Goal: Task Accomplishment & Management: Manage account settings

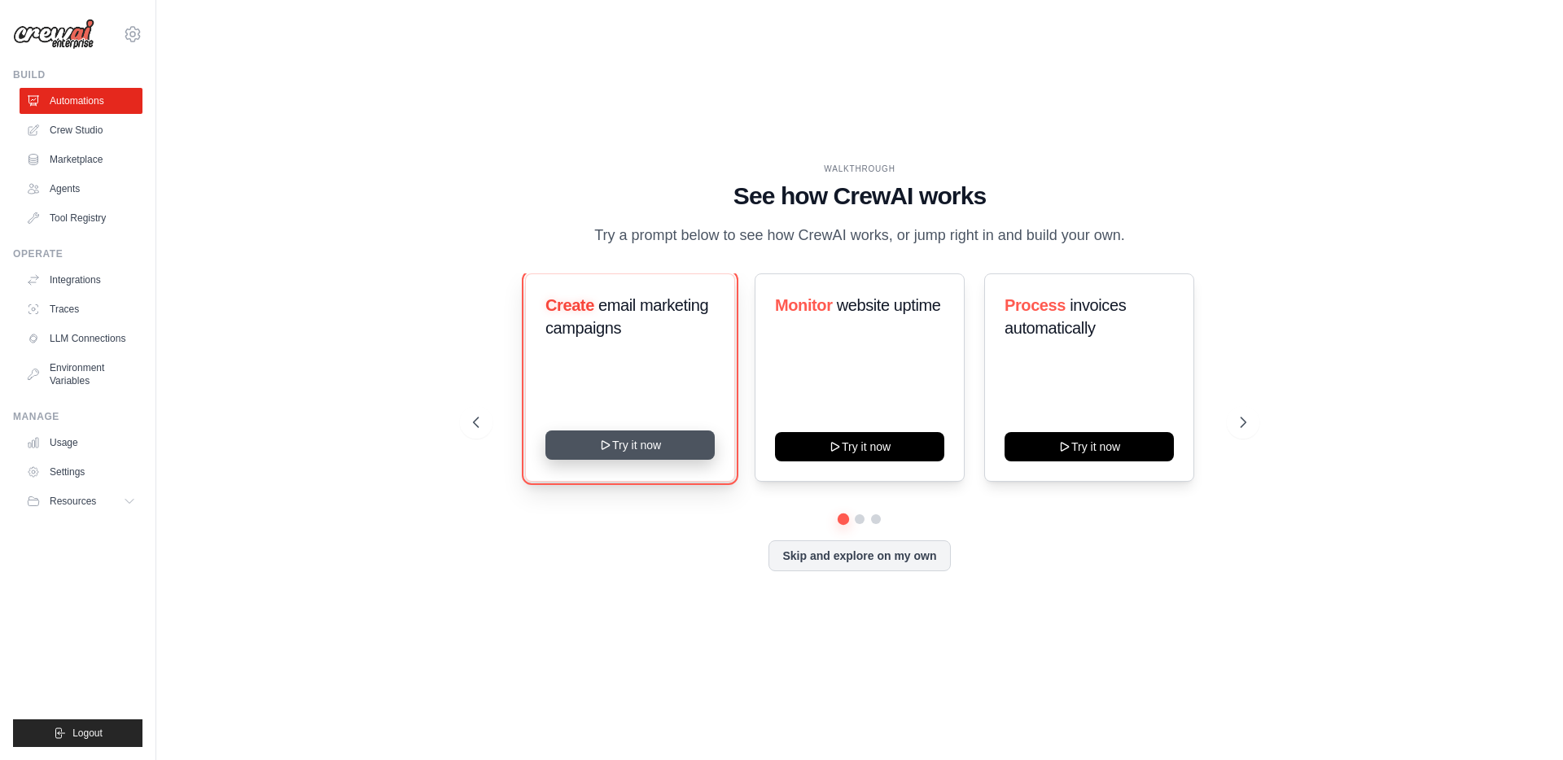
click at [611, 448] on icon at bounding box center [605, 445] width 13 height 13
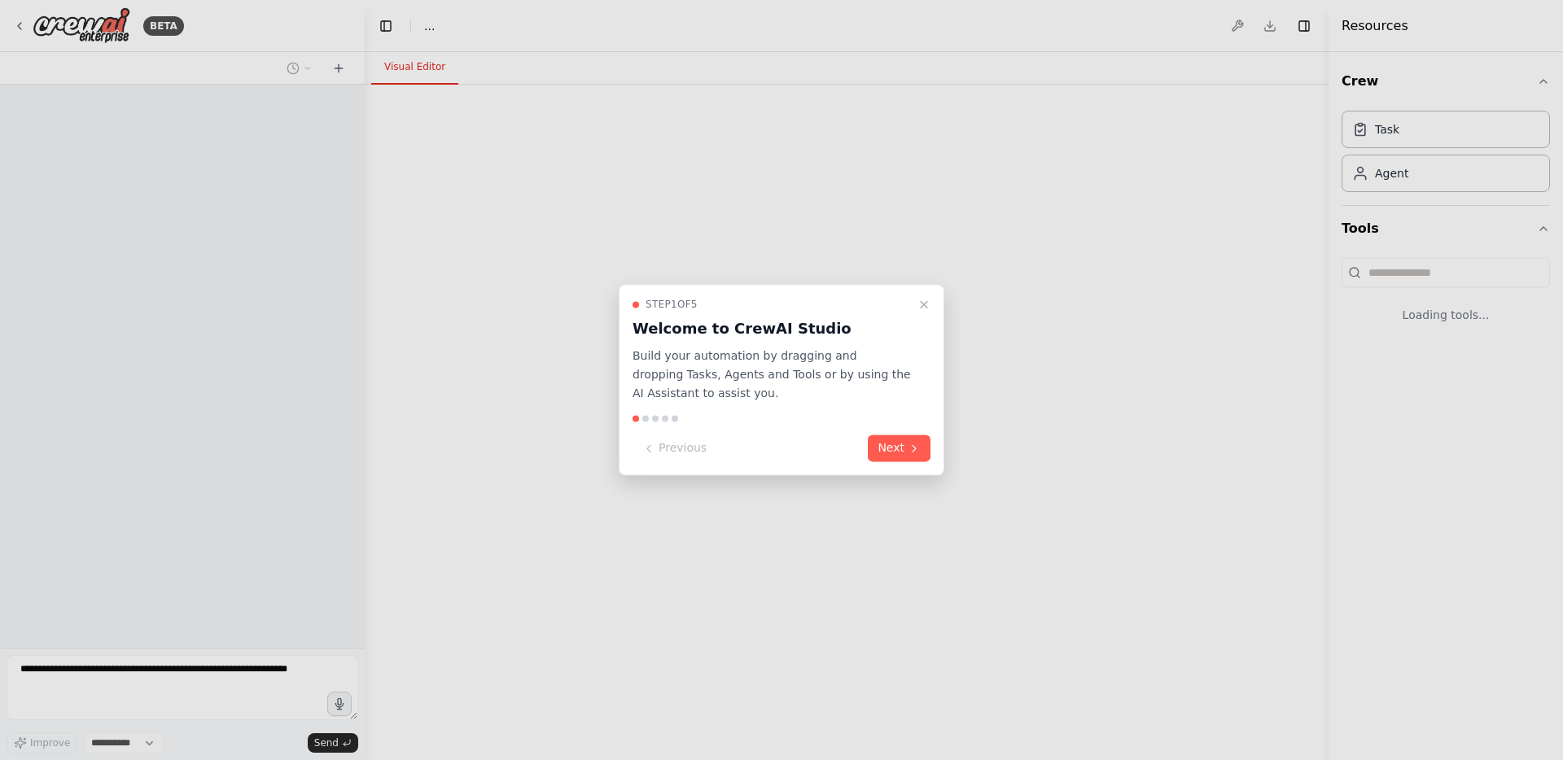
select select "****"
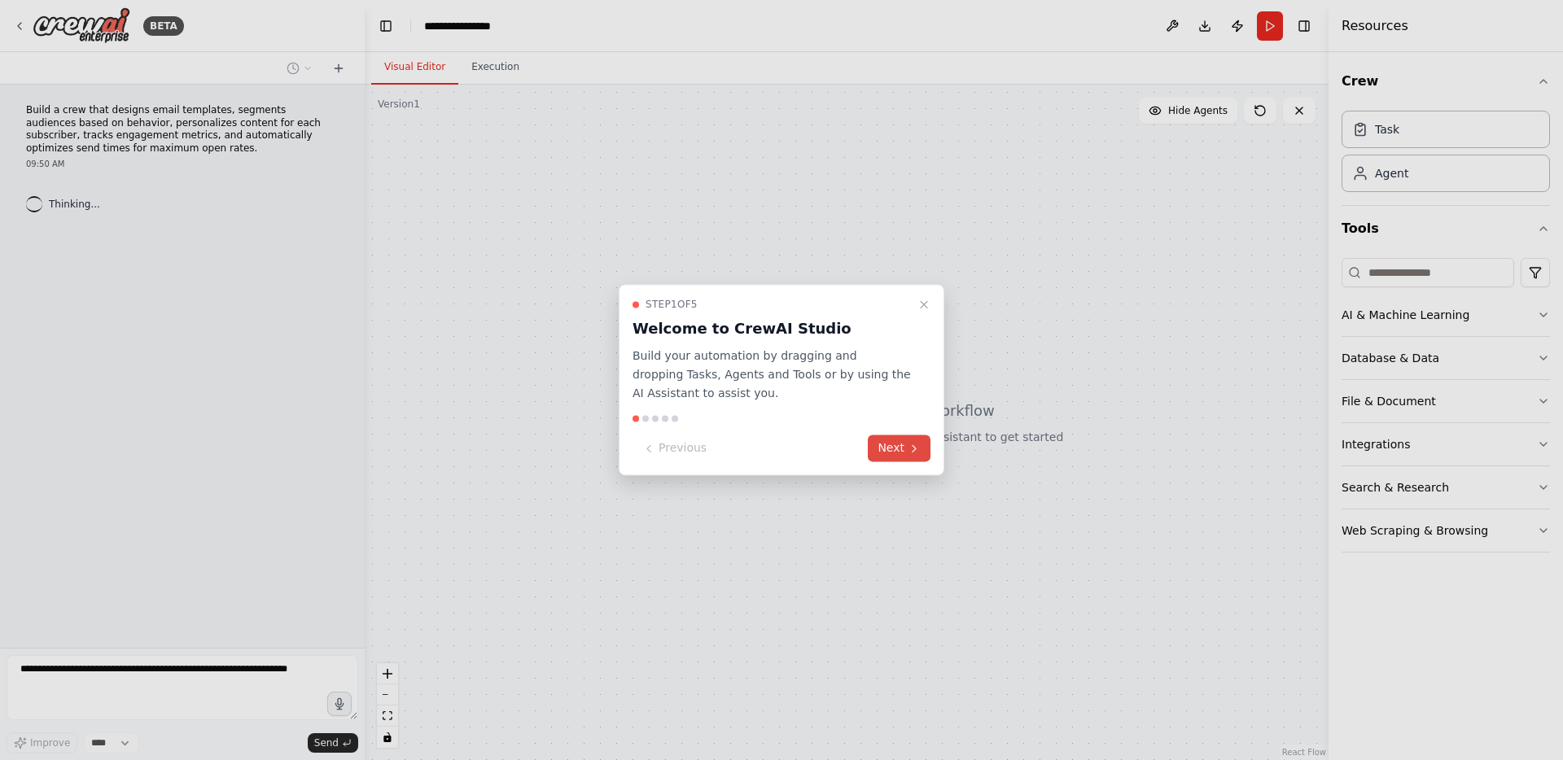
click at [909, 453] on icon at bounding box center [914, 448] width 13 height 13
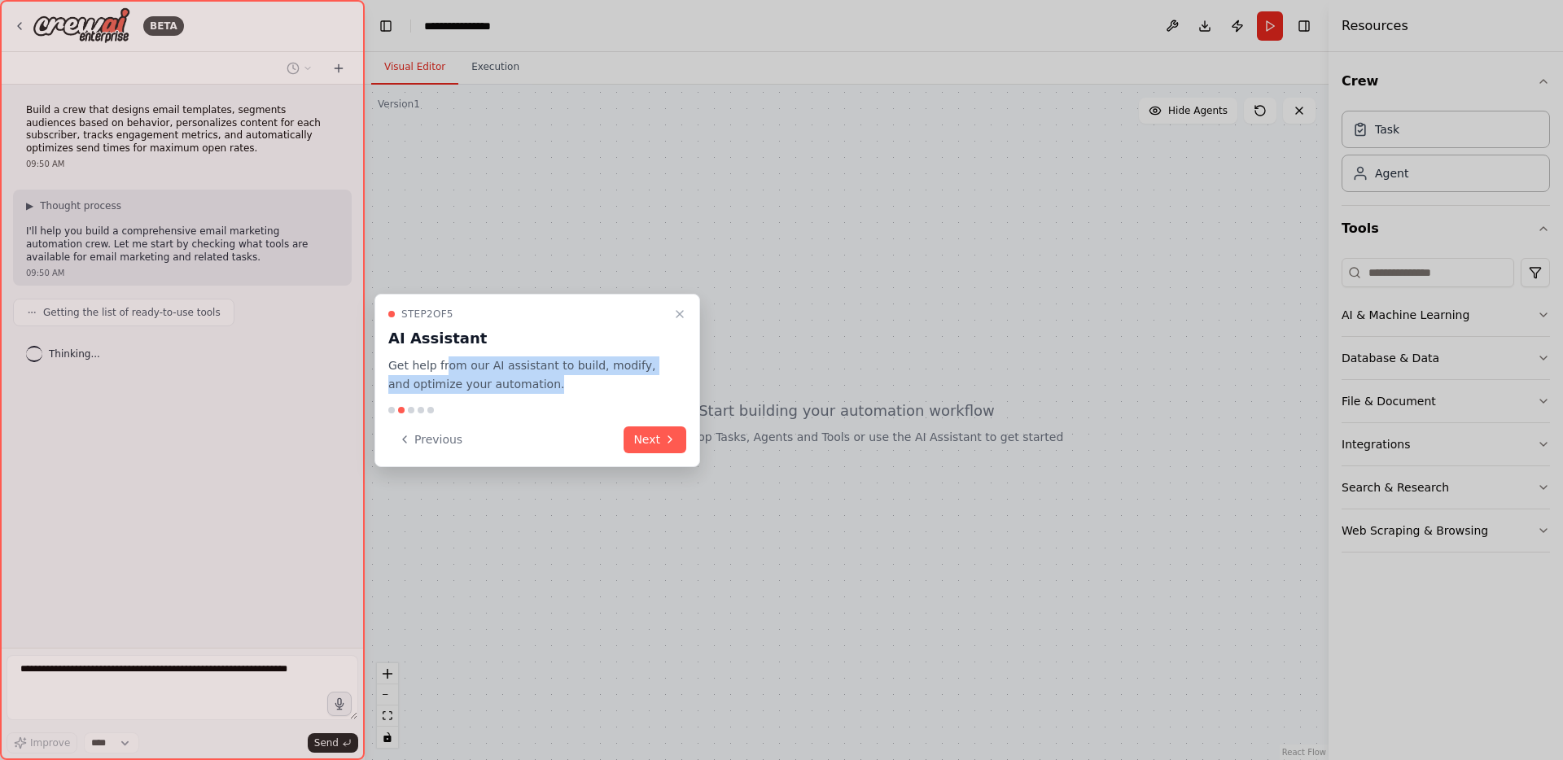
drag, startPoint x: 443, startPoint y: 365, endPoint x: 588, endPoint y: 405, distance: 150.3
click at [582, 377] on p "Get help from our AI assistant to build, modify, and optimize your automation." at bounding box center [527, 375] width 278 height 37
click at [657, 434] on button "Next" at bounding box center [655, 440] width 63 height 27
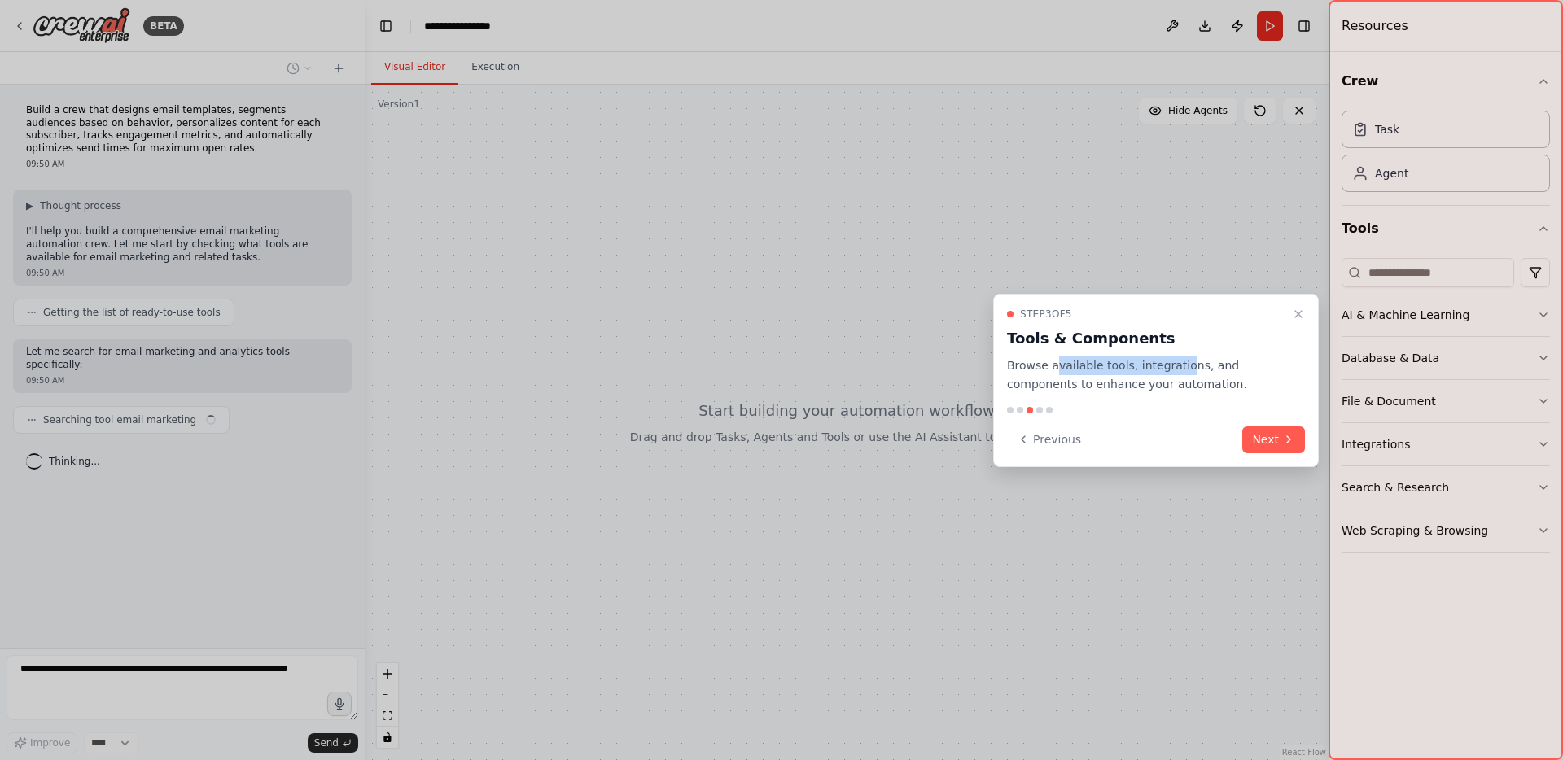
drag, startPoint x: 1053, startPoint y: 365, endPoint x: 1183, endPoint y: 370, distance: 130.4
click at [1181, 368] on p "Browse available tools, integrations, and components to enhance your automation." at bounding box center [1146, 375] width 278 height 37
click at [1187, 380] on p "Browse available tools, integrations, and components to enhance your automation." at bounding box center [1146, 375] width 278 height 37
drag, startPoint x: 1186, startPoint y: 382, endPoint x: 1096, endPoint y: 378, distance: 89.7
click at [1096, 378] on p "Browse available tools, integrations, and components to enhance your automation." at bounding box center [1146, 375] width 278 height 37
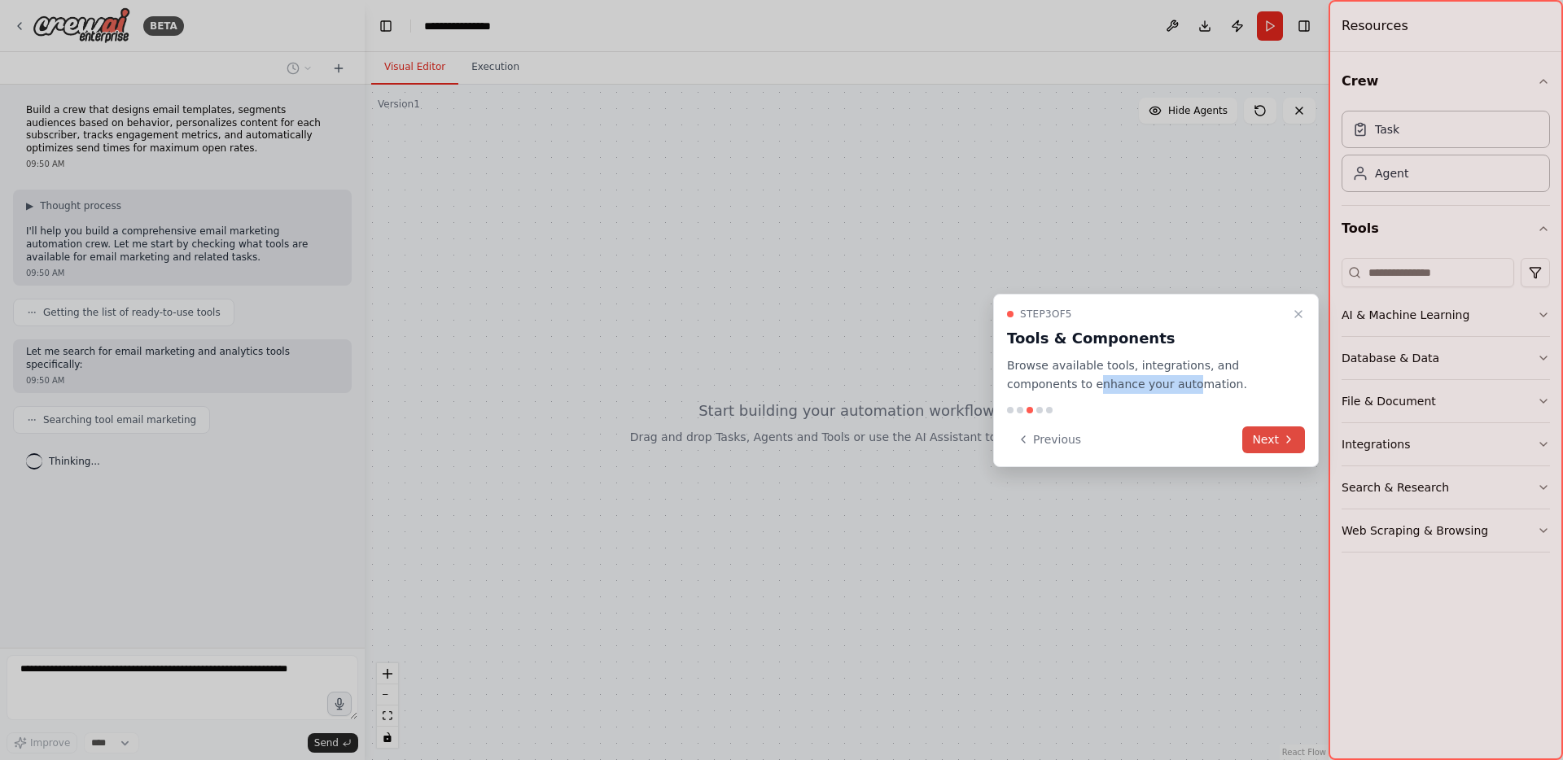
click at [1273, 453] on button "Next" at bounding box center [1274, 440] width 63 height 27
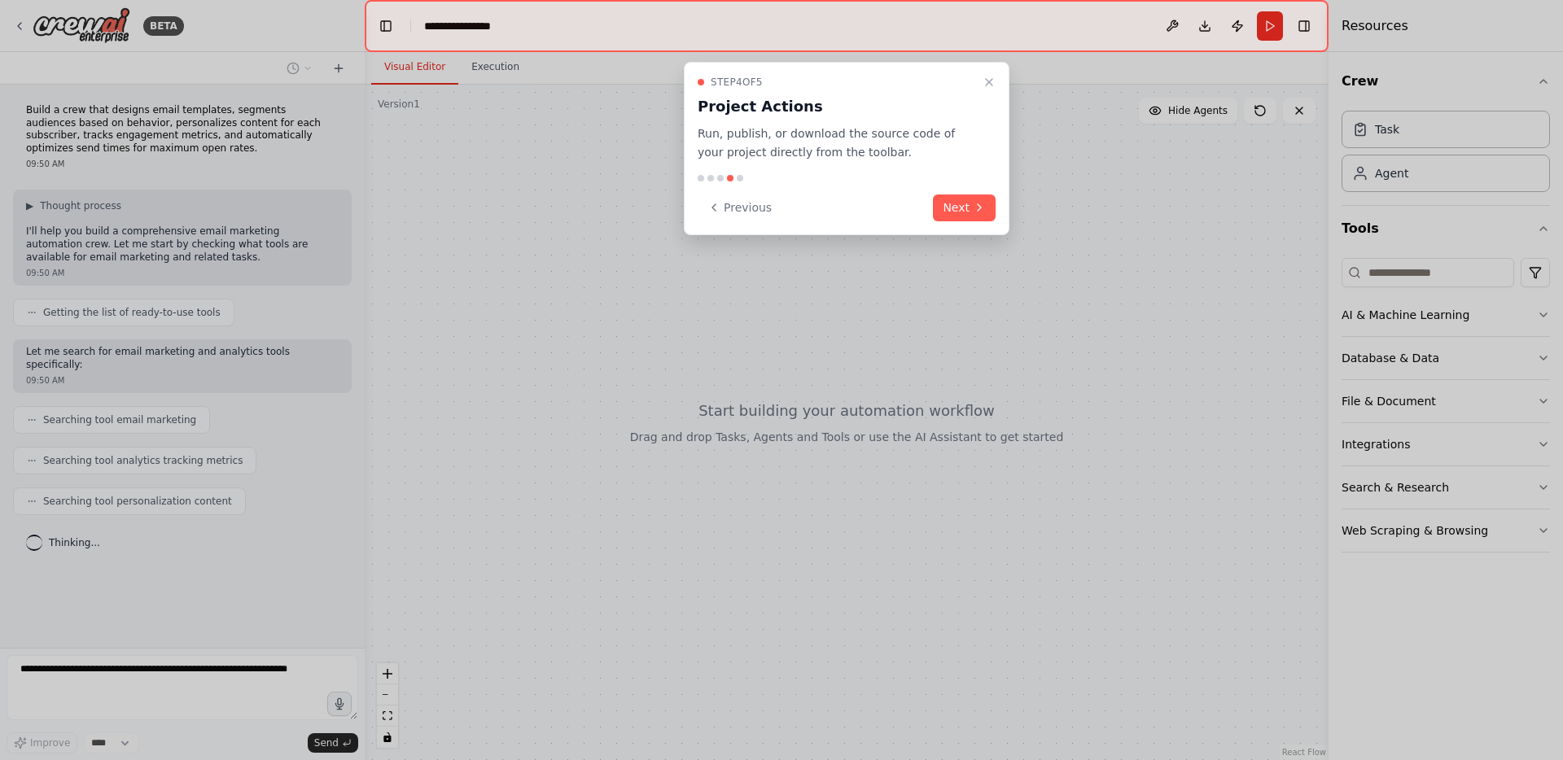
drag, startPoint x: 734, startPoint y: 135, endPoint x: 958, endPoint y: 151, distance: 224.5
click at [958, 151] on p "Run, publish, or download the source code of your project directly from the too…" at bounding box center [837, 143] width 278 height 37
drag, startPoint x: 923, startPoint y: 147, endPoint x: 799, endPoint y: 142, distance: 124.7
click at [761, 118] on div "Step 4 of 5 Project Actions Run, publish, or download the source code of your p…" at bounding box center [847, 119] width 298 height 86
click at [963, 207] on button "Next" at bounding box center [964, 208] width 63 height 27
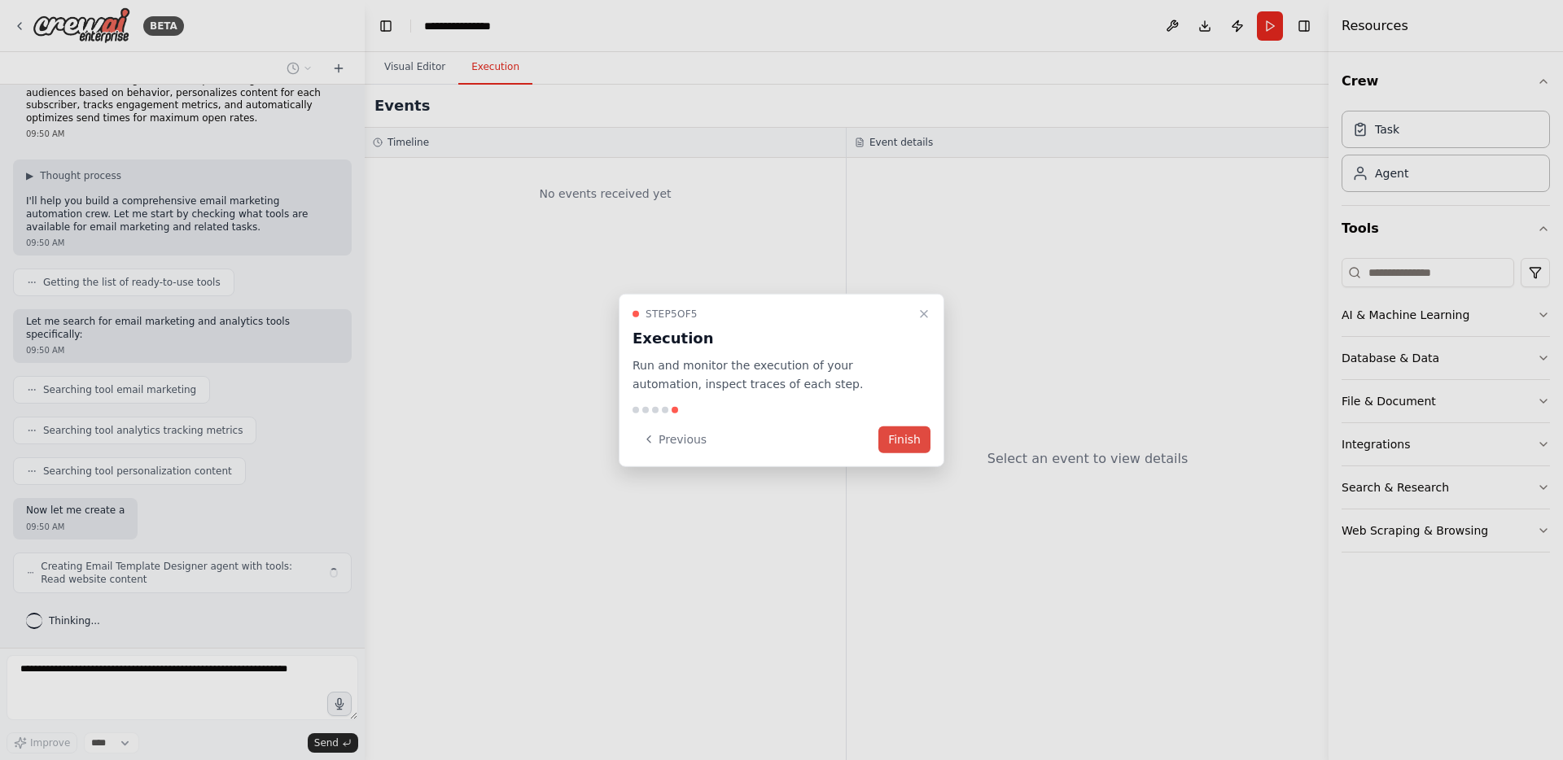
scroll to position [43, 0]
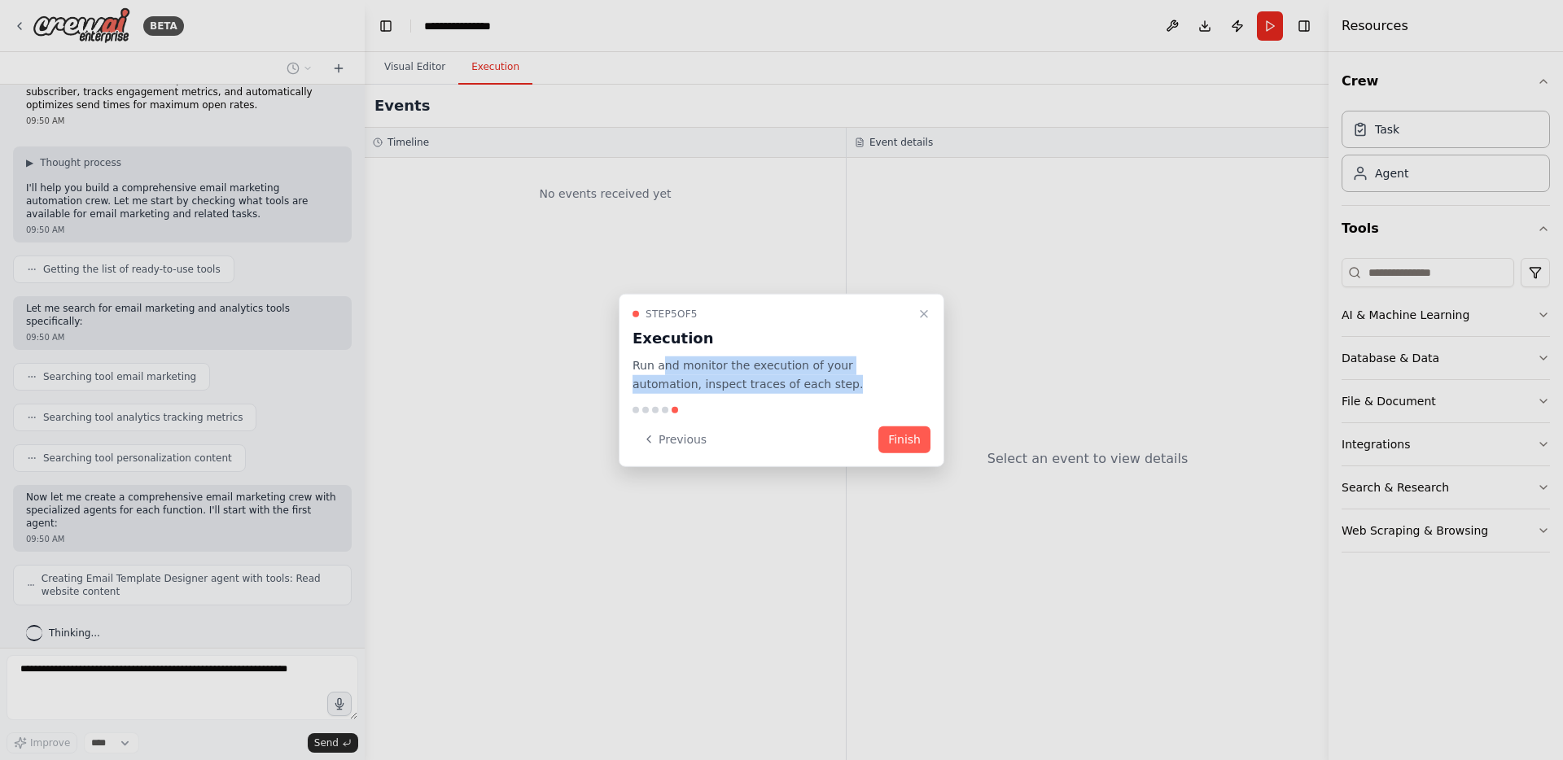
drag, startPoint x: 768, startPoint y: 384, endPoint x: 839, endPoint y: 405, distance: 74.7
click at [839, 405] on div "Step 5 of 5 Execution Run and monitor the execution of your automation, inspect…" at bounding box center [782, 380] width 326 height 173
click at [851, 406] on div at bounding box center [782, 409] width 298 height 7
click at [911, 438] on button "Finish" at bounding box center [905, 439] width 52 height 27
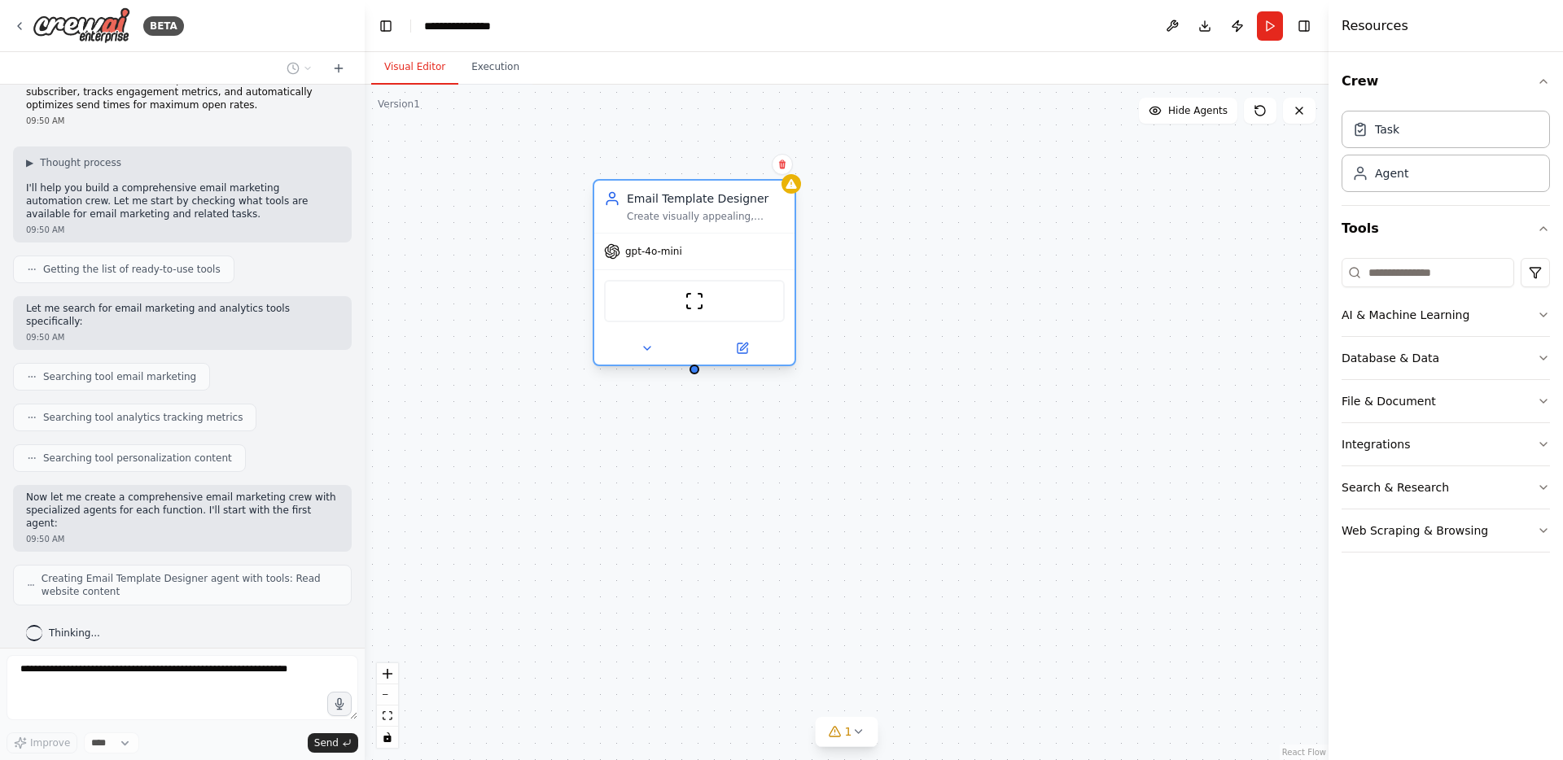
drag, startPoint x: 534, startPoint y: 186, endPoint x: 679, endPoint y: 208, distance: 146.6
click at [679, 208] on div "Email Template Designer Create visually appealing, responsive, and high-convert…" at bounding box center [706, 207] width 158 height 33
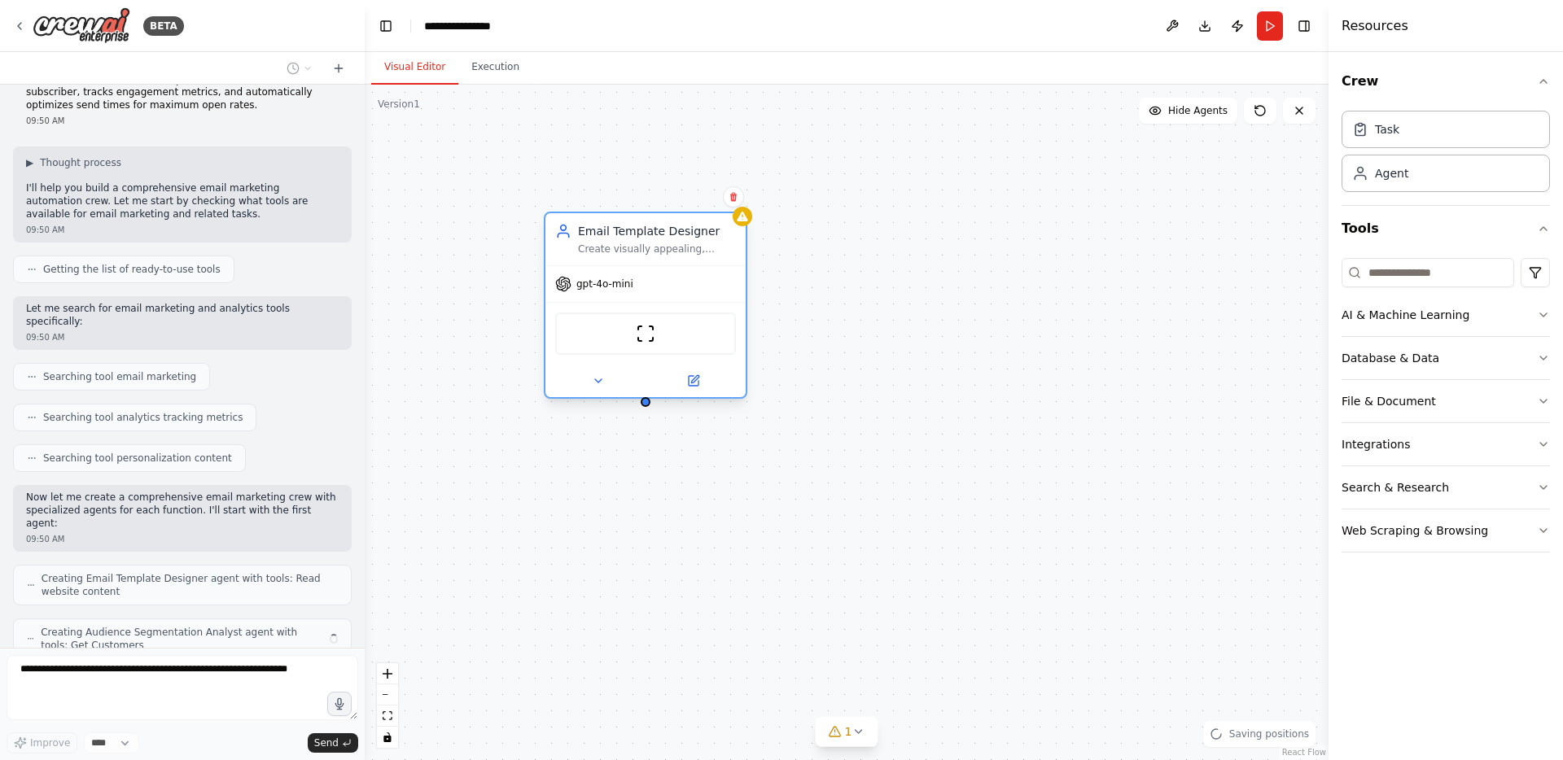
scroll to position [97, 0]
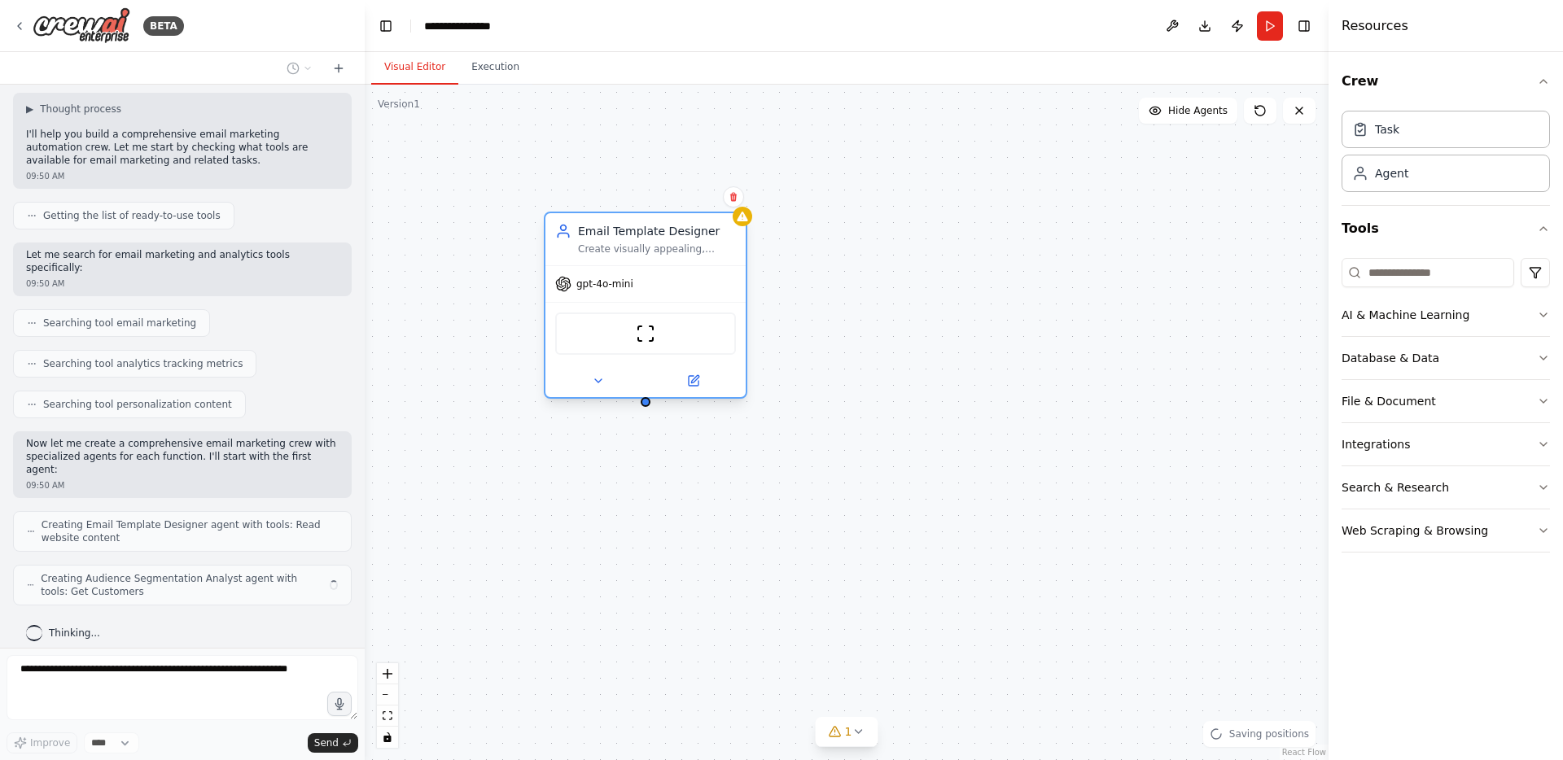
drag, startPoint x: 752, startPoint y: 246, endPoint x: 661, endPoint y: 245, distance: 91.2
click at [662, 240] on div "Email Template Designer Create visually appealing, responsive, and high-convert…" at bounding box center [646, 239] width 200 height 52
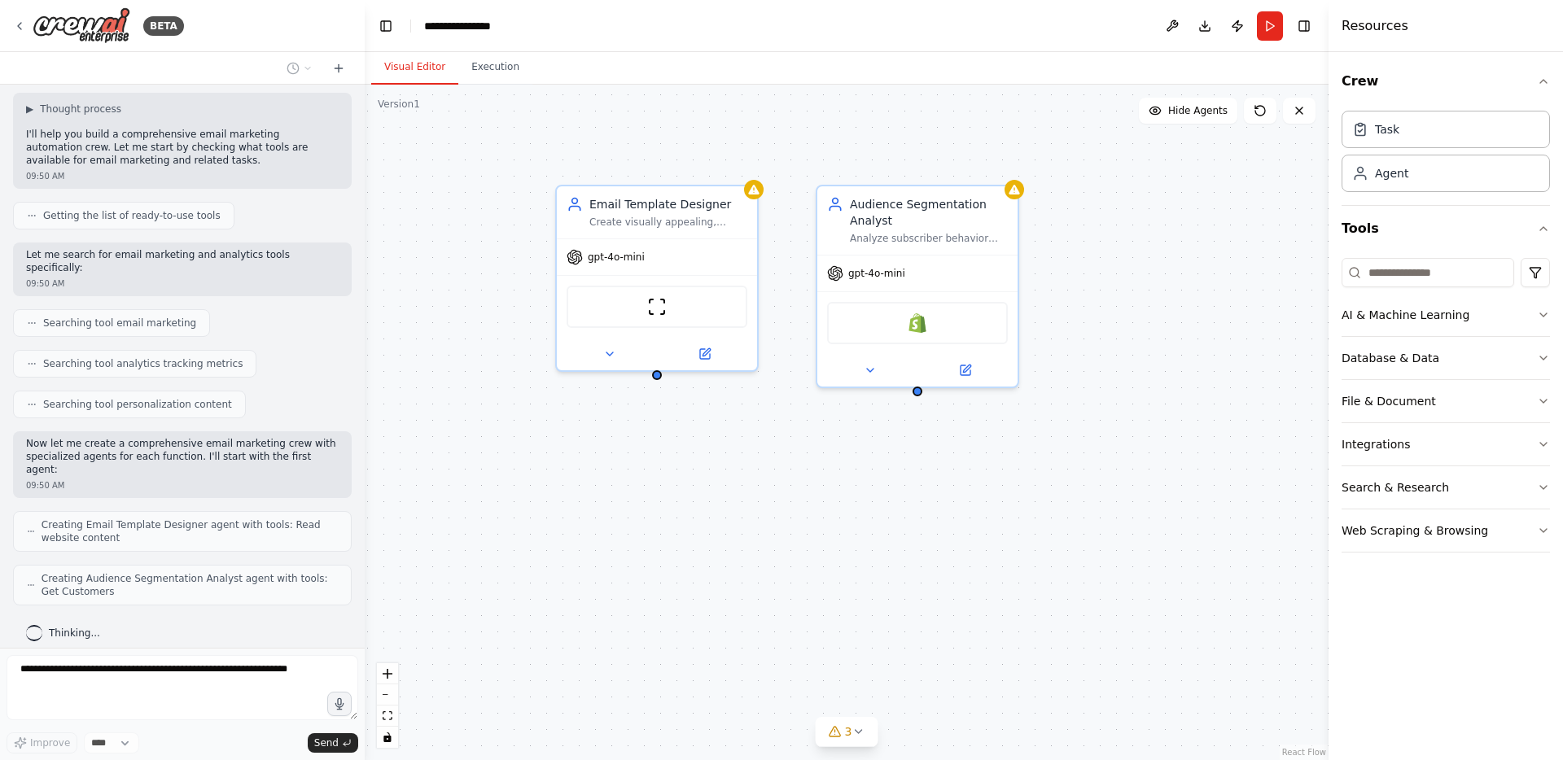
drag, startPoint x: 662, startPoint y: 528, endPoint x: 753, endPoint y: 542, distance: 92.2
click at [753, 542] on div "Email Template Designer Create visually appealing, responsive, and high-convert…" at bounding box center [847, 423] width 964 height 676
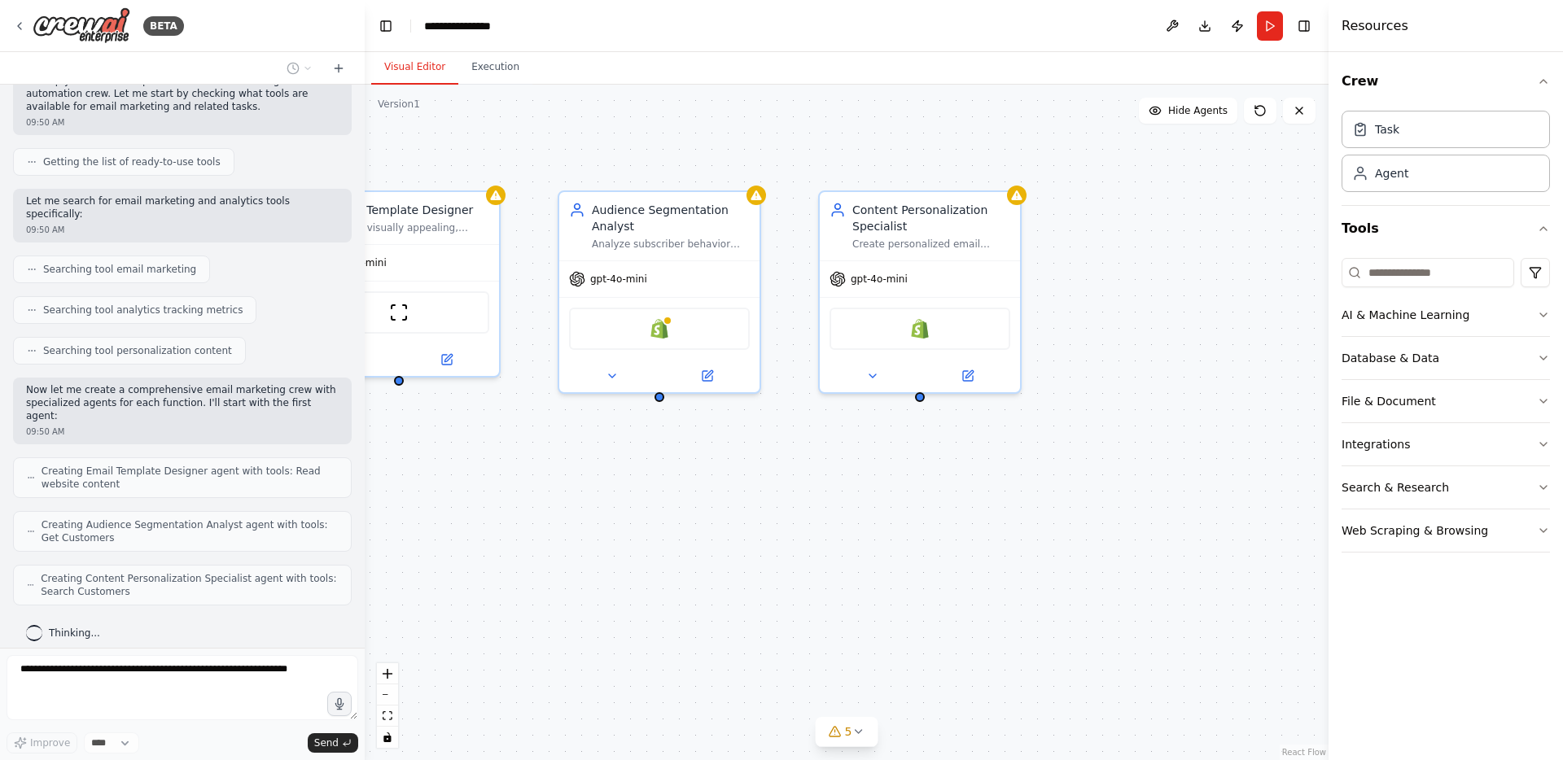
drag, startPoint x: 1129, startPoint y: 629, endPoint x: 875, endPoint y: 621, distance: 254.2
click at [866, 633] on div "Email Template Designer Create visually appealing, responsive, and high-convert…" at bounding box center [847, 423] width 964 height 676
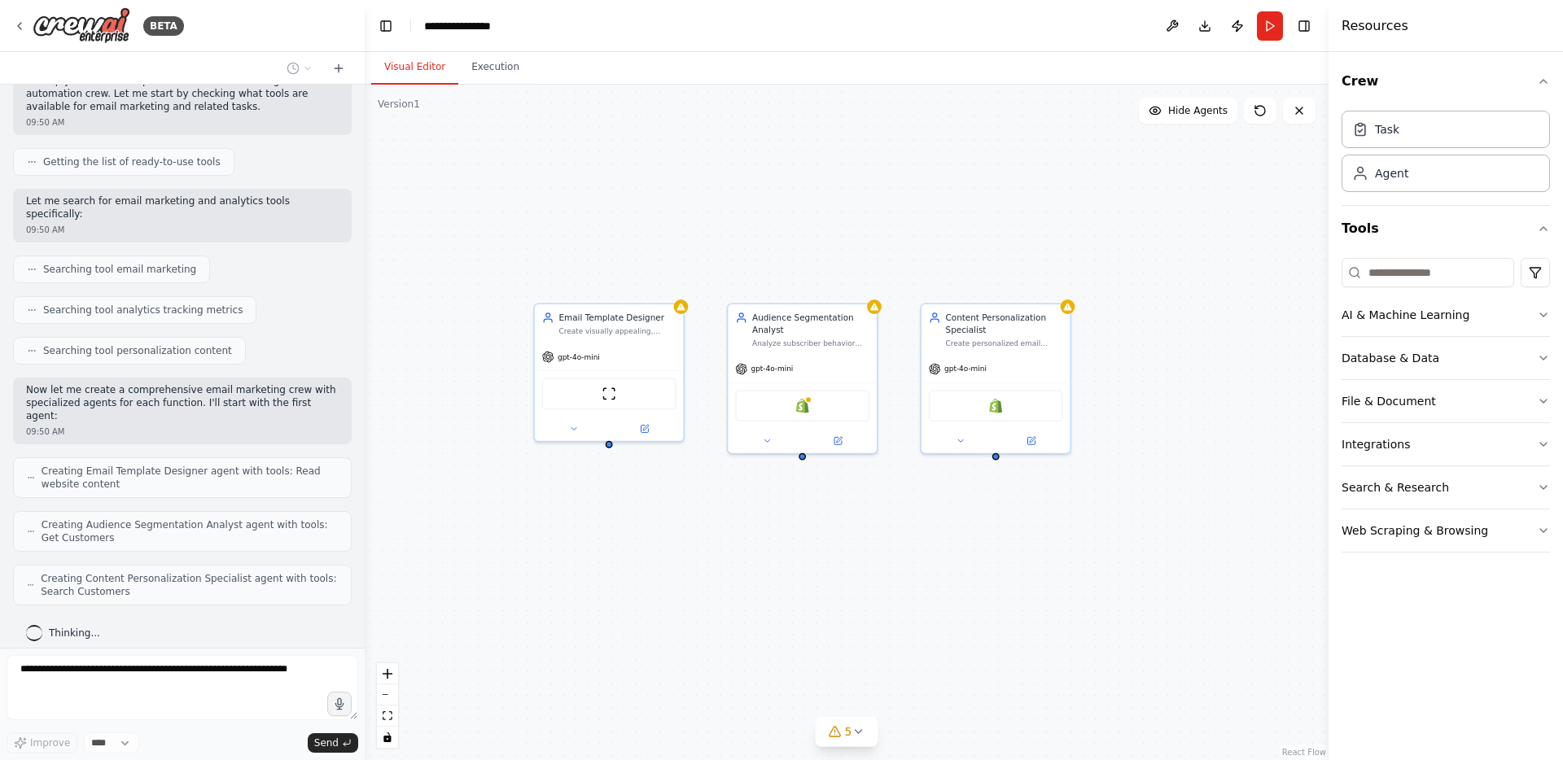
drag, startPoint x: 854, startPoint y: 598, endPoint x: 924, endPoint y: 594, distance: 70.1
click at [924, 594] on div "Email Template Designer Create visually appealing, responsive, and high-convert…" at bounding box center [847, 423] width 964 height 676
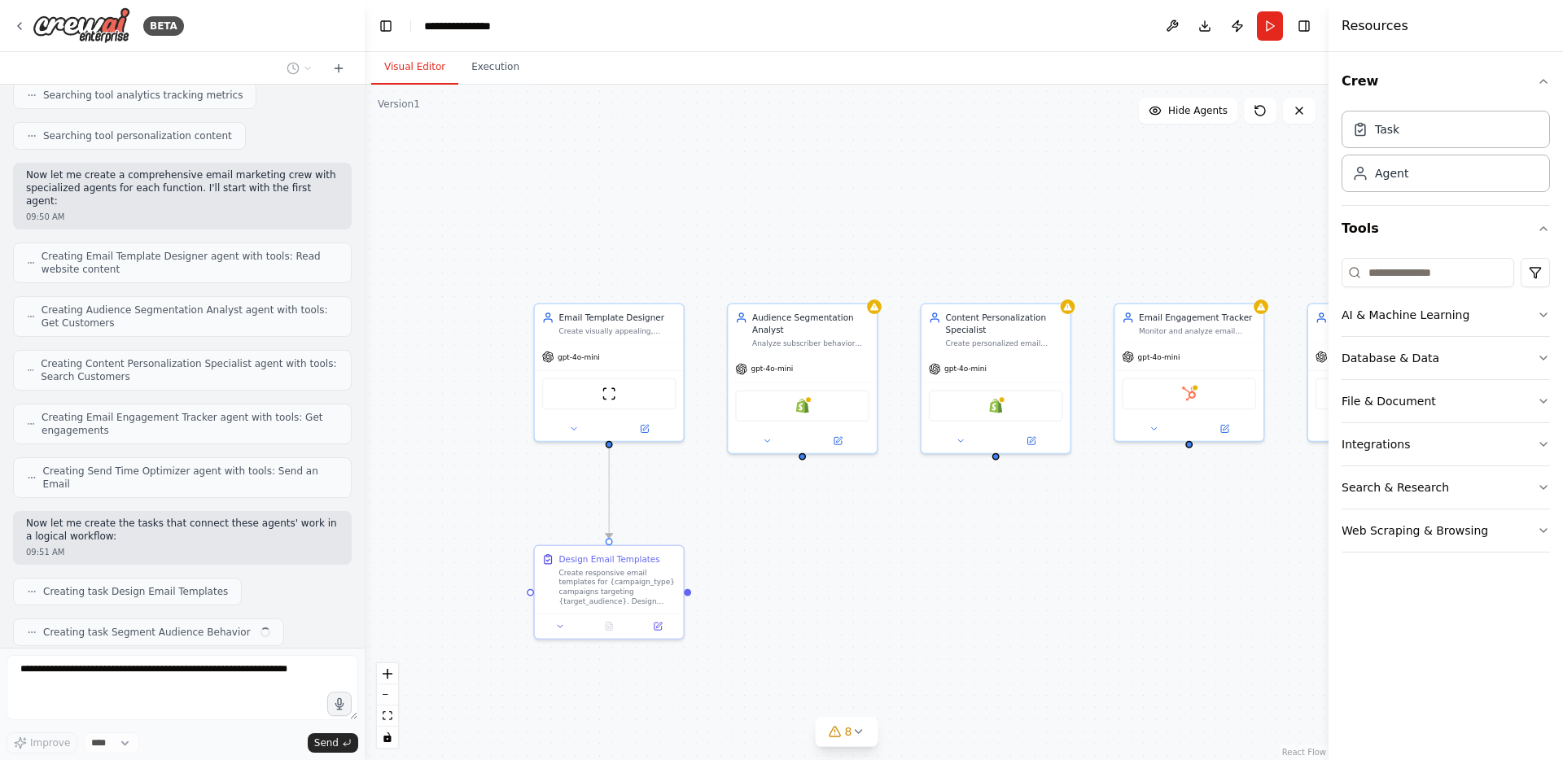
scroll to position [406, 0]
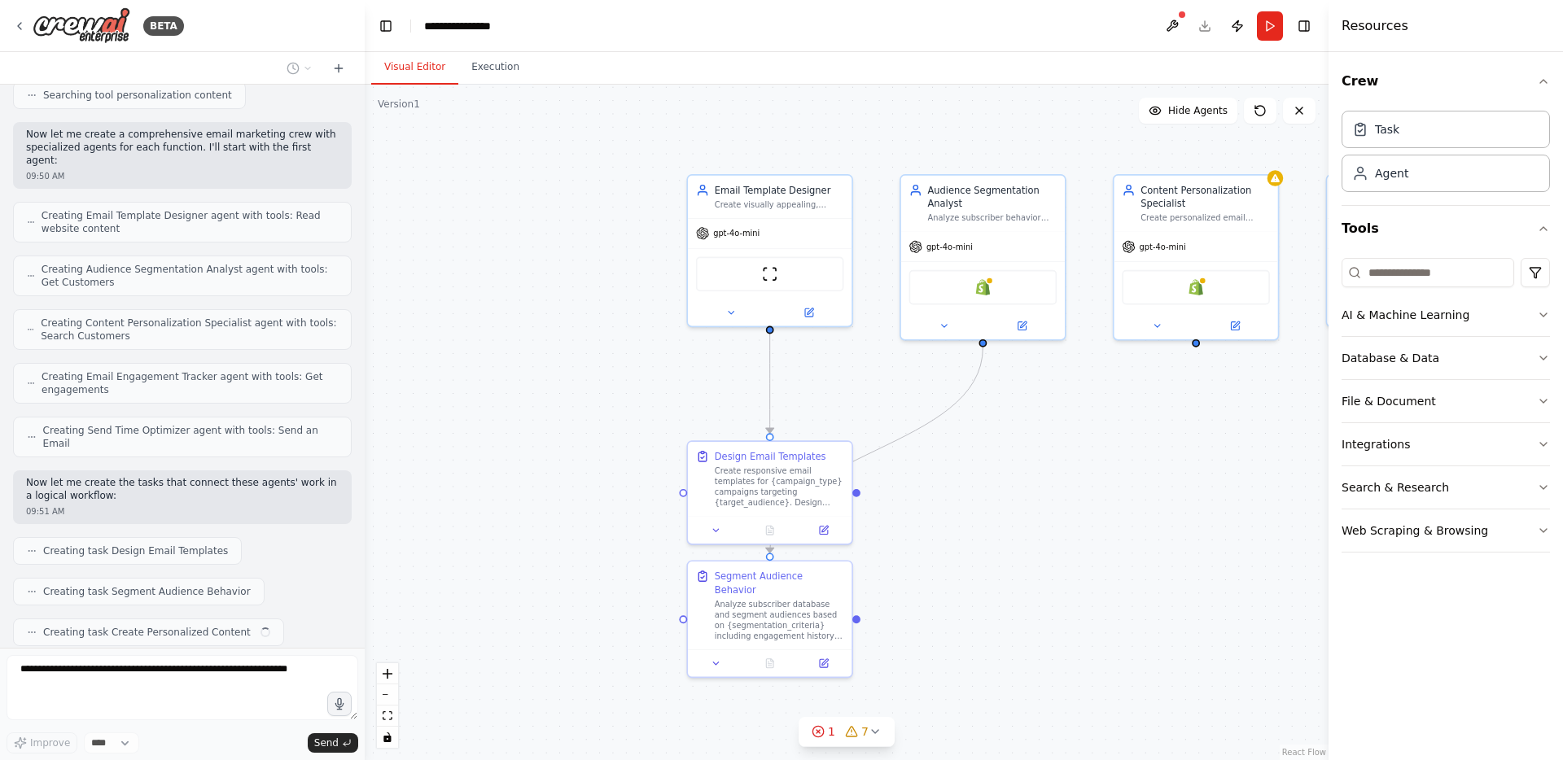
drag, startPoint x: 787, startPoint y: 578, endPoint x: 920, endPoint y: 506, distance: 151.2
click at [923, 506] on div ".deletable-edge-delete-btn { width: 20px; height: 20px; border: 0px solid #ffff…" at bounding box center [847, 423] width 964 height 676
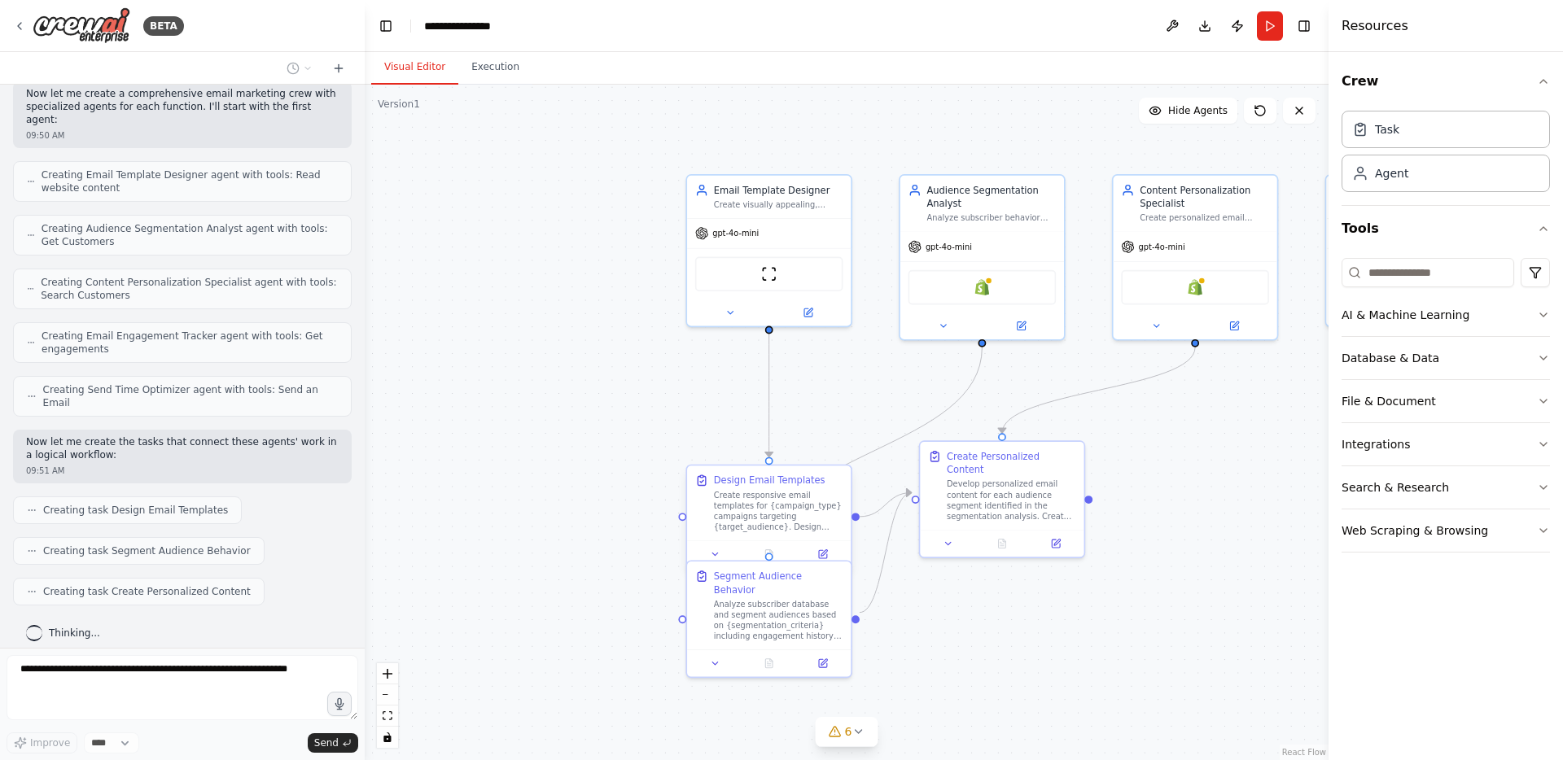
drag, startPoint x: 724, startPoint y: 496, endPoint x: 725, endPoint y: 517, distance: 21.2
click at [725, 517] on div "Create responsive email templates for {campaign_type} campaigns targeting {targ…" at bounding box center [778, 511] width 129 height 42
click at [800, 495] on div "Create responsive email templates for {campaign_type} campaigns targeting {targ…" at bounding box center [778, 484] width 129 height 42
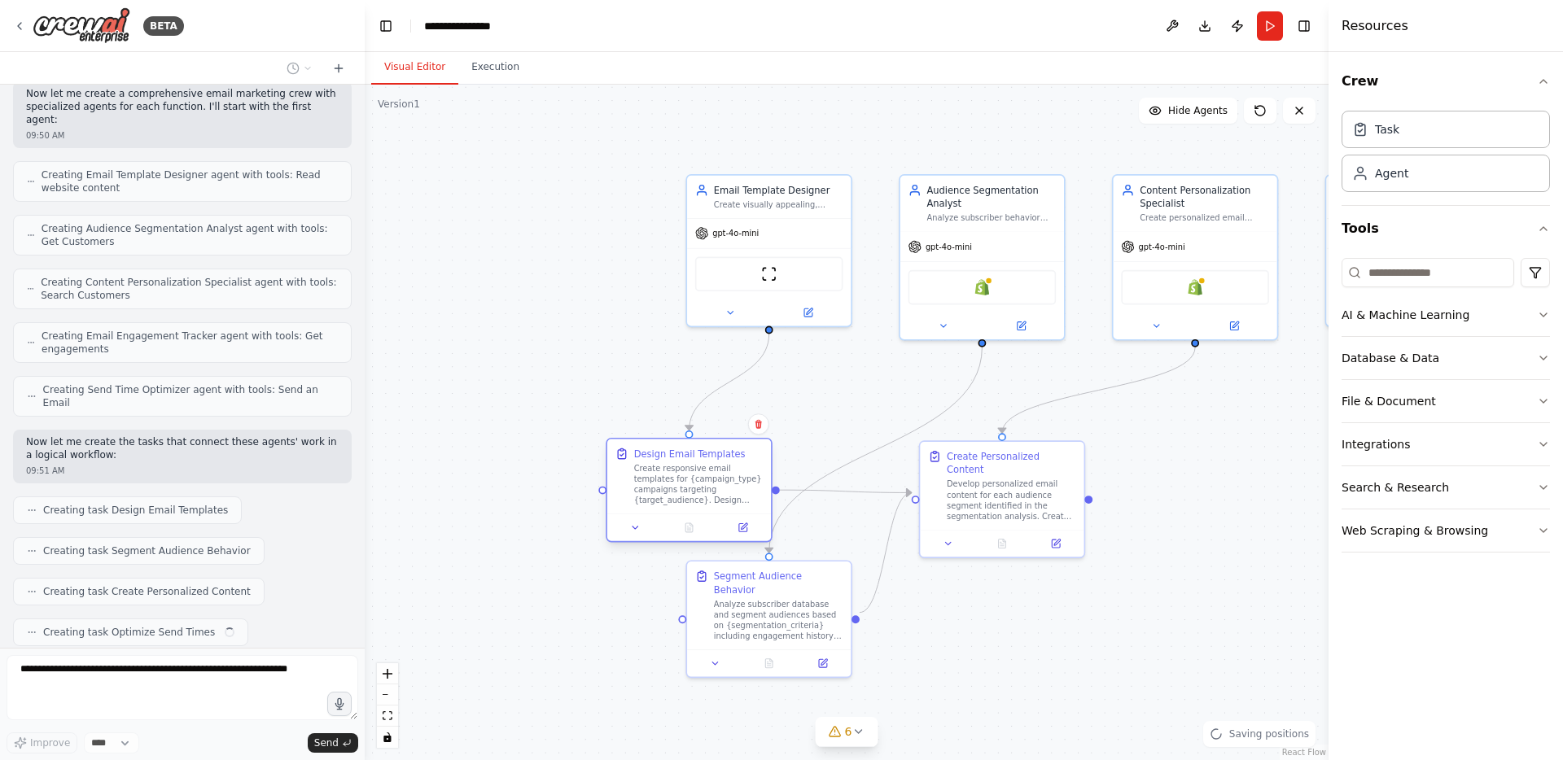
scroll to position [488, 0]
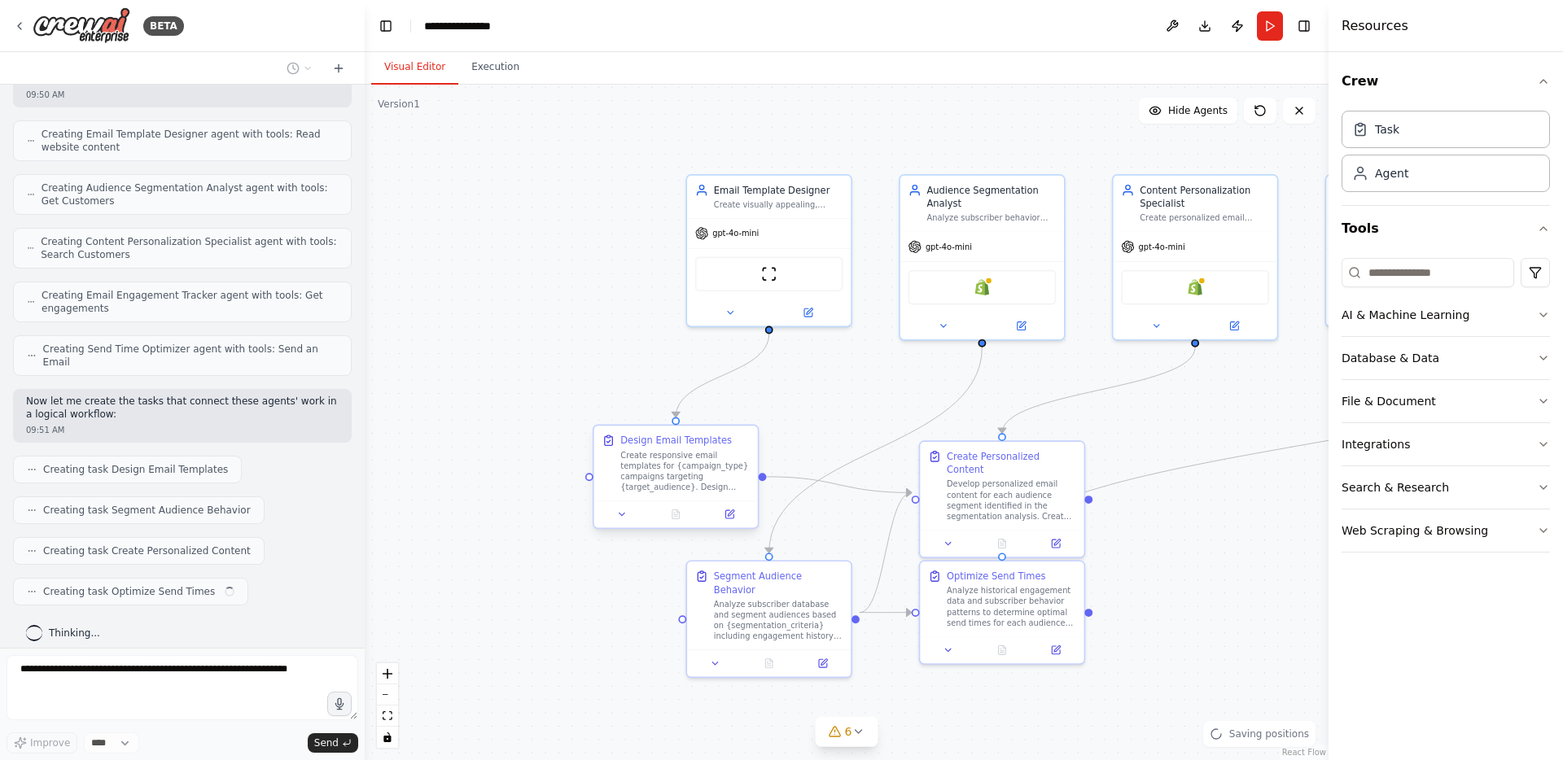
drag, startPoint x: 773, startPoint y: 498, endPoint x: 690, endPoint y: 480, distance: 85.1
click at [690, 480] on div "Create responsive email templates for {campaign_type} campaigns targeting {targ…" at bounding box center [684, 471] width 129 height 42
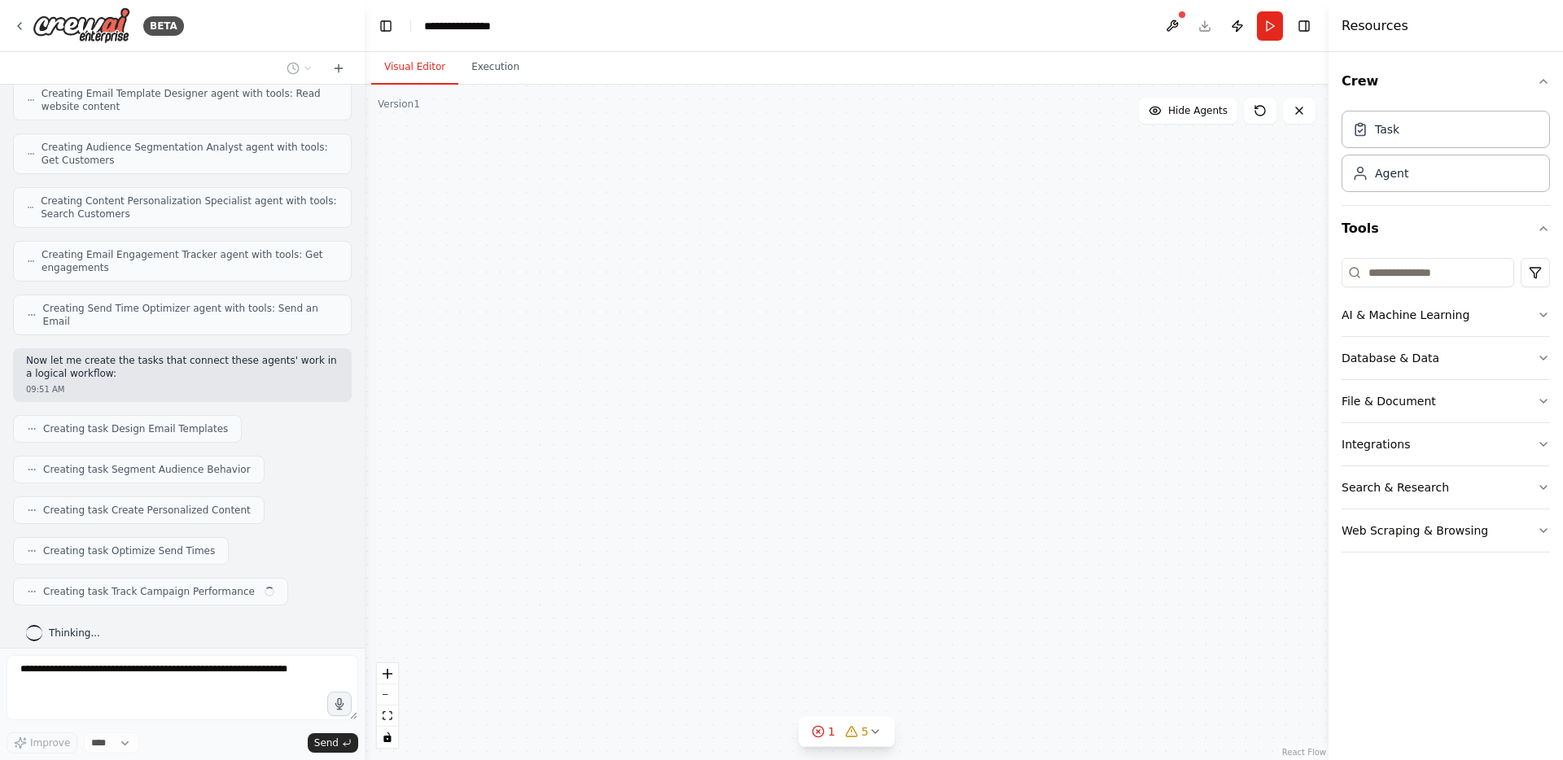
drag, startPoint x: 576, startPoint y: 598, endPoint x: 458, endPoint y: 566, distance: 121.7
click at [458, 566] on div "Email Template Designer Create visually appealing, responsive, and high-convert…" at bounding box center [847, 423] width 964 height 676
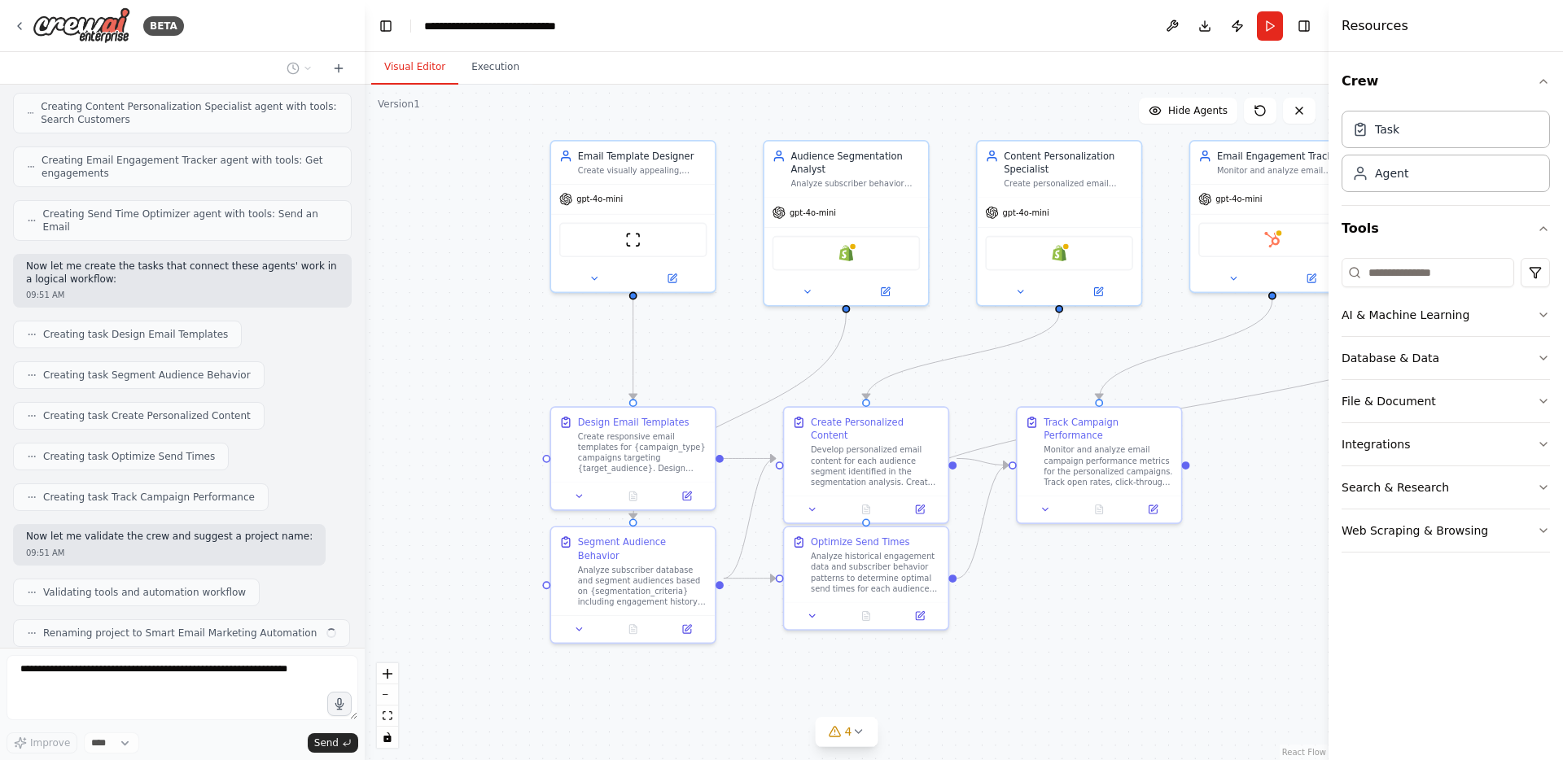
scroll to position [664, 0]
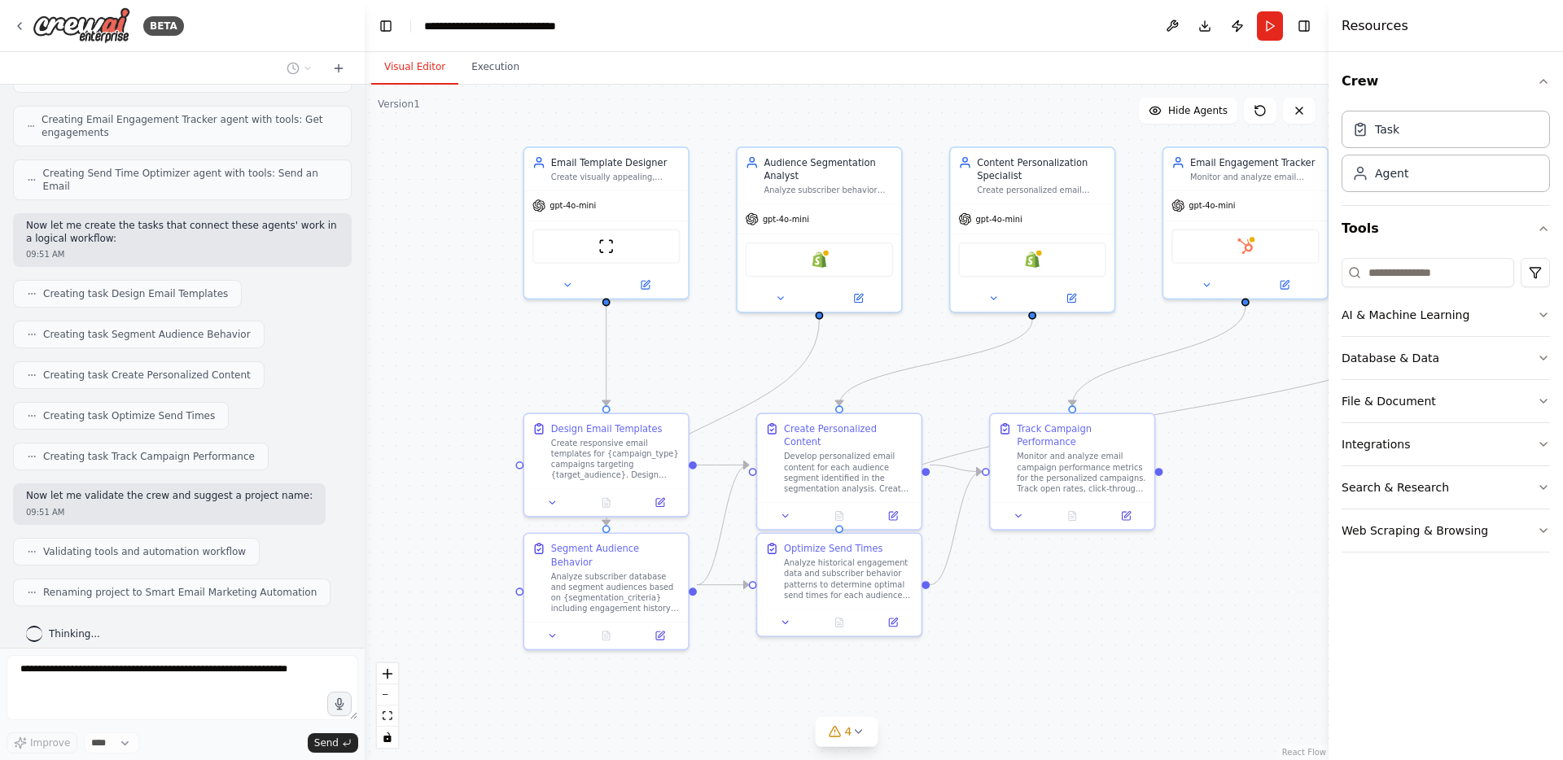
drag, startPoint x: 1212, startPoint y: 607, endPoint x: 1196, endPoint y: 608, distance: 15.6
click at [1196, 608] on div ".deletable-edge-delete-btn { width: 20px; height: 20px; border: 0px solid #ffff…" at bounding box center [847, 423] width 964 height 676
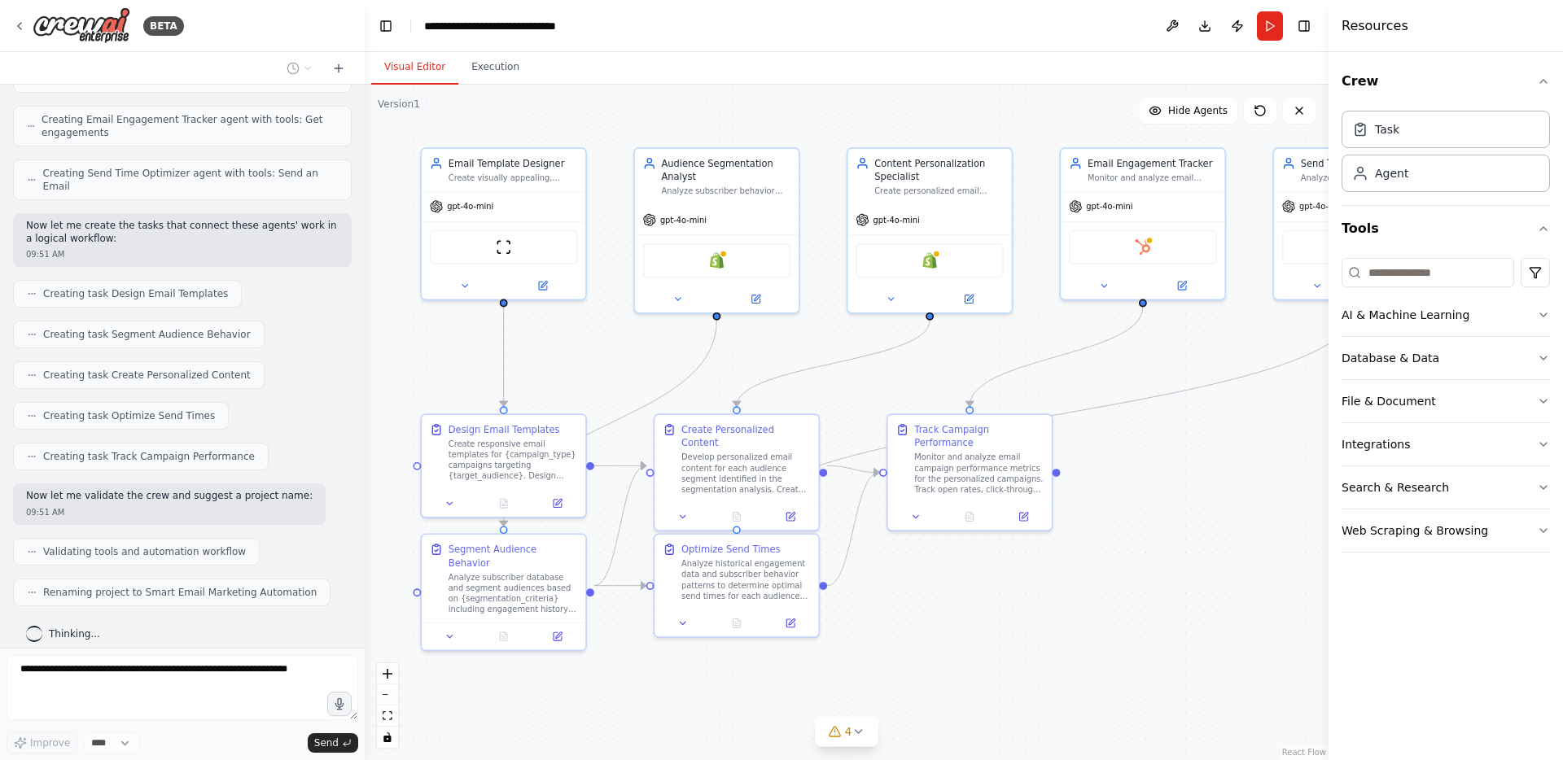
drag, startPoint x: 1109, startPoint y: 622, endPoint x: 804, endPoint y: 593, distance: 306.7
click at [804, 593] on div ".deletable-edge-delete-btn { width: 20px; height: 20px; border: 0px solid #ffff…" at bounding box center [847, 423] width 964 height 676
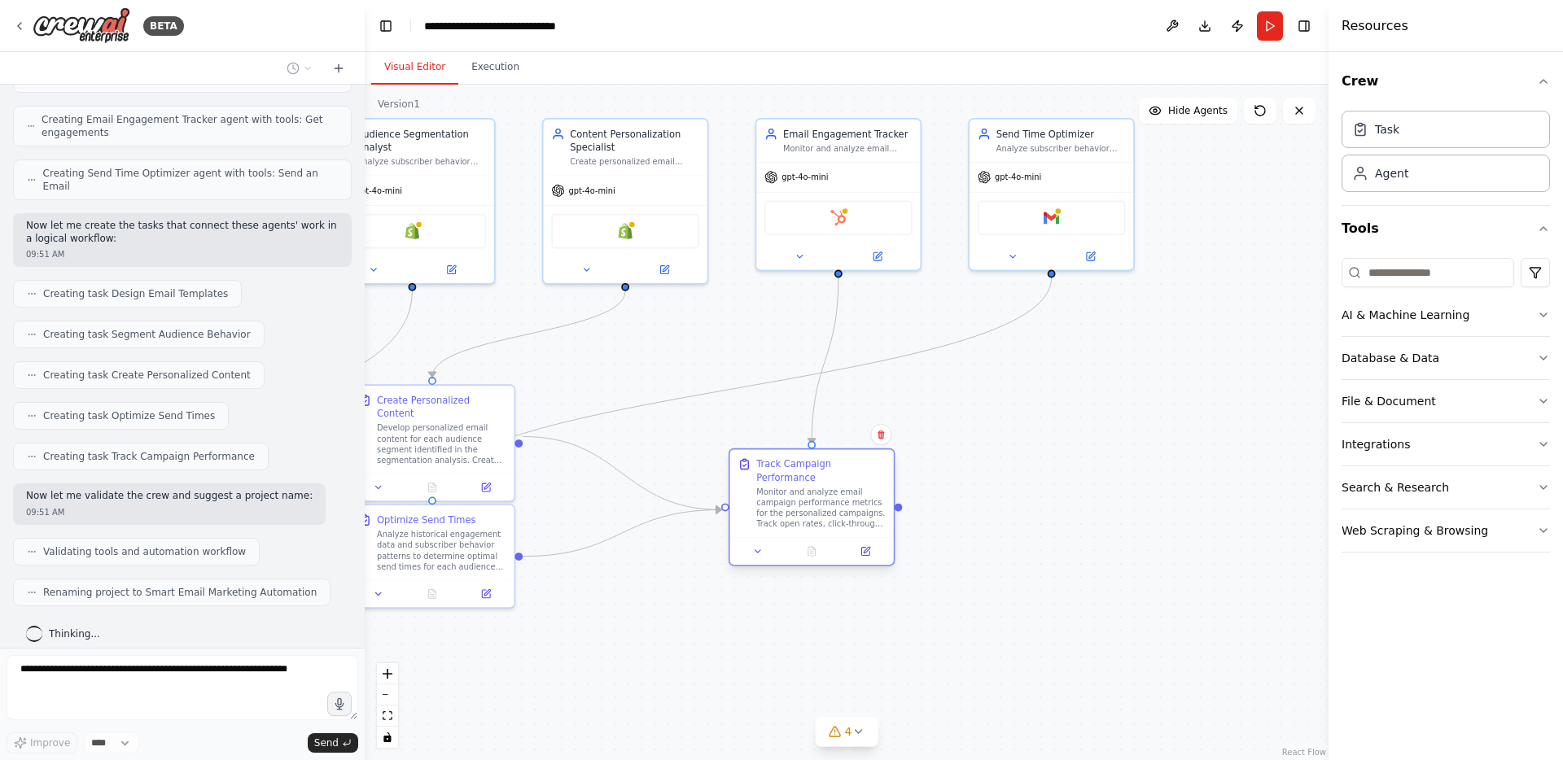
drag, startPoint x: 651, startPoint y: 441, endPoint x: 791, endPoint y: 499, distance: 150.8
click at [791, 499] on div "Monitor and analyze email campaign performance metrics for the personalized cam…" at bounding box center [820, 508] width 129 height 42
click at [1196, 518] on div ".deletable-edge-delete-btn { width: 20px; height: 20px; border: 0px solid #ffff…" at bounding box center [847, 423] width 964 height 676
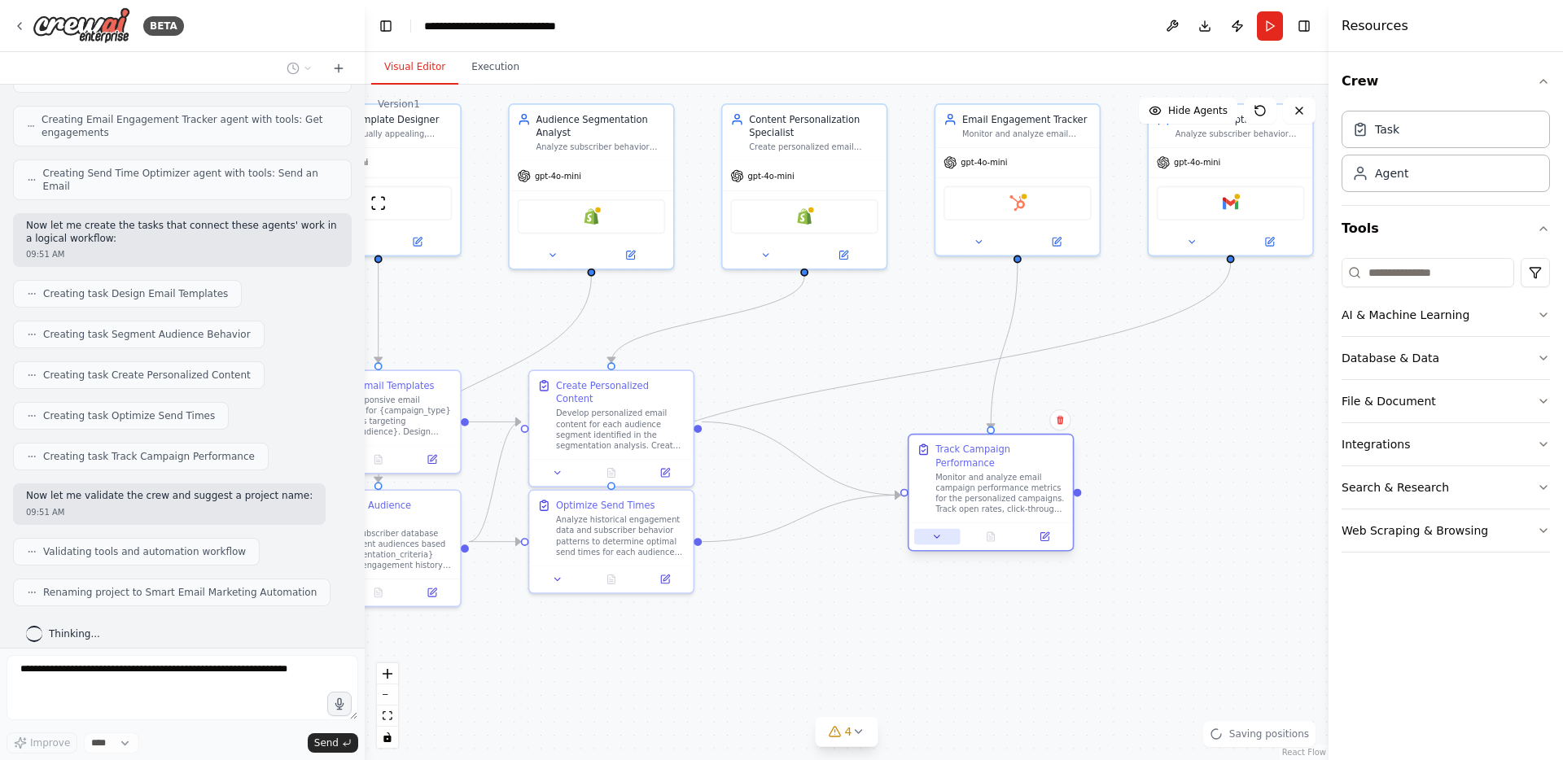
click at [931, 541] on button at bounding box center [937, 537] width 46 height 16
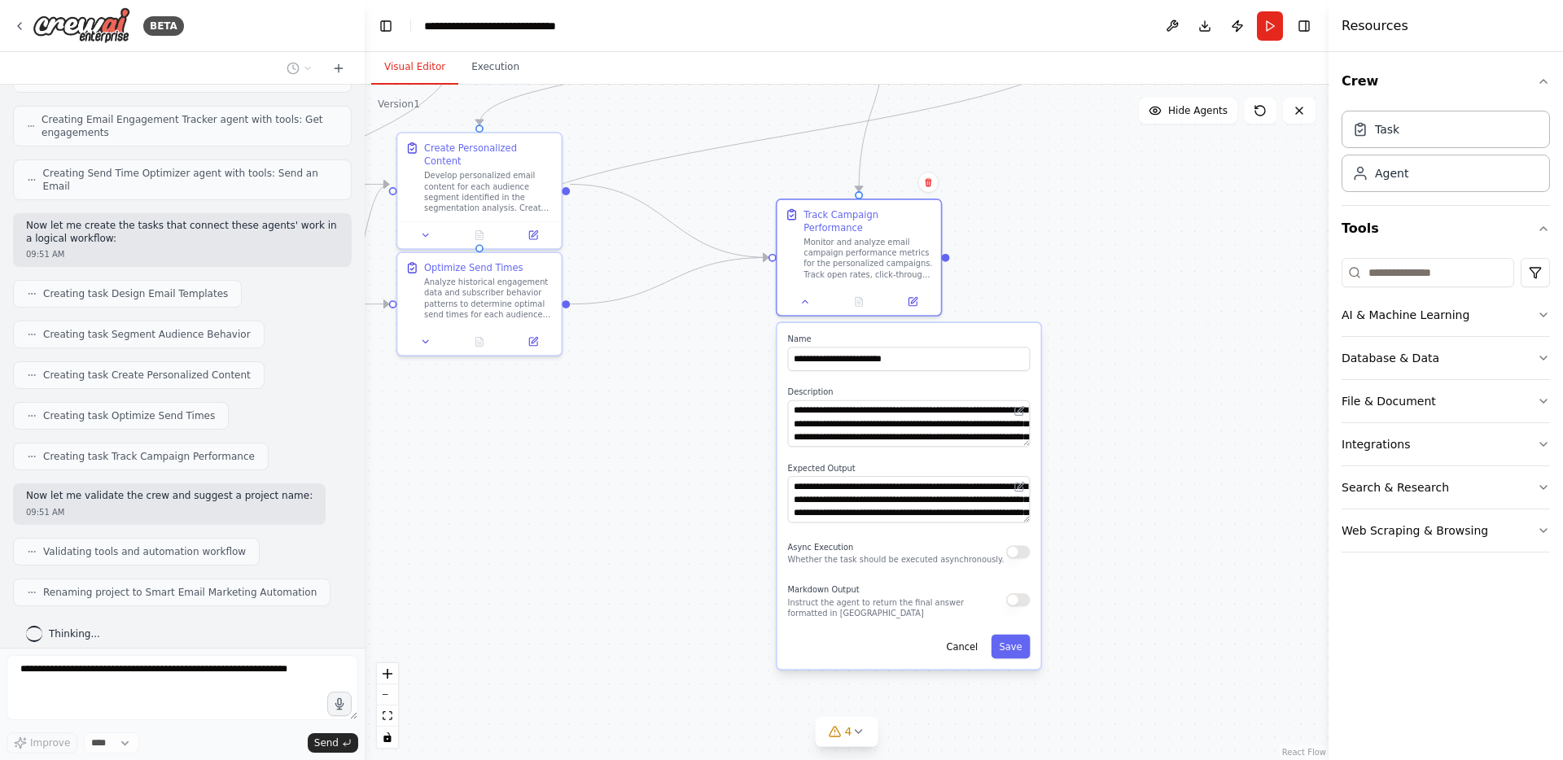
drag, startPoint x: 876, startPoint y: 616, endPoint x: 745, endPoint y: 379, distance: 270.8
click at [745, 379] on div ".deletable-edge-delete-btn { width: 20px; height: 20px; border: 0px solid #ffff…" at bounding box center [847, 423] width 964 height 676
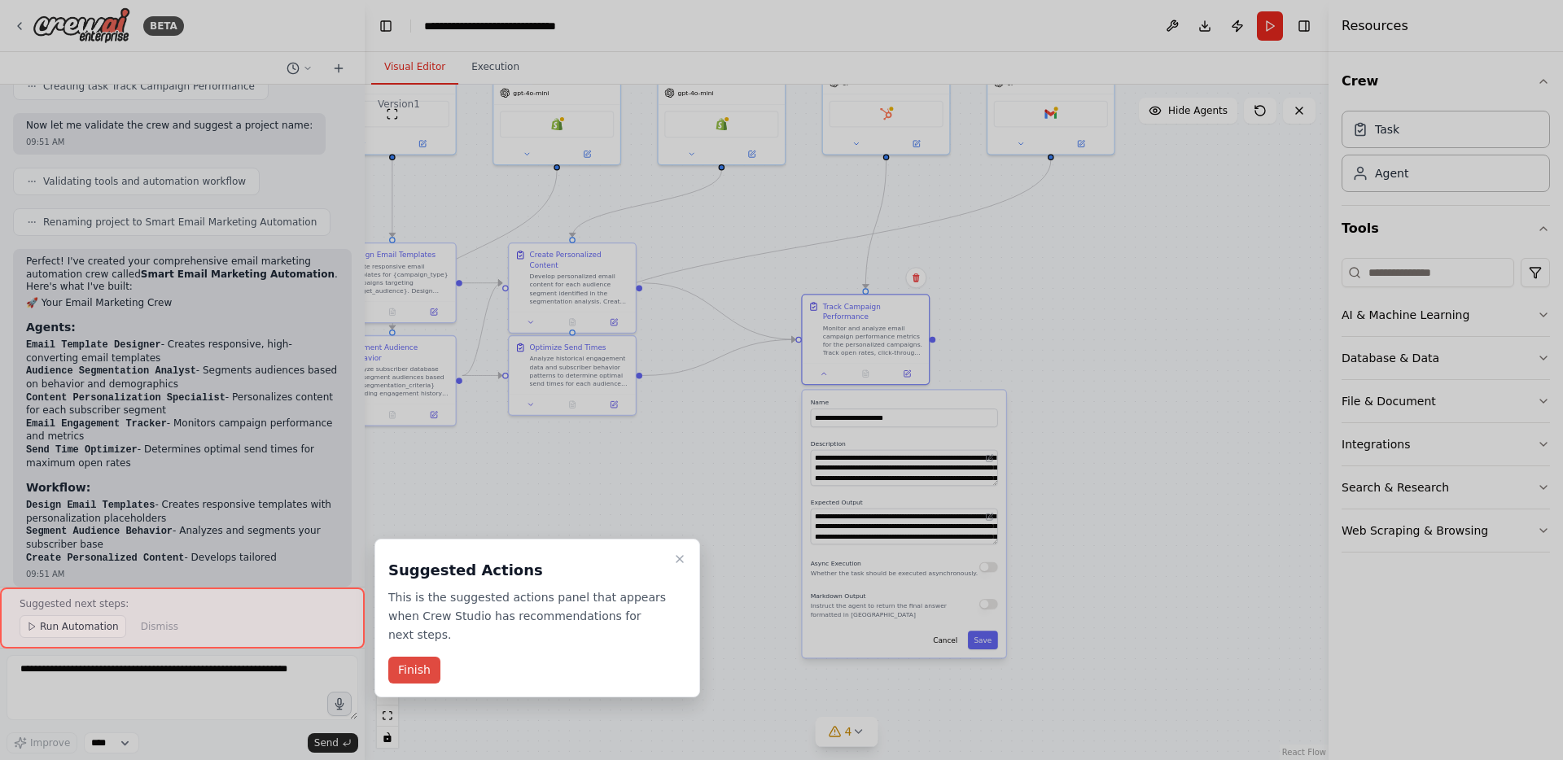
click at [430, 675] on button "Finish" at bounding box center [414, 670] width 52 height 27
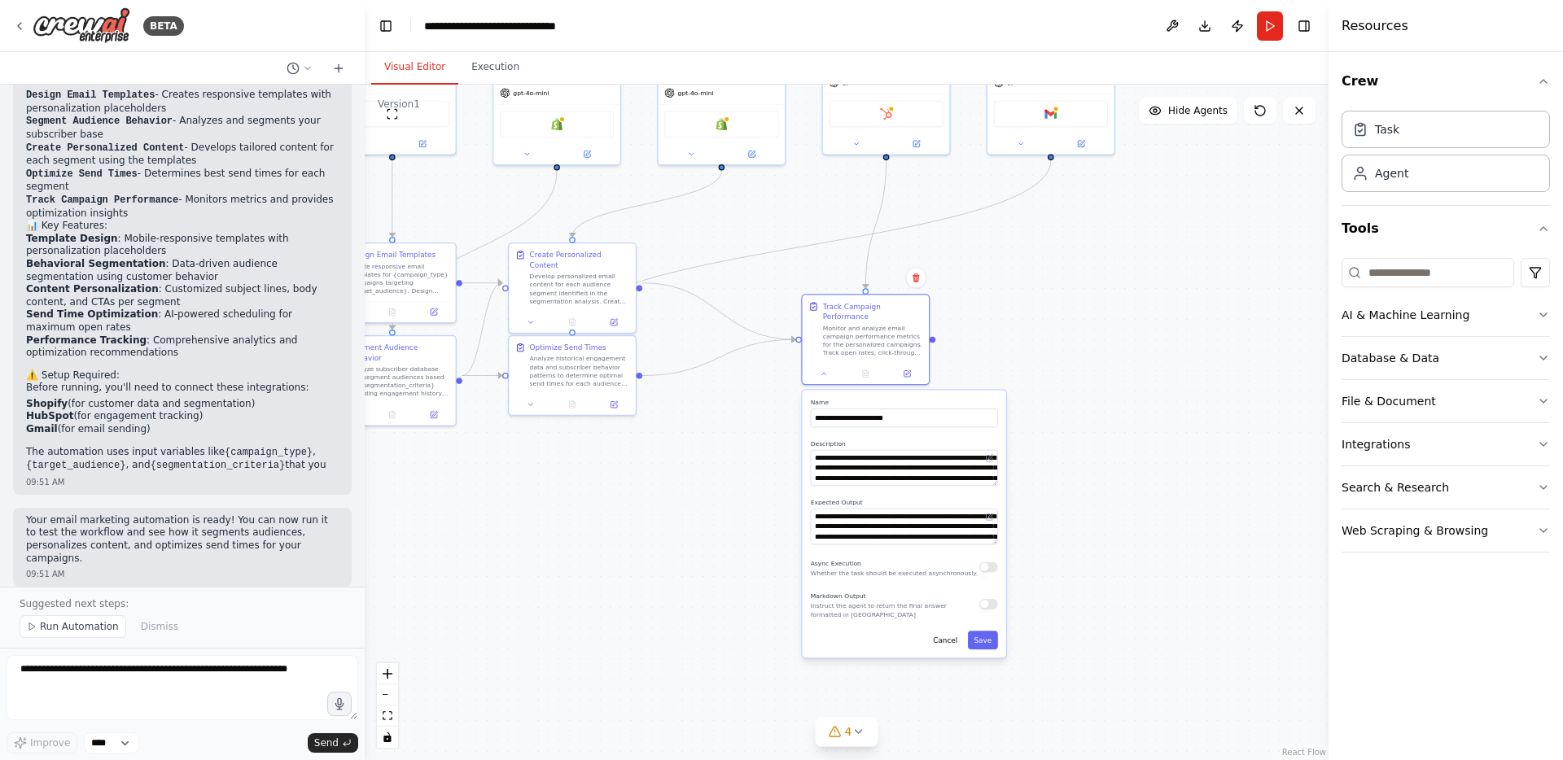
scroll to position [1457, 0]
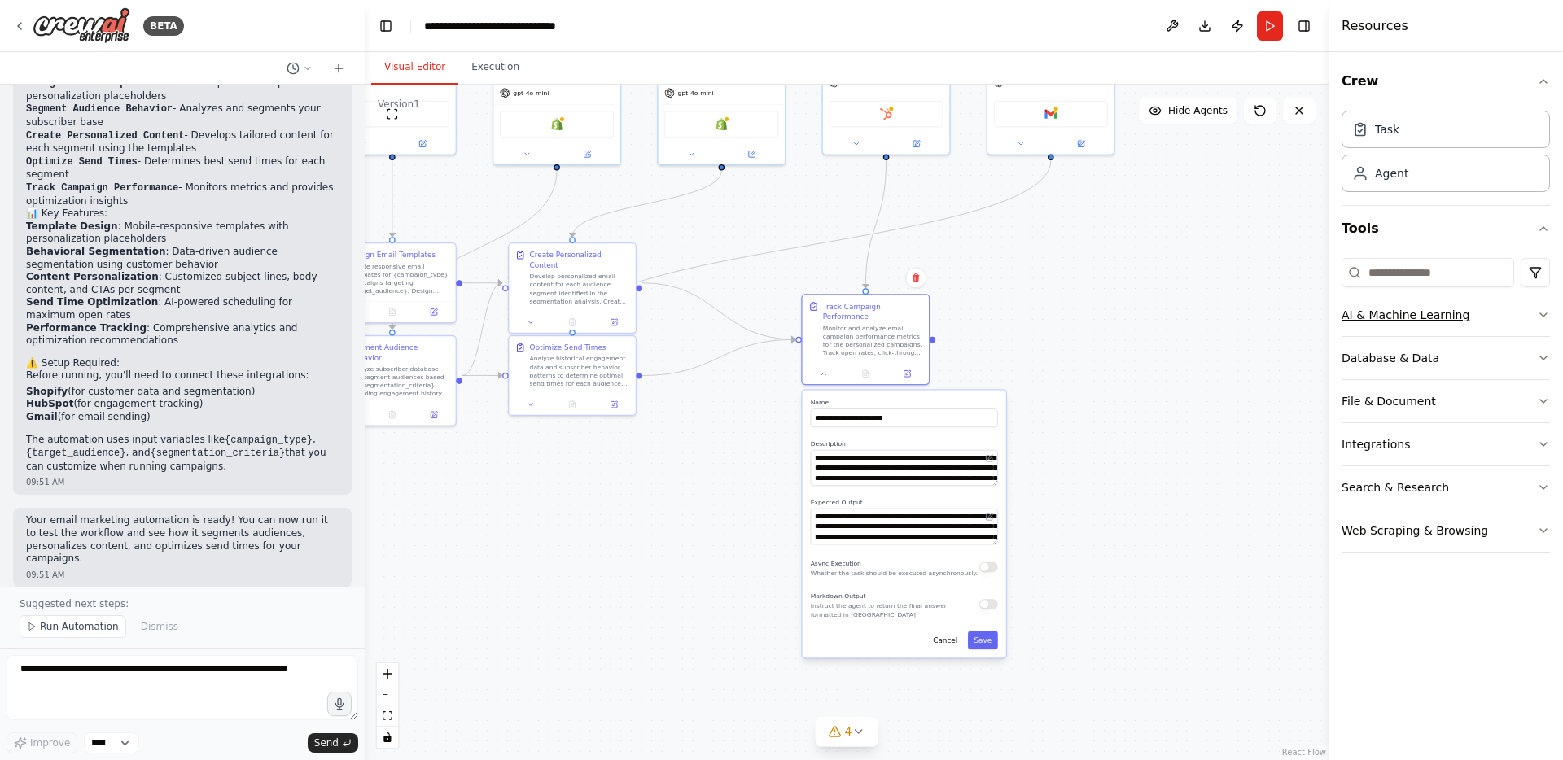
click at [1457, 322] on button "AI & Machine Learning" at bounding box center [1446, 315] width 208 height 42
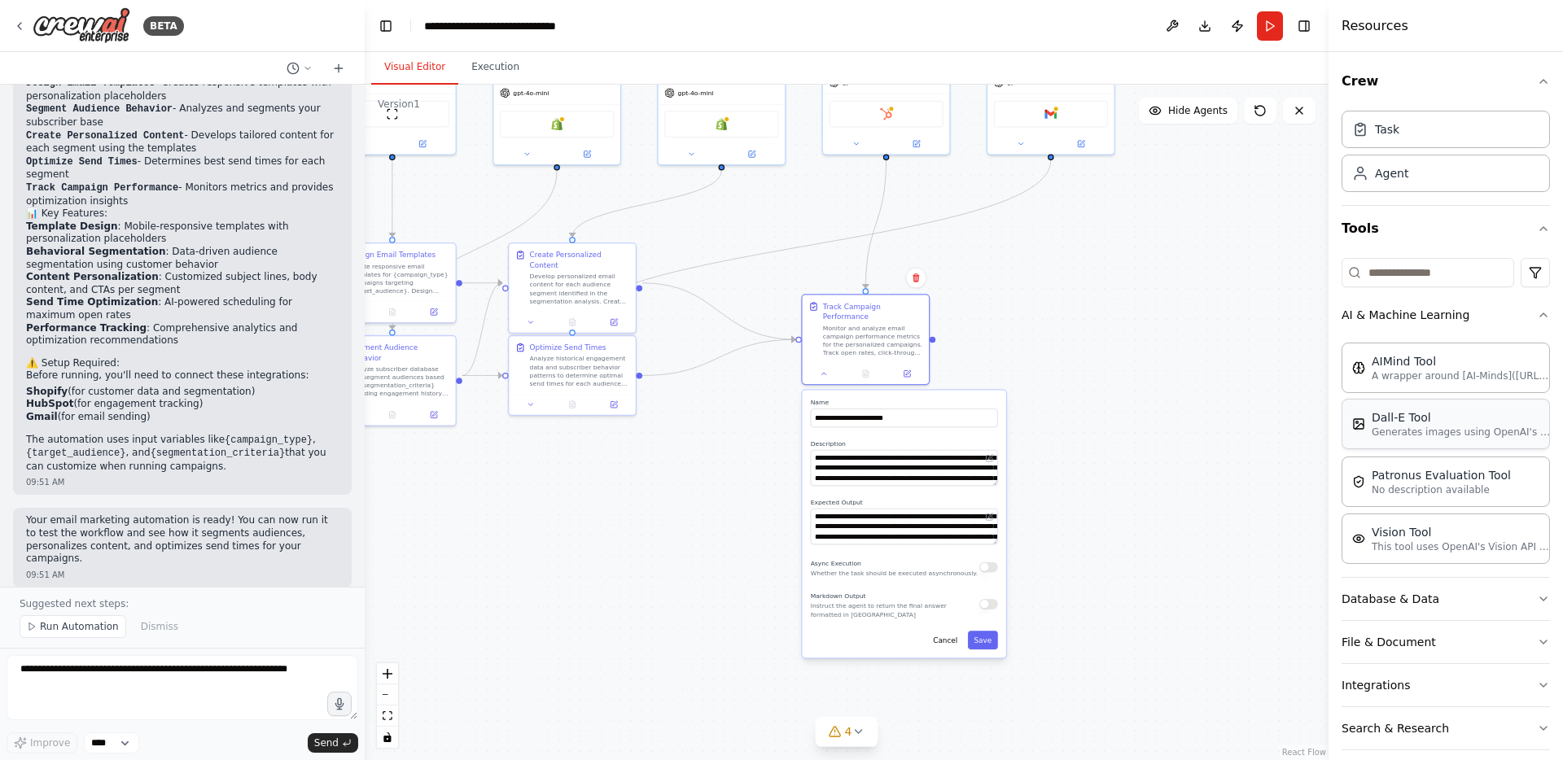
click at [1501, 440] on div "Dall-E Tool Generates images using OpenAI's Dall-E model." at bounding box center [1446, 424] width 208 height 50
click at [1487, 432] on p "Generates images using OpenAI's Dall-E model." at bounding box center [1461, 432] width 179 height 13
click at [1485, 432] on p "Generates images using OpenAI's Dall-E model." at bounding box center [1461, 432] width 179 height 13
click at [1459, 129] on div "Task" at bounding box center [1446, 128] width 208 height 37
click at [1431, 167] on div "Agent" at bounding box center [1446, 172] width 208 height 37
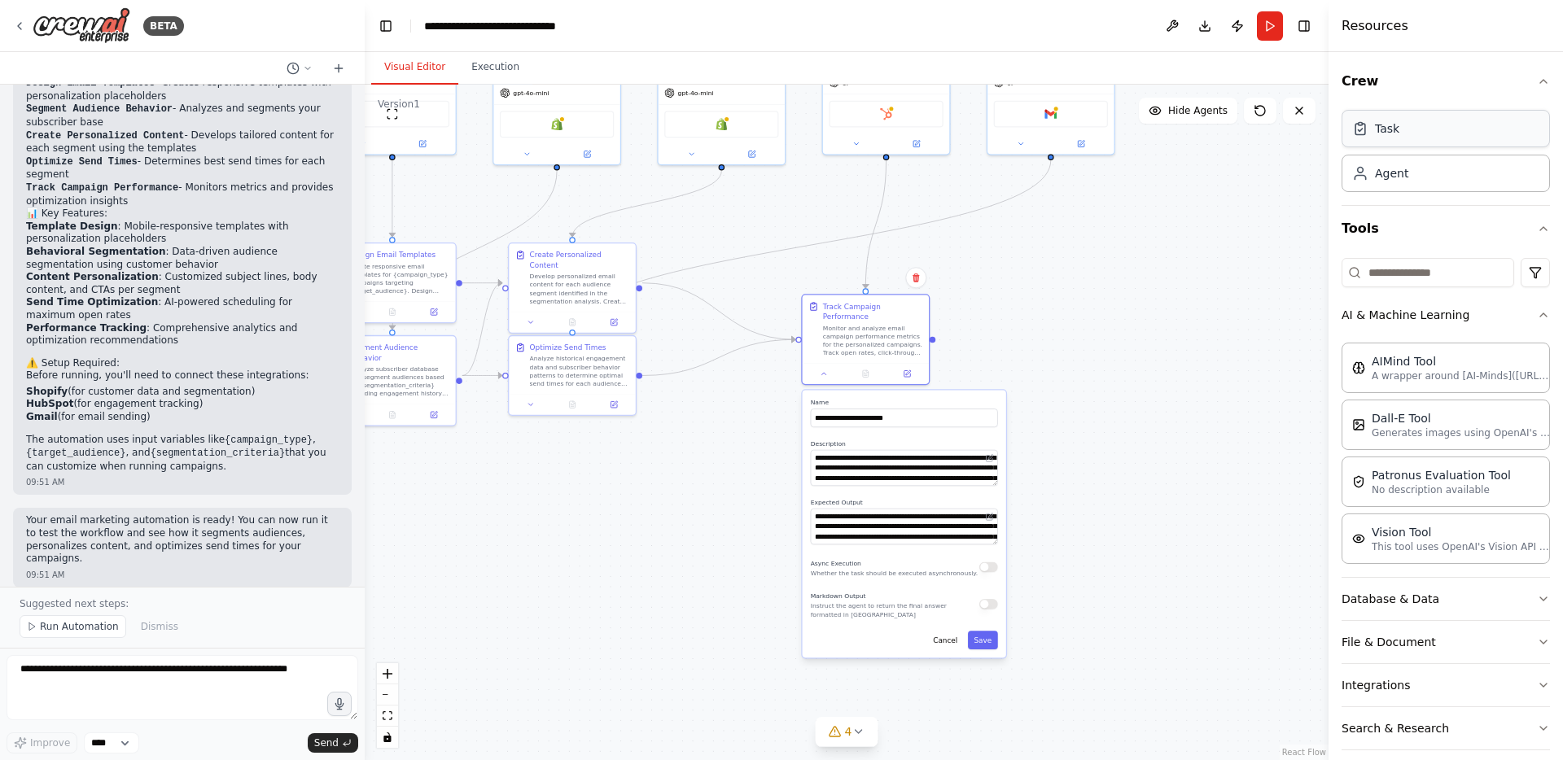
drag, startPoint x: 1414, startPoint y: 138, endPoint x: 1403, endPoint y: 139, distance: 11.5
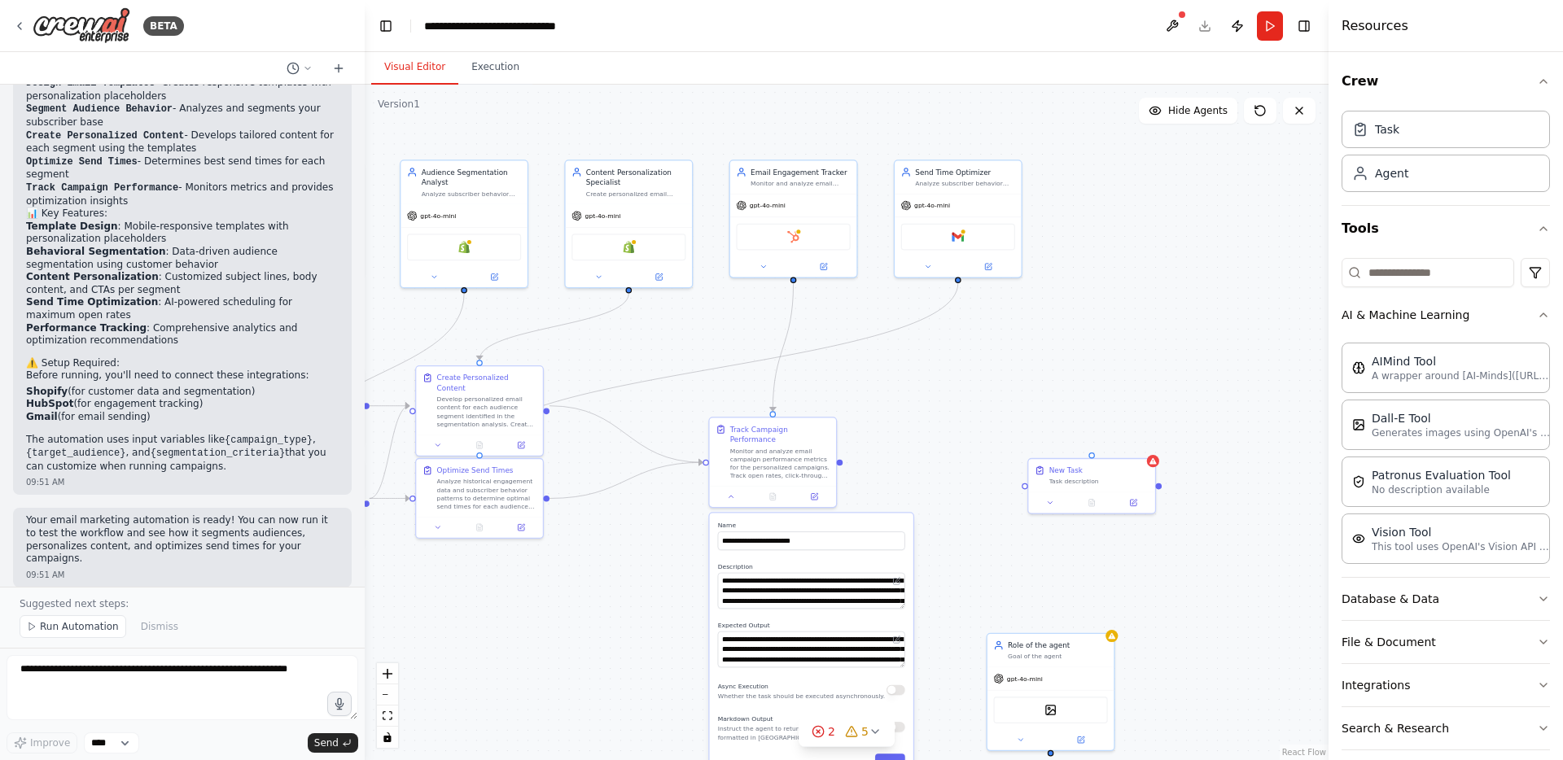
drag, startPoint x: 997, startPoint y: 362, endPoint x: 980, endPoint y: 405, distance: 46.0
click at [980, 405] on div ".deletable-edge-delete-btn { width: 20px; height: 20px; border: 0px solid #ffff…" at bounding box center [847, 423] width 964 height 676
click at [488, 68] on button "Execution" at bounding box center [495, 67] width 74 height 34
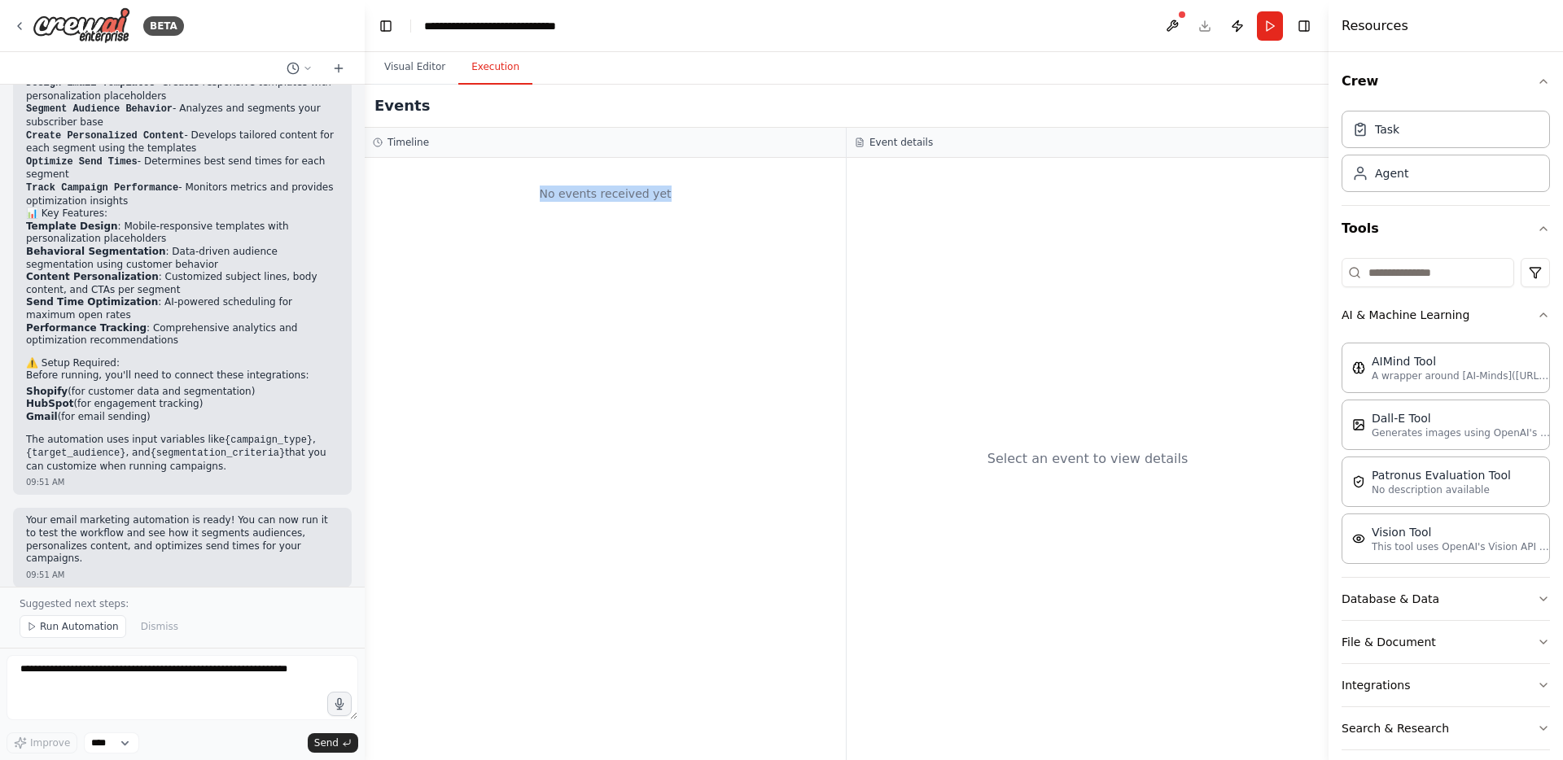
drag, startPoint x: 524, startPoint y: 188, endPoint x: 722, endPoint y: 218, distance: 200.1
click at [721, 213] on div "No events received yet" at bounding box center [605, 193] width 465 height 55
drag, startPoint x: 722, startPoint y: 221, endPoint x: 490, endPoint y: 129, distance: 249.6
click at [721, 221] on div "No events received yet" at bounding box center [605, 193] width 465 height 55
click at [407, 64] on button "Visual Editor" at bounding box center [414, 67] width 87 height 34
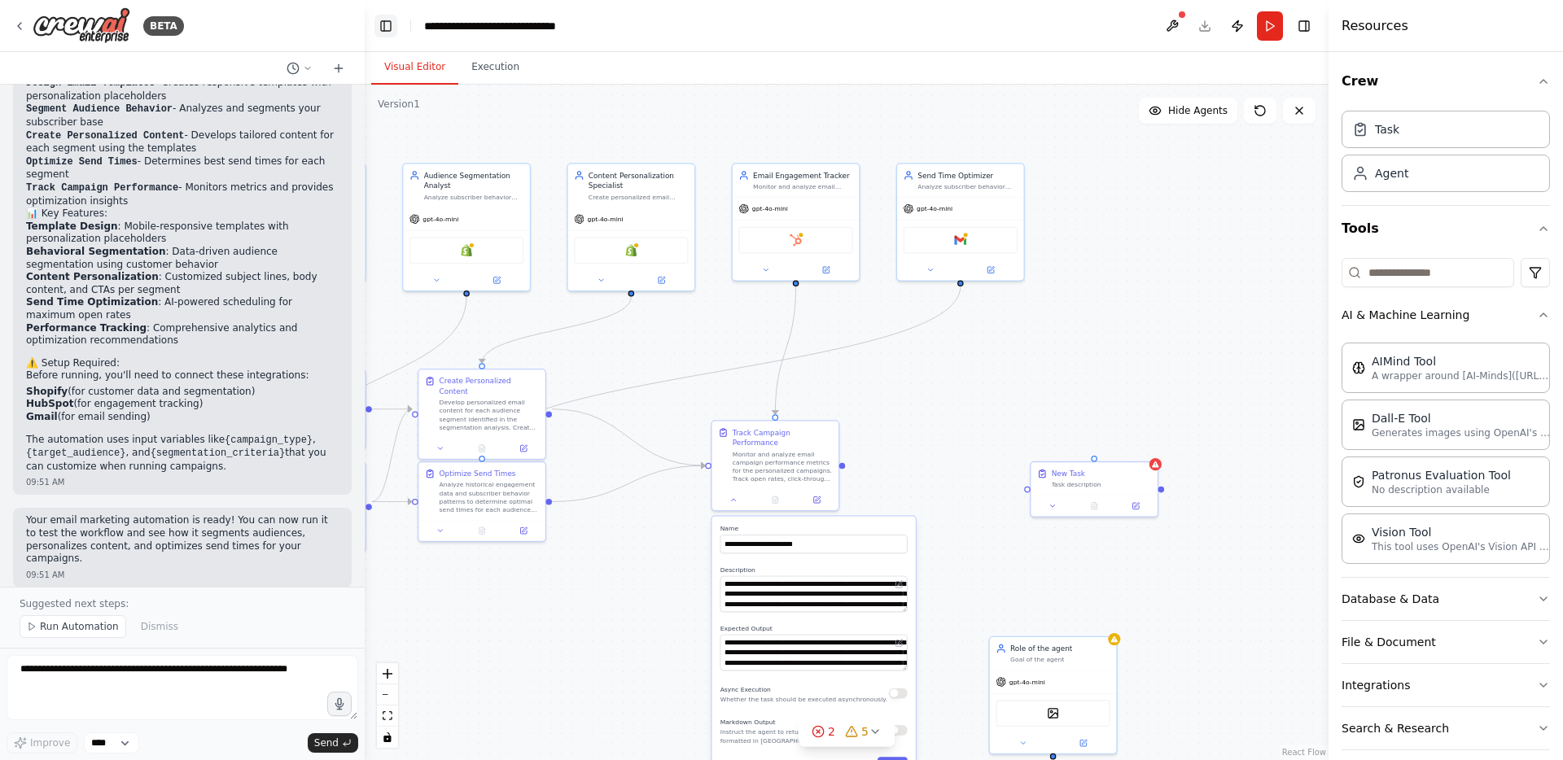
click at [383, 17] on button "Toggle Left Sidebar" at bounding box center [386, 26] width 23 height 23
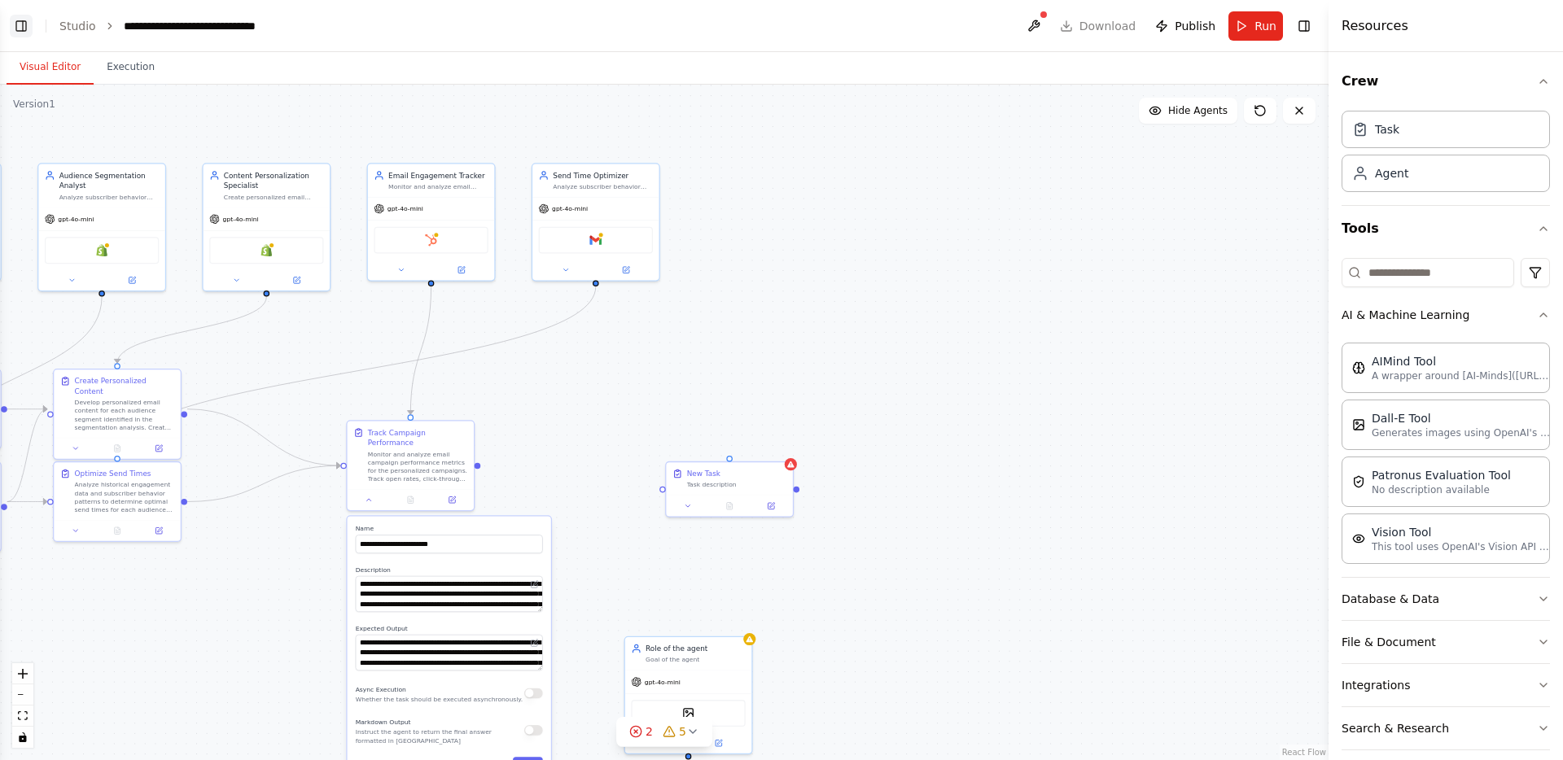
click at [11, 30] on button "Toggle Left Sidebar" at bounding box center [21, 26] width 23 height 23
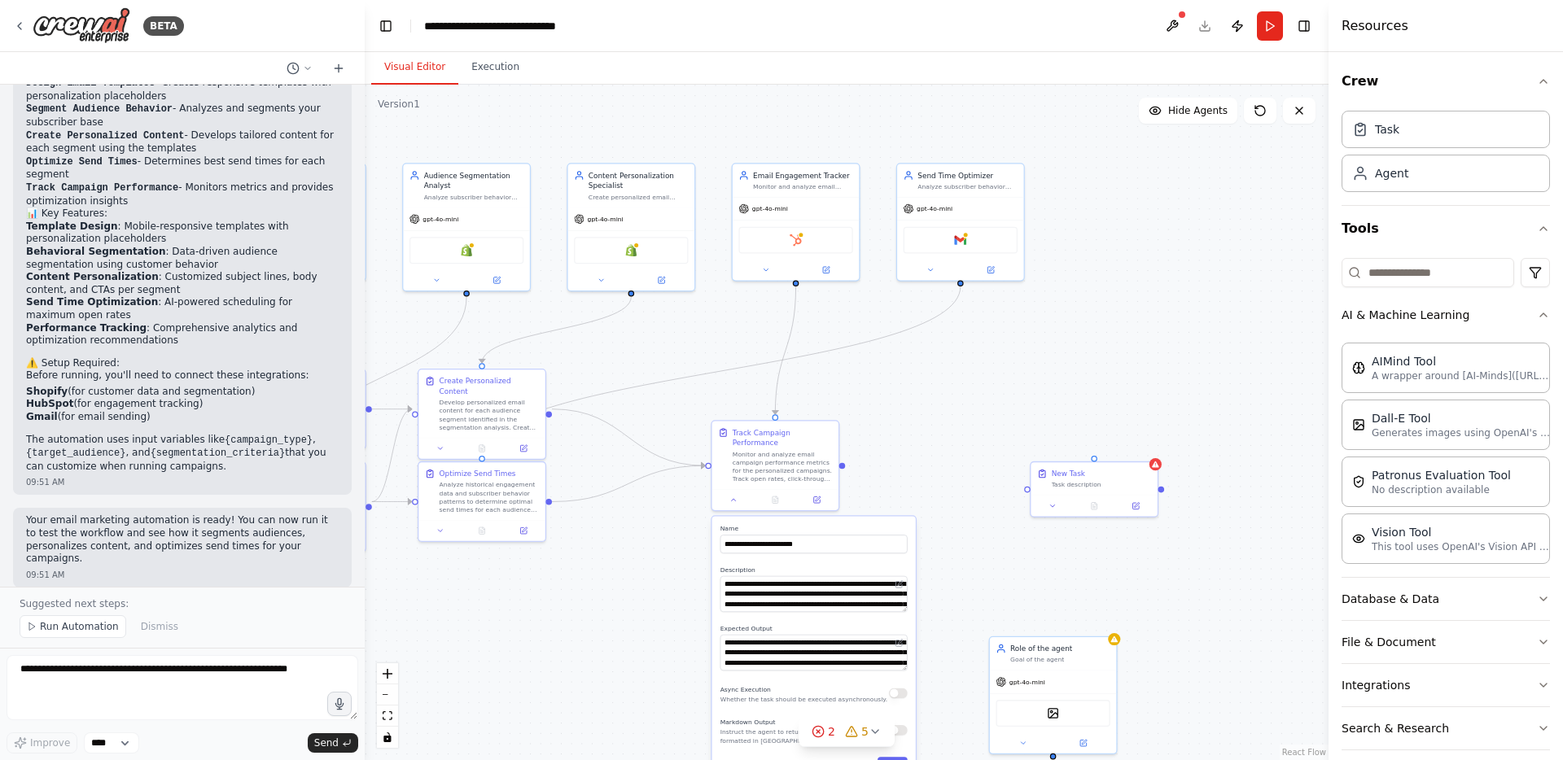
click at [382, 29] on button "Toggle Left Sidebar" at bounding box center [386, 26] width 23 height 23
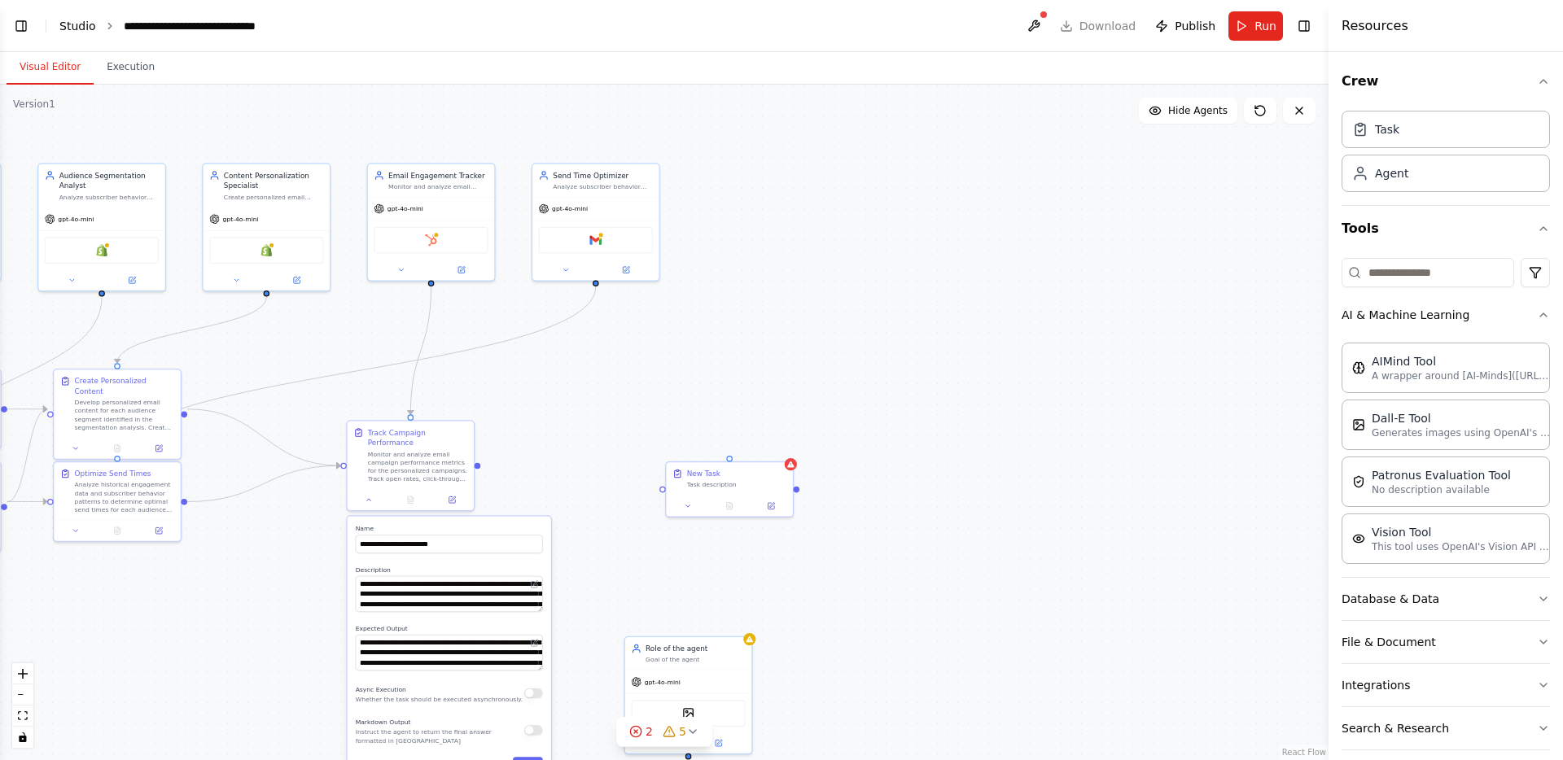
click at [89, 29] on link "Studio" at bounding box center [77, 26] width 37 height 13
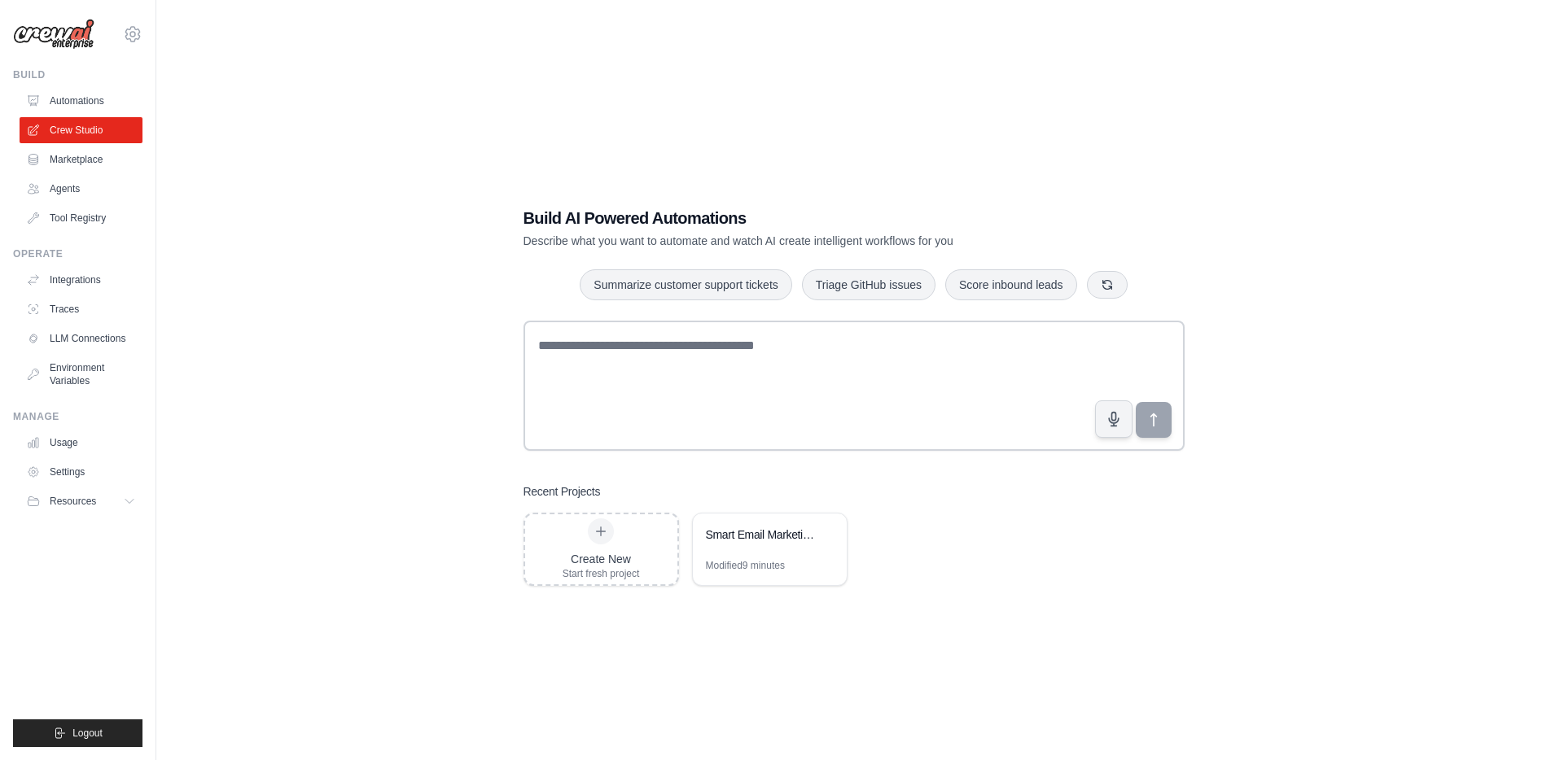
drag, startPoint x: 266, startPoint y: 396, endPoint x: 267, endPoint y: 383, distance: 13.1
click at [270, 396] on div "Build AI Powered Automations Describe what you want to automate and watch AI cr…" at bounding box center [853, 396] width 1343 height 760
click at [92, 161] on link "Marketplace" at bounding box center [82, 160] width 123 height 26
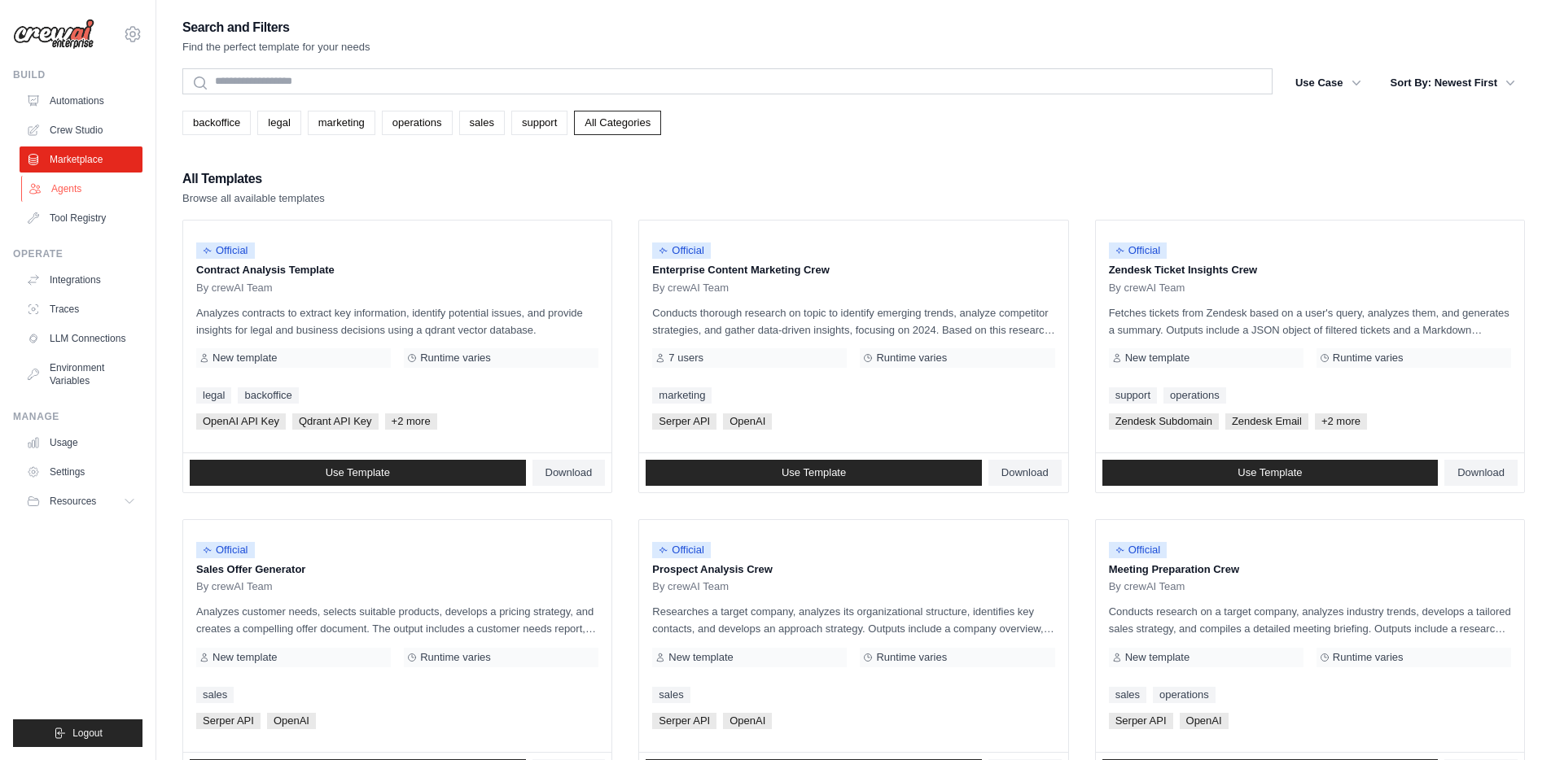
click at [81, 184] on link "Agents" at bounding box center [82, 189] width 123 height 26
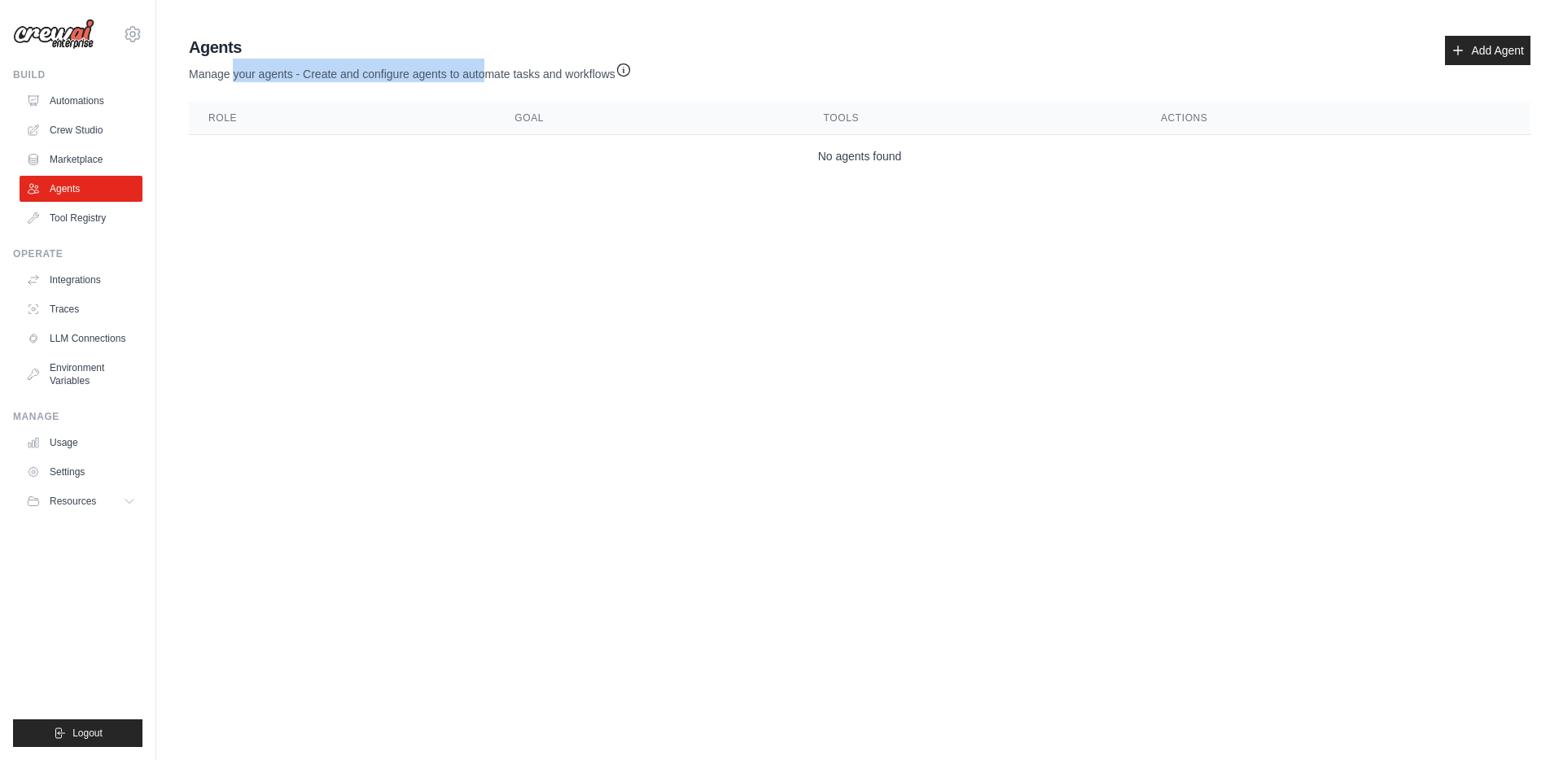
drag, startPoint x: 300, startPoint y: 67, endPoint x: 486, endPoint y: 69, distance: 185.7
click at [486, 69] on p "Manage your agents - Create and configure agents to automate tasks and workflows" at bounding box center [410, 71] width 443 height 24
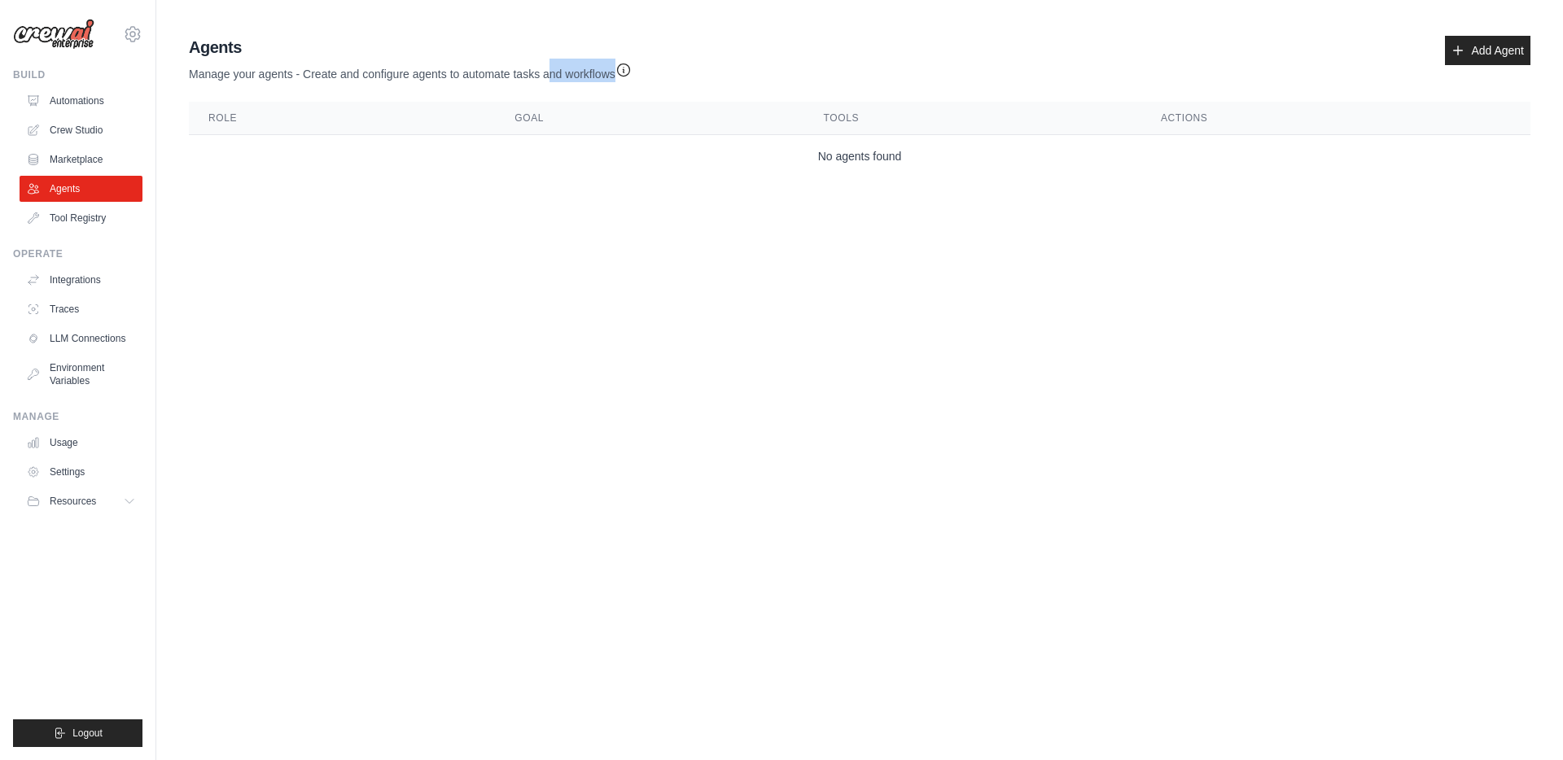
drag, startPoint x: 546, startPoint y: 70, endPoint x: 581, endPoint y: 70, distance: 34.2
click at [547, 70] on p "Manage your agents - Create and configure agents to automate tasks and workflows" at bounding box center [410, 71] width 443 height 24
drag, startPoint x: 588, startPoint y: 71, endPoint x: 462, endPoint y: 76, distance: 126.3
click at [462, 76] on p "Manage your agents - Create and configure agents to automate tasks and workflows" at bounding box center [410, 71] width 443 height 24
drag, startPoint x: 462, startPoint y: 76, endPoint x: 929, endPoint y: 59, distance: 467.7
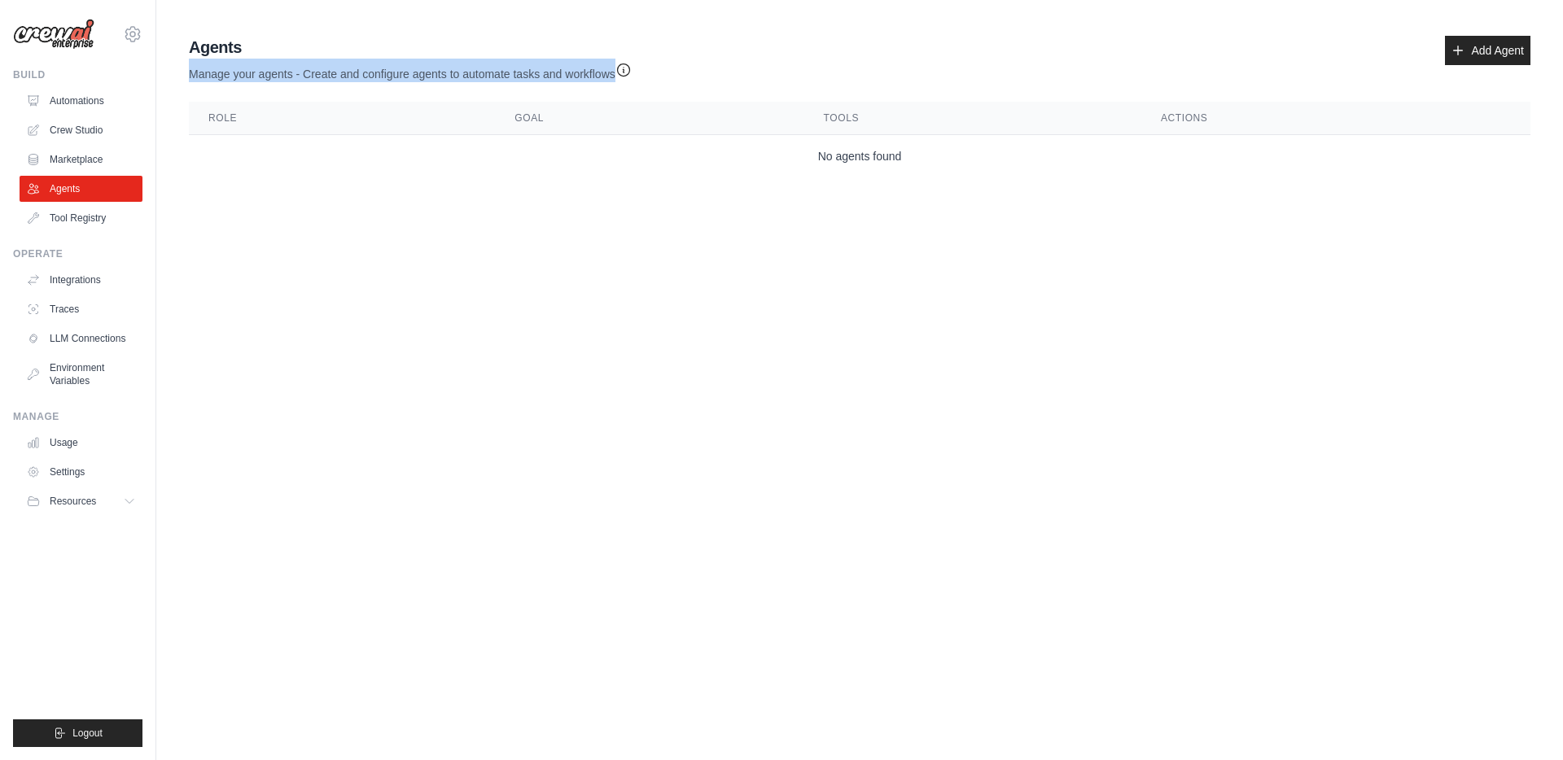
click at [465, 77] on p "Manage your agents - Create and configure agents to automate tasks and workflows" at bounding box center [410, 71] width 443 height 24
click at [1369, 59] on div "Agents Manage your agents - Create and configure agents to automate tasks and w…" at bounding box center [860, 59] width 1342 height 46
click at [1489, 44] on link "Add Agent" at bounding box center [1487, 50] width 85 height 29
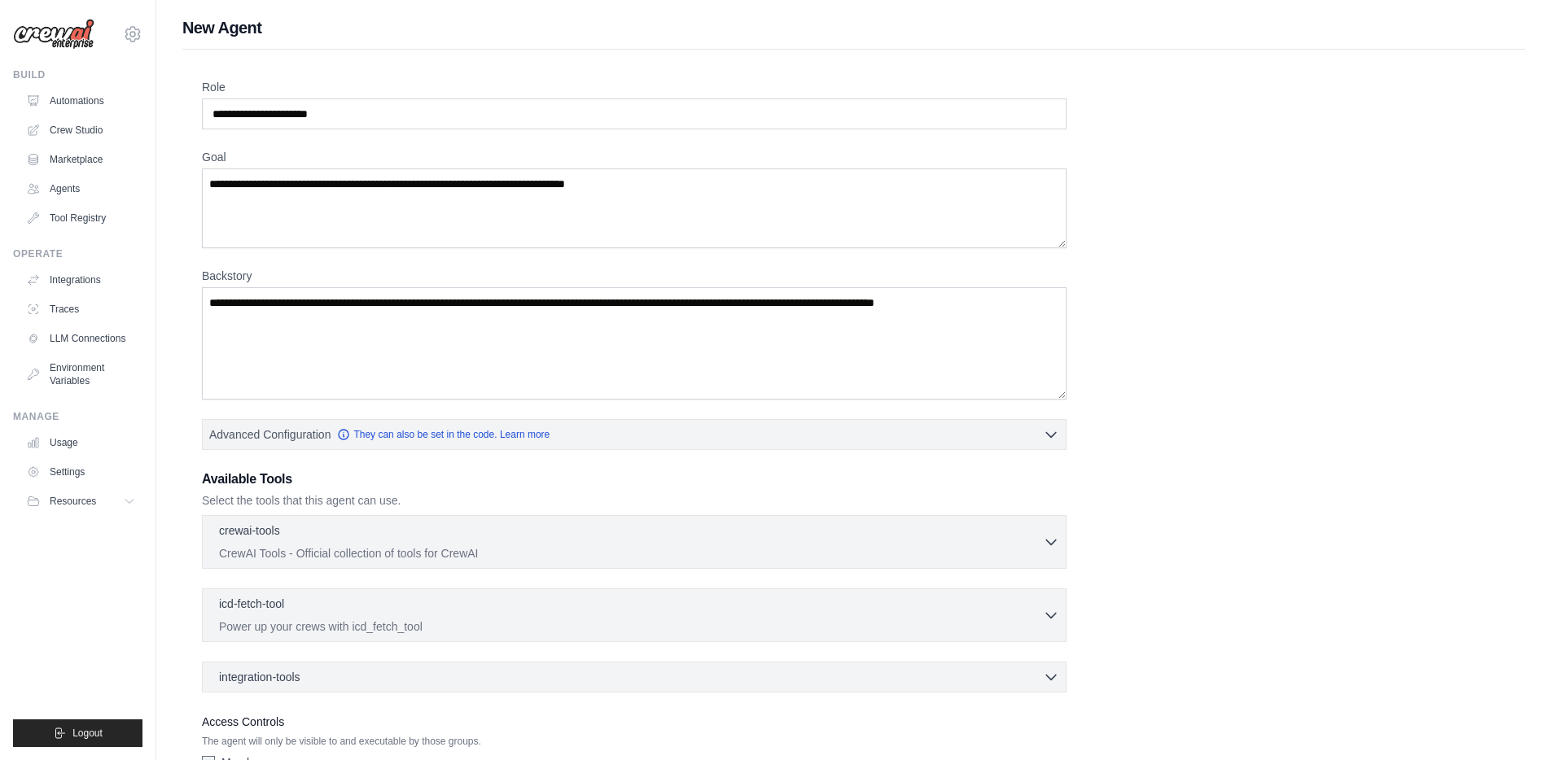
scroll to position [113, 0]
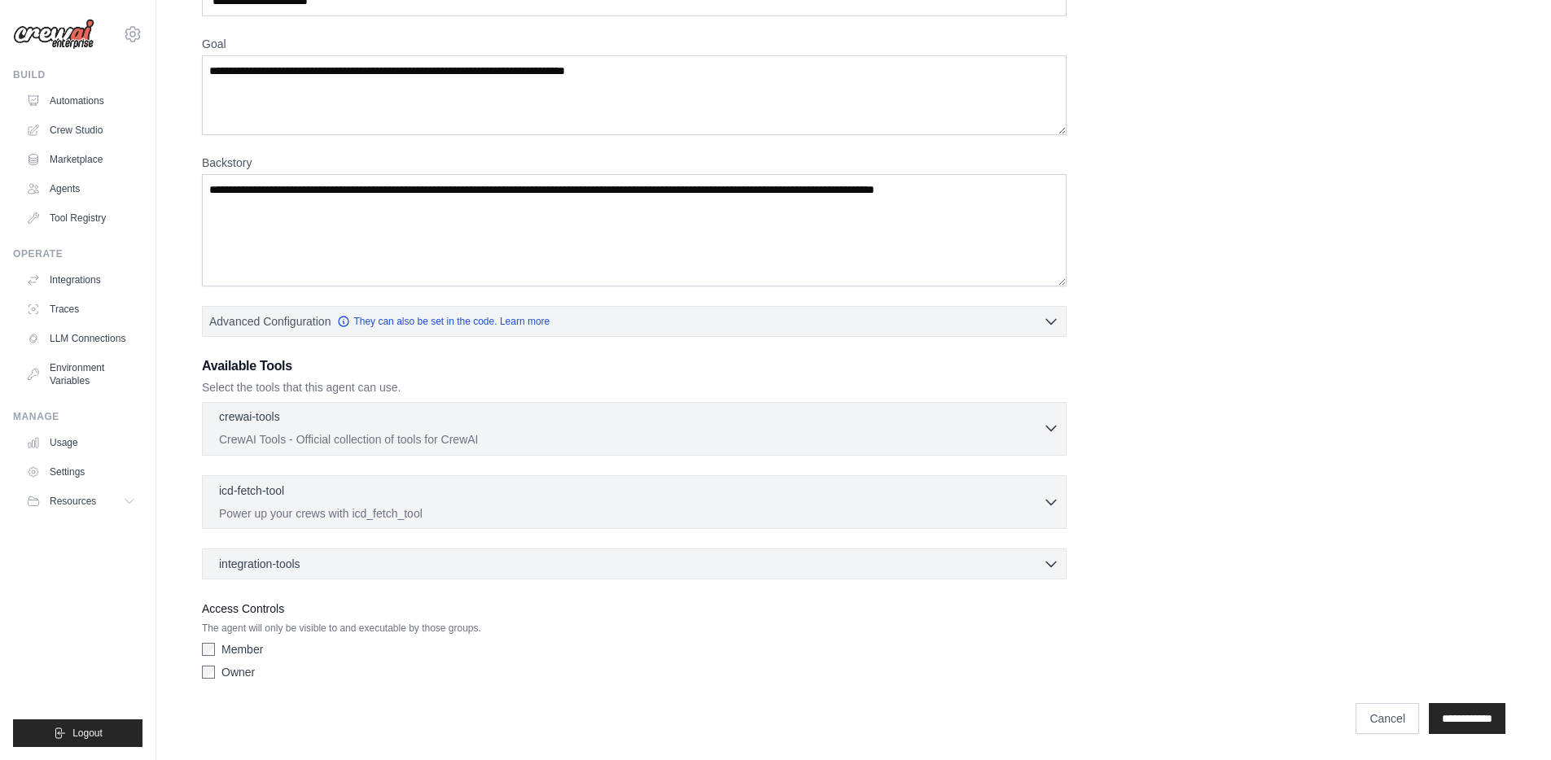
click at [344, 439] on p "CrewAI Tools - Official collection of tools for CrewAI" at bounding box center [631, 440] width 824 height 16
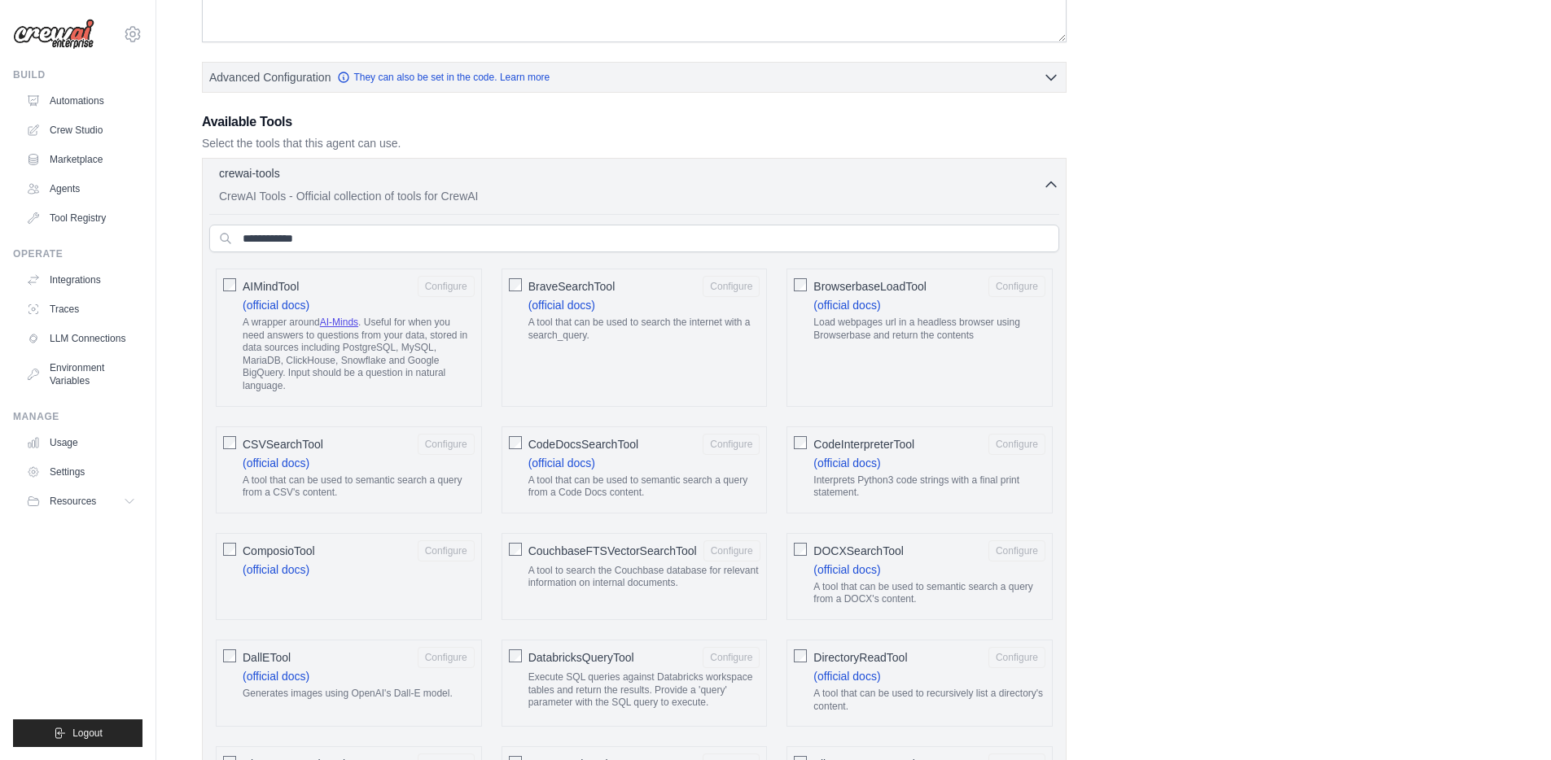
scroll to position [358, 0]
click at [76, 284] on link "Integrations" at bounding box center [82, 280] width 123 height 26
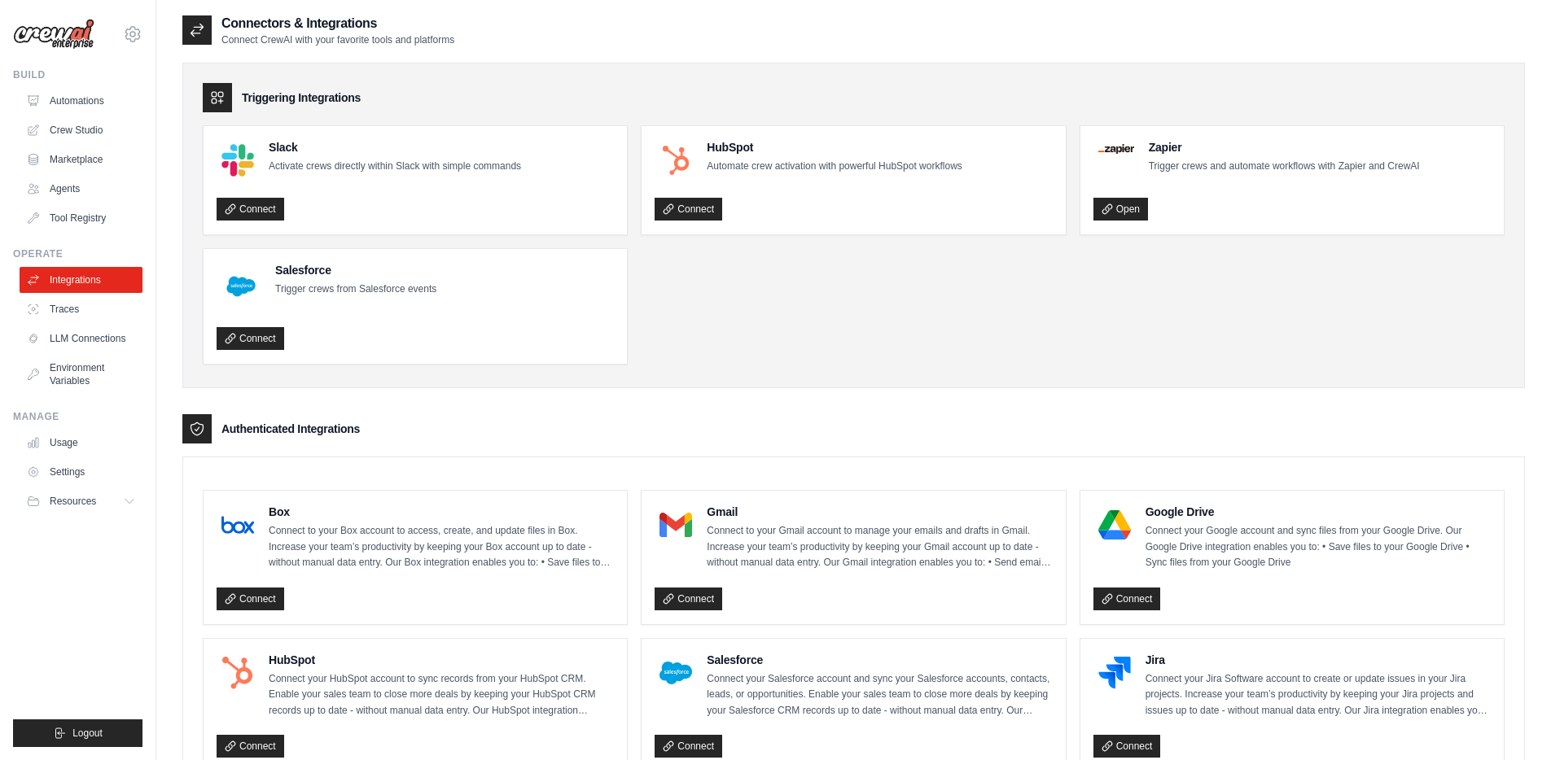
scroll to position [3, 0]
click at [263, 205] on link "Connect" at bounding box center [251, 208] width 68 height 23
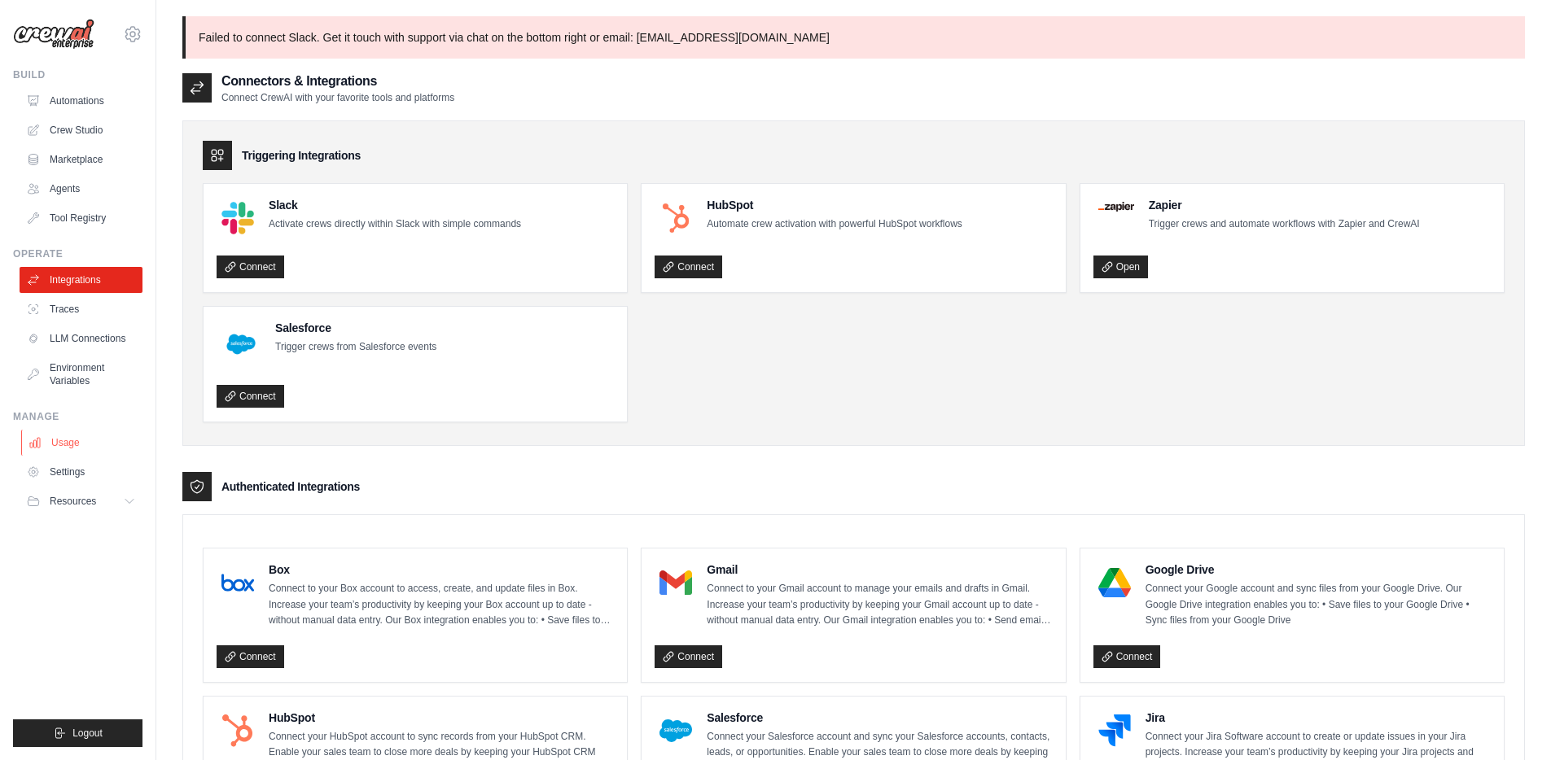
click at [88, 447] on link "Usage" at bounding box center [82, 443] width 123 height 26
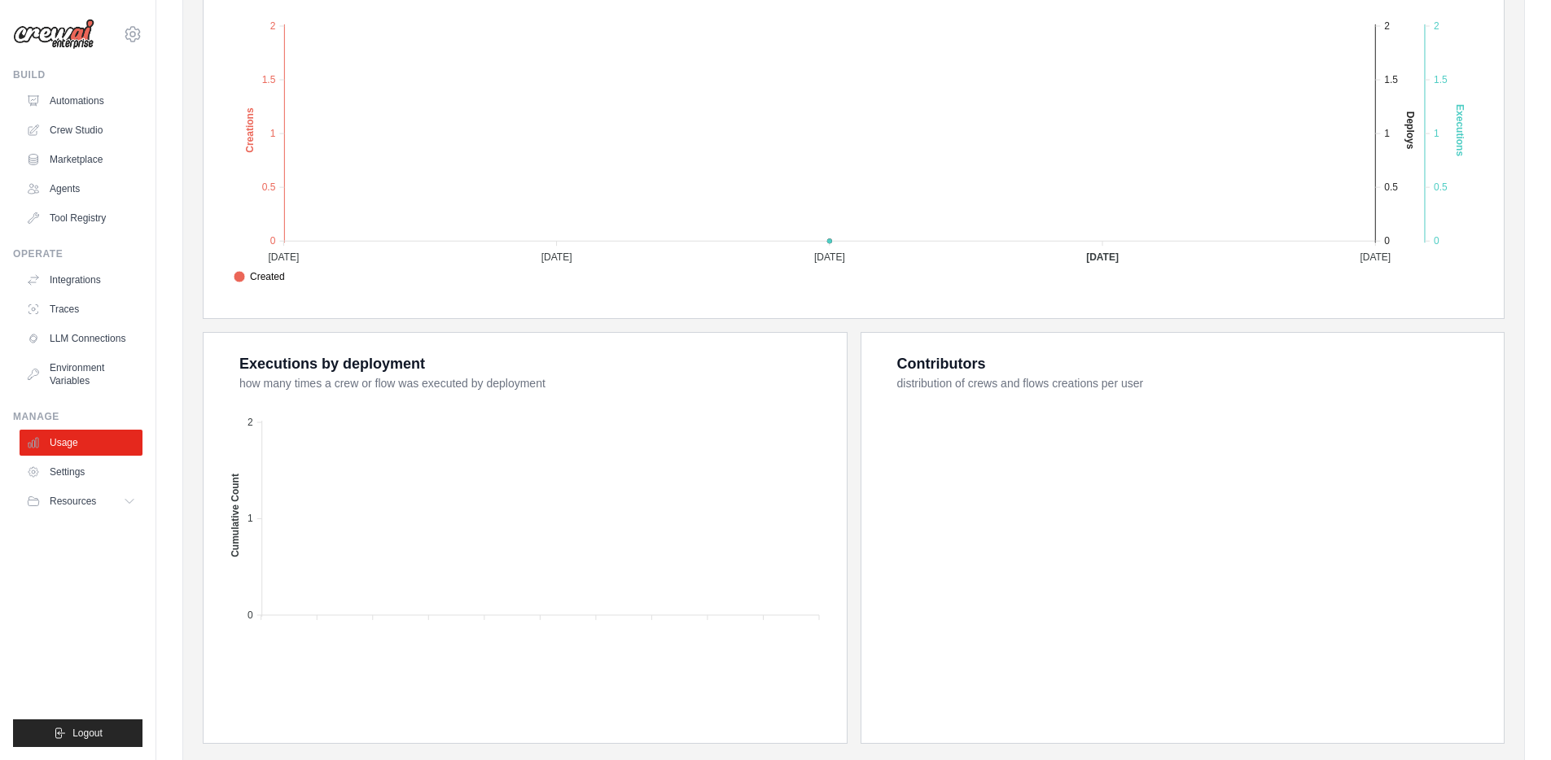
scroll to position [382, 0]
click at [51, 219] on link "Tool Registry" at bounding box center [82, 218] width 123 height 26
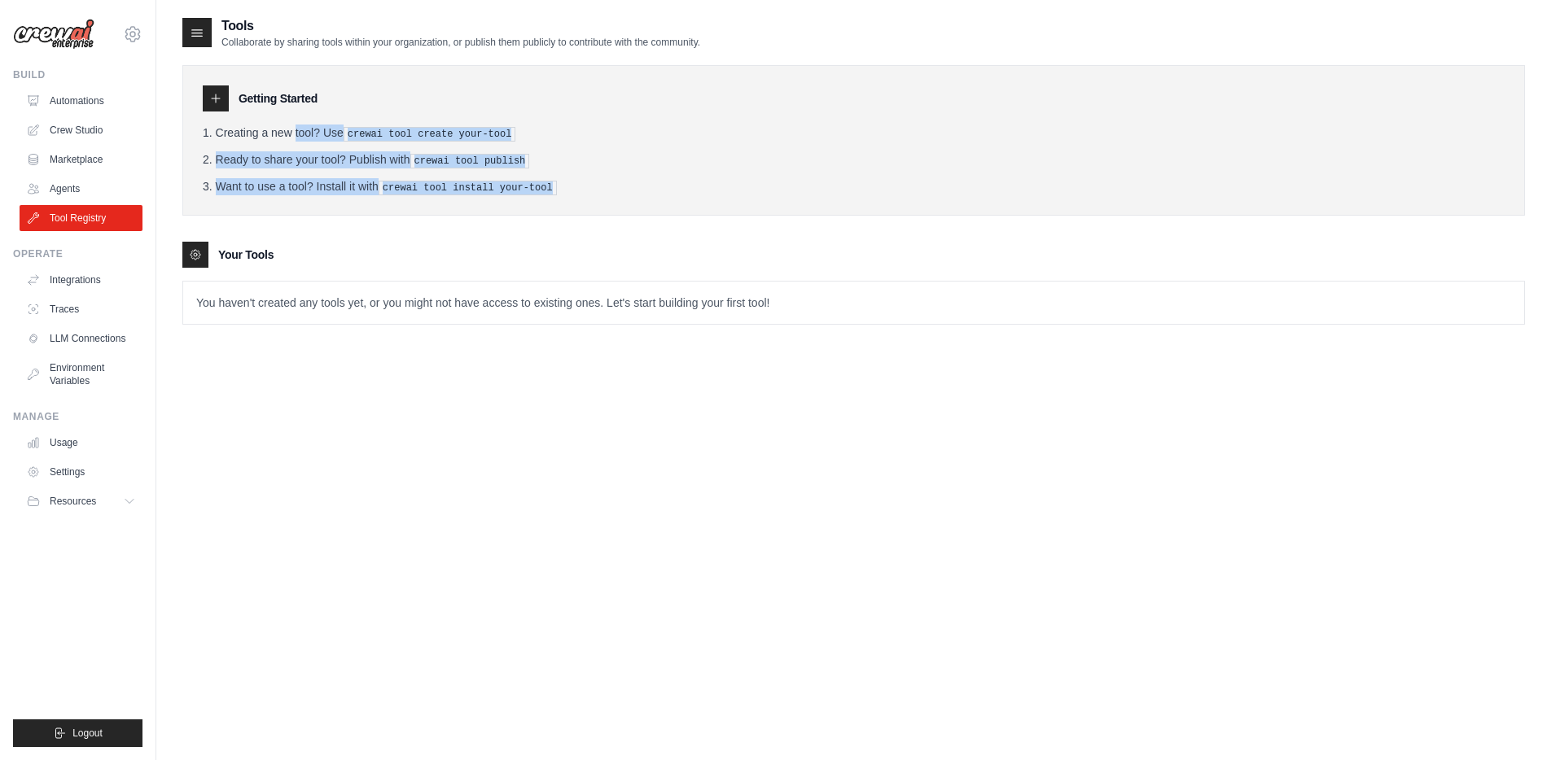
drag, startPoint x: 276, startPoint y: 137, endPoint x: 602, endPoint y: 187, distance: 329.6
click at [582, 184] on ol "Creating a new tool? Use crewai tool create your-tool Ready to share your tool?…" at bounding box center [854, 160] width 1302 height 71
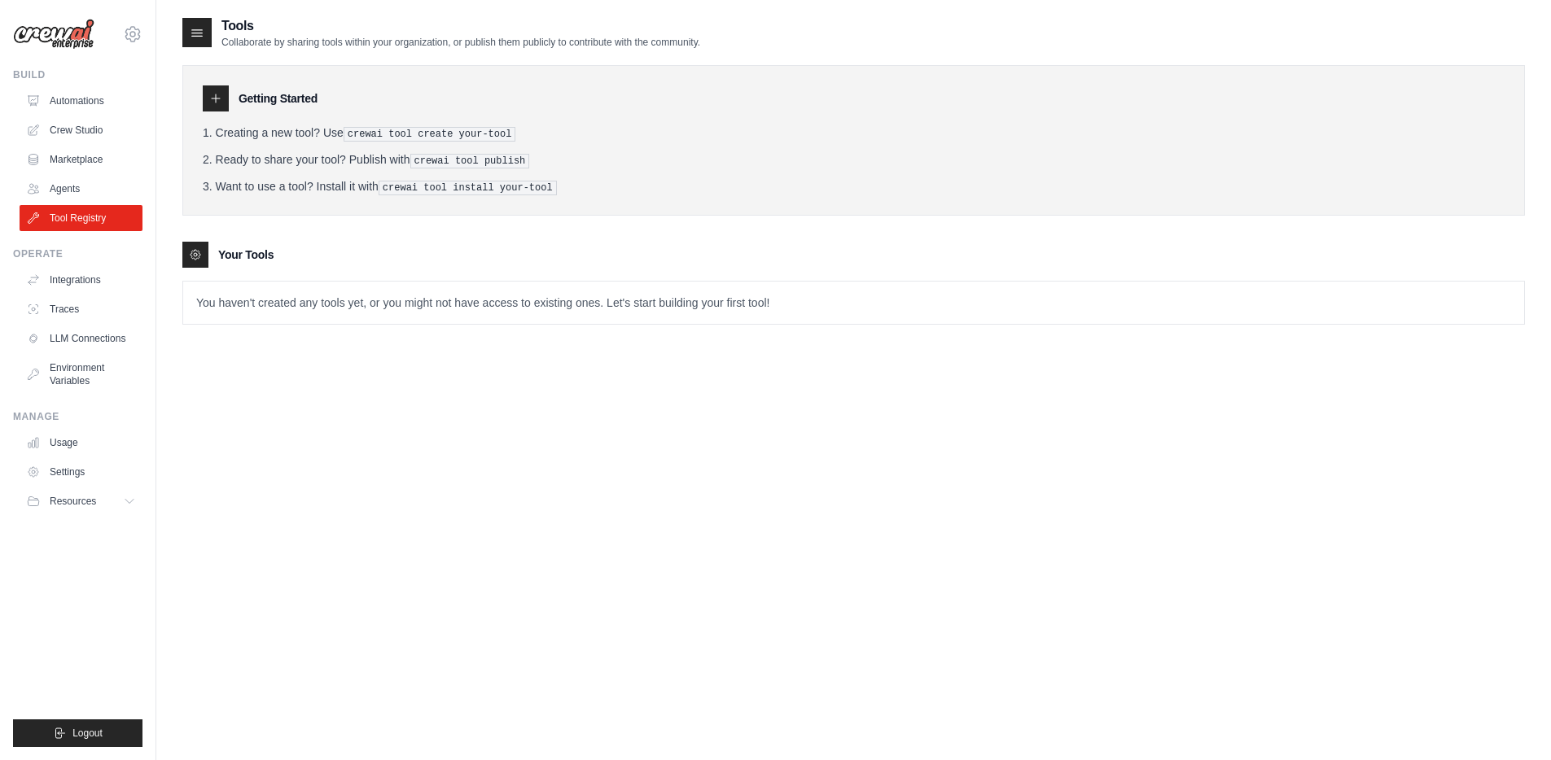
click at [611, 189] on li "Want to use a tool? Install it with crewai tool install your-tool" at bounding box center [854, 186] width 1302 height 17
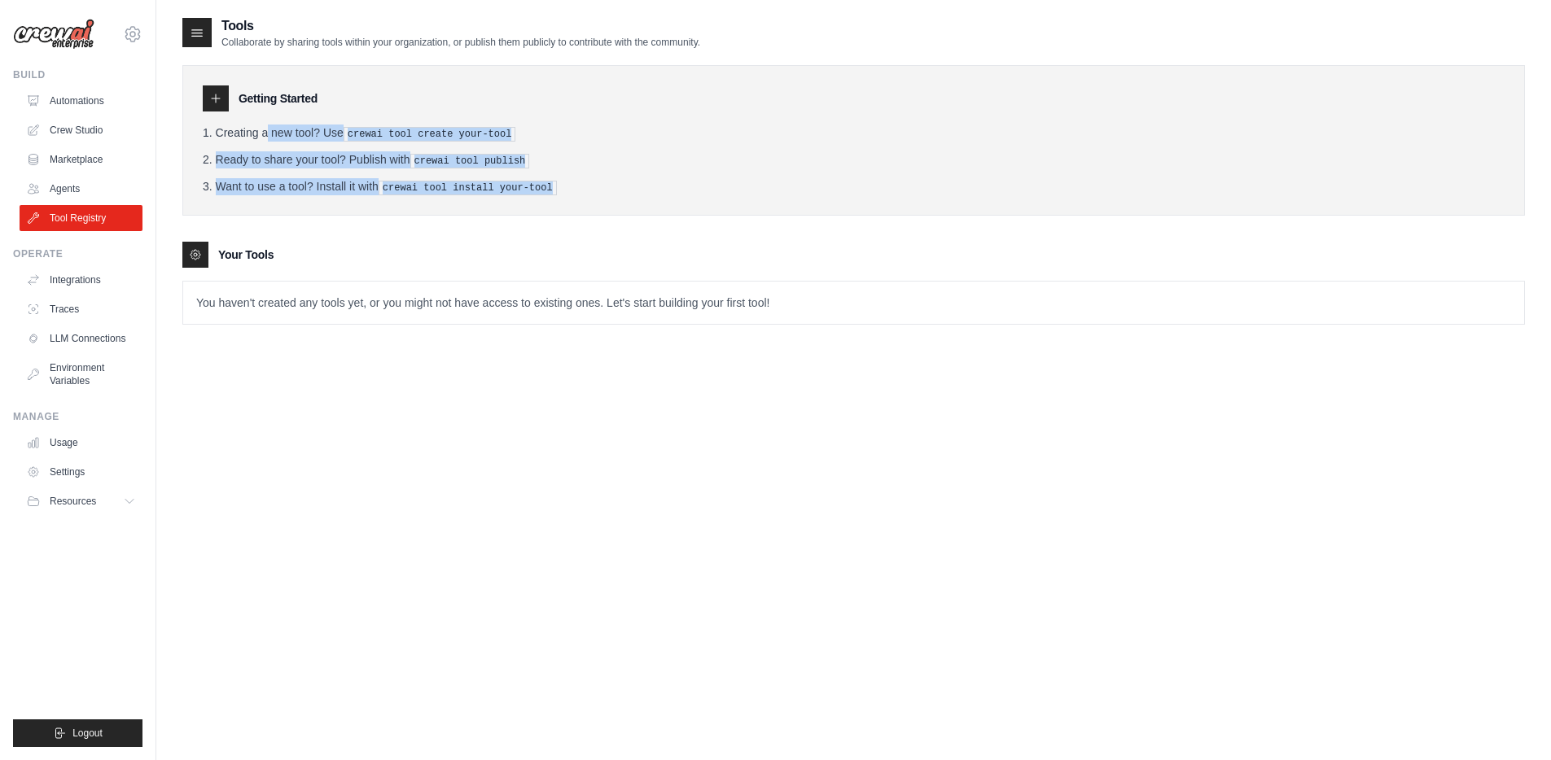
drag, startPoint x: 613, startPoint y: 189, endPoint x: 222, endPoint y: 130, distance: 395.2
click at [222, 130] on ol "Creating a new tool? Use crewai tool create your-tool Ready to share your tool?…" at bounding box center [854, 160] width 1302 height 71
click at [239, 166] on li "Ready to share your tool? Publish with crewai tool publish" at bounding box center [854, 159] width 1302 height 17
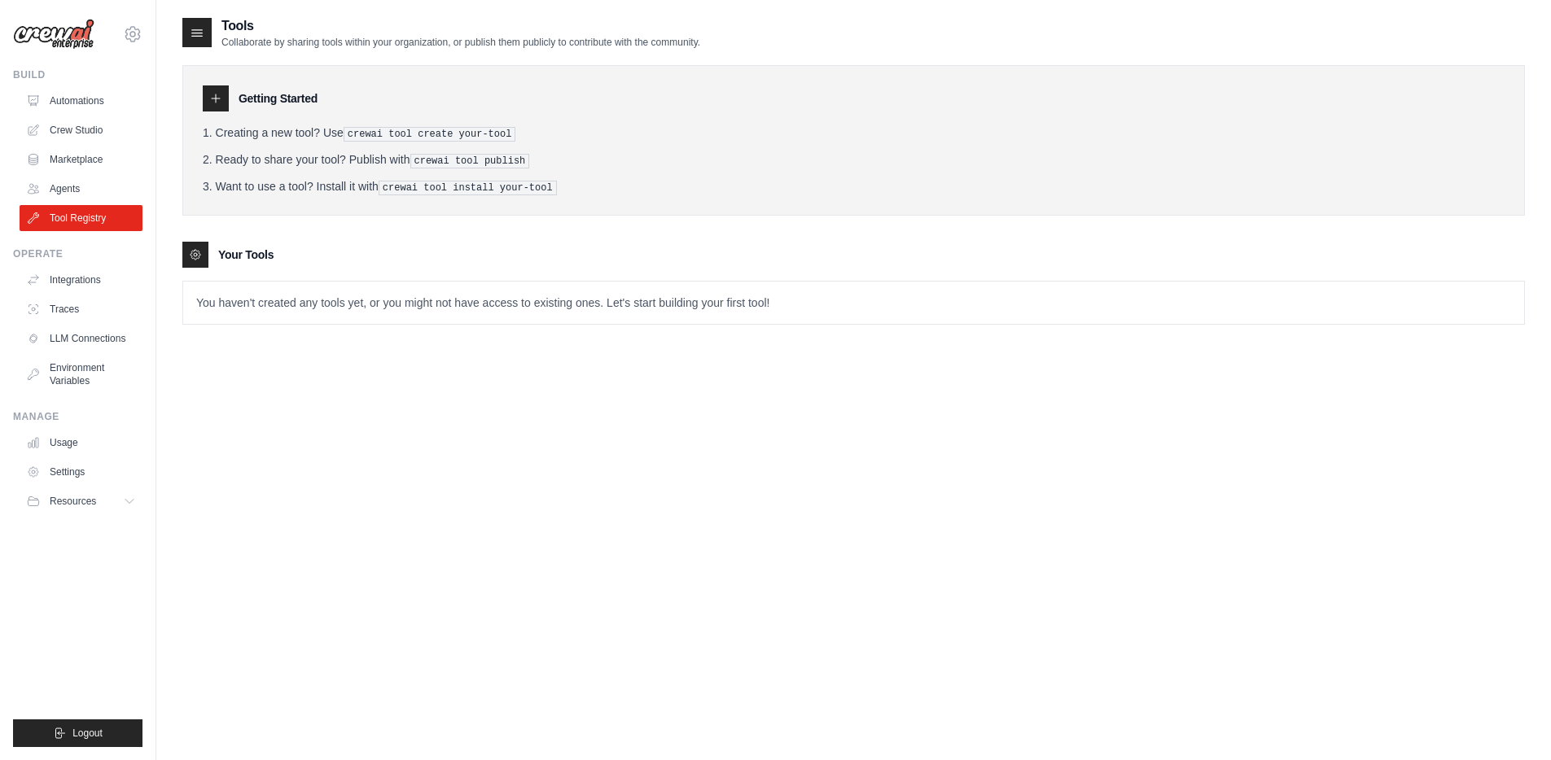
drag, startPoint x: 233, startPoint y: 253, endPoint x: 295, endPoint y: 263, distance: 62.6
click at [293, 259] on div "Your Tools" at bounding box center [853, 255] width 1343 height 26
drag, startPoint x: 271, startPoint y: 298, endPoint x: 482, endPoint y: 299, distance: 210.9
click at [476, 299] on p "You haven't created any tools yet, or you might not have access to existing one…" at bounding box center [853, 303] width 1341 height 42
click at [482, 299] on p "You haven't created any tools yet, or you might not have access to existing one…" at bounding box center [853, 303] width 1341 height 42
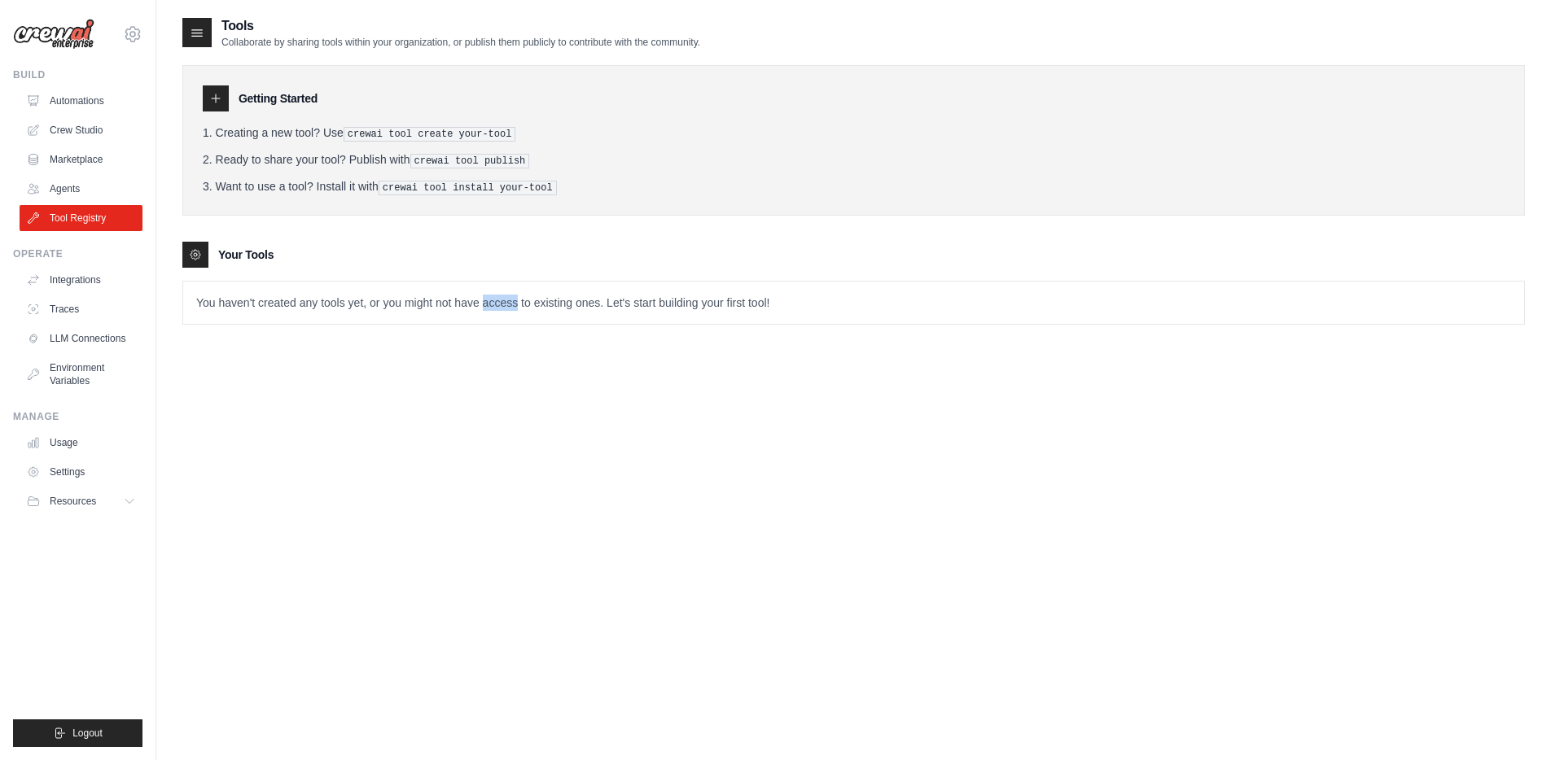
click at [482, 299] on p "You haven't created any tools yet, or you might not have access to existing one…" at bounding box center [853, 303] width 1341 height 42
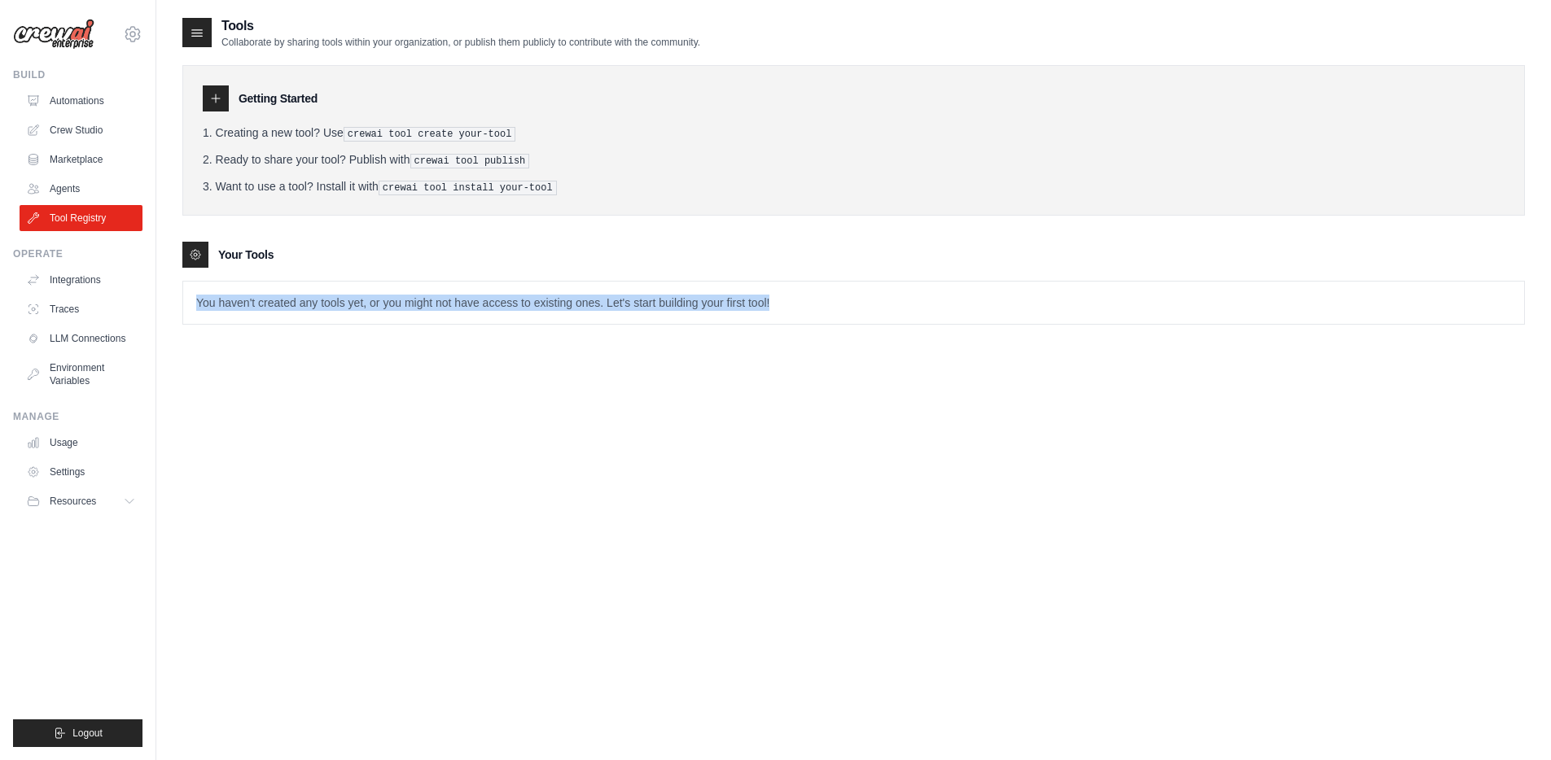
click at [482, 299] on p "You haven't created any tools yet, or you might not have access to existing one…" at bounding box center [853, 303] width 1341 height 42
click at [74, 189] on link "Agents" at bounding box center [82, 189] width 123 height 26
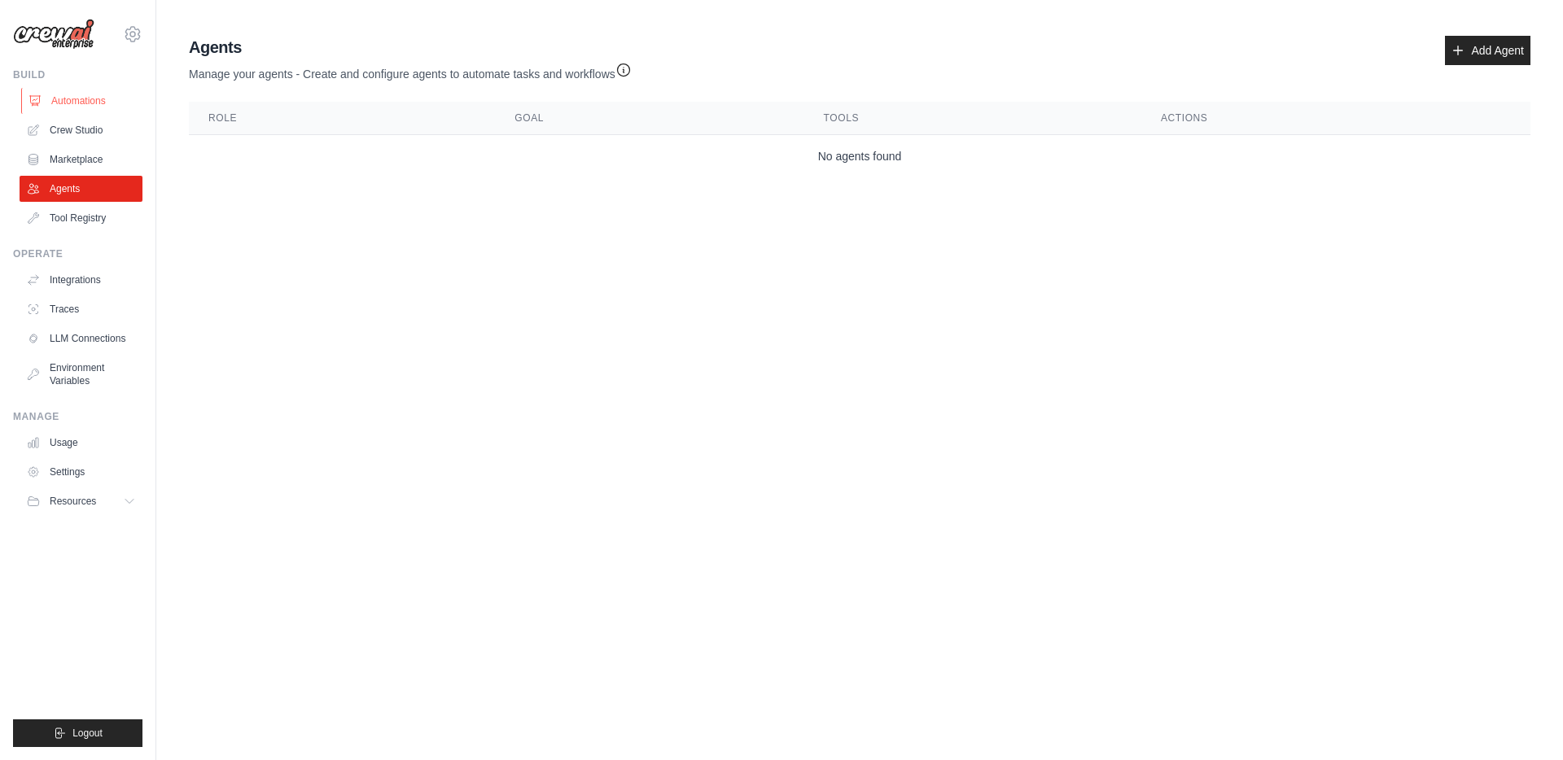
click at [76, 101] on link "Automations" at bounding box center [82, 101] width 123 height 26
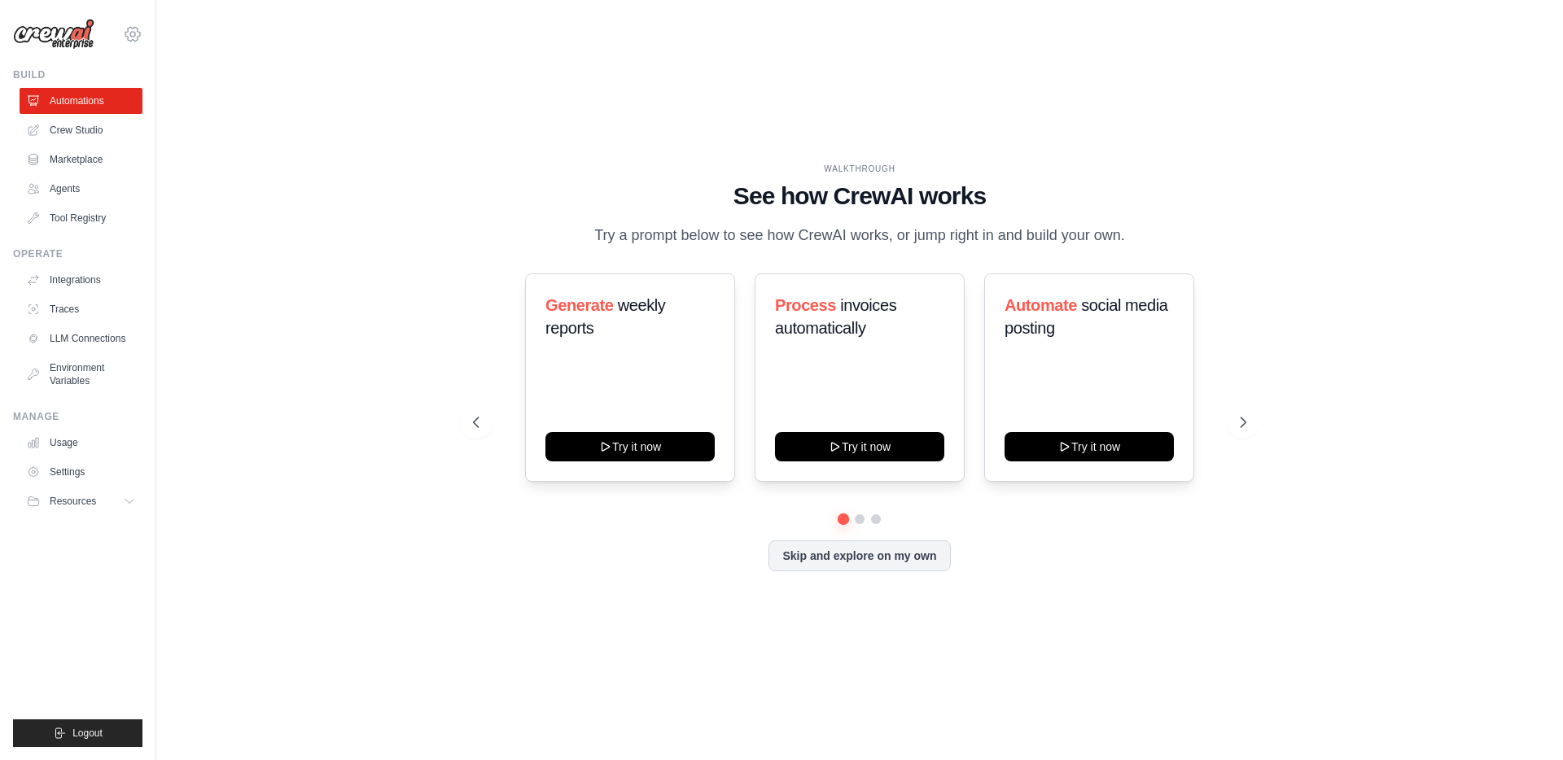
click at [132, 29] on icon at bounding box center [133, 34] width 20 height 20
click at [110, 113] on link "Settings" at bounding box center [132, 109] width 143 height 29
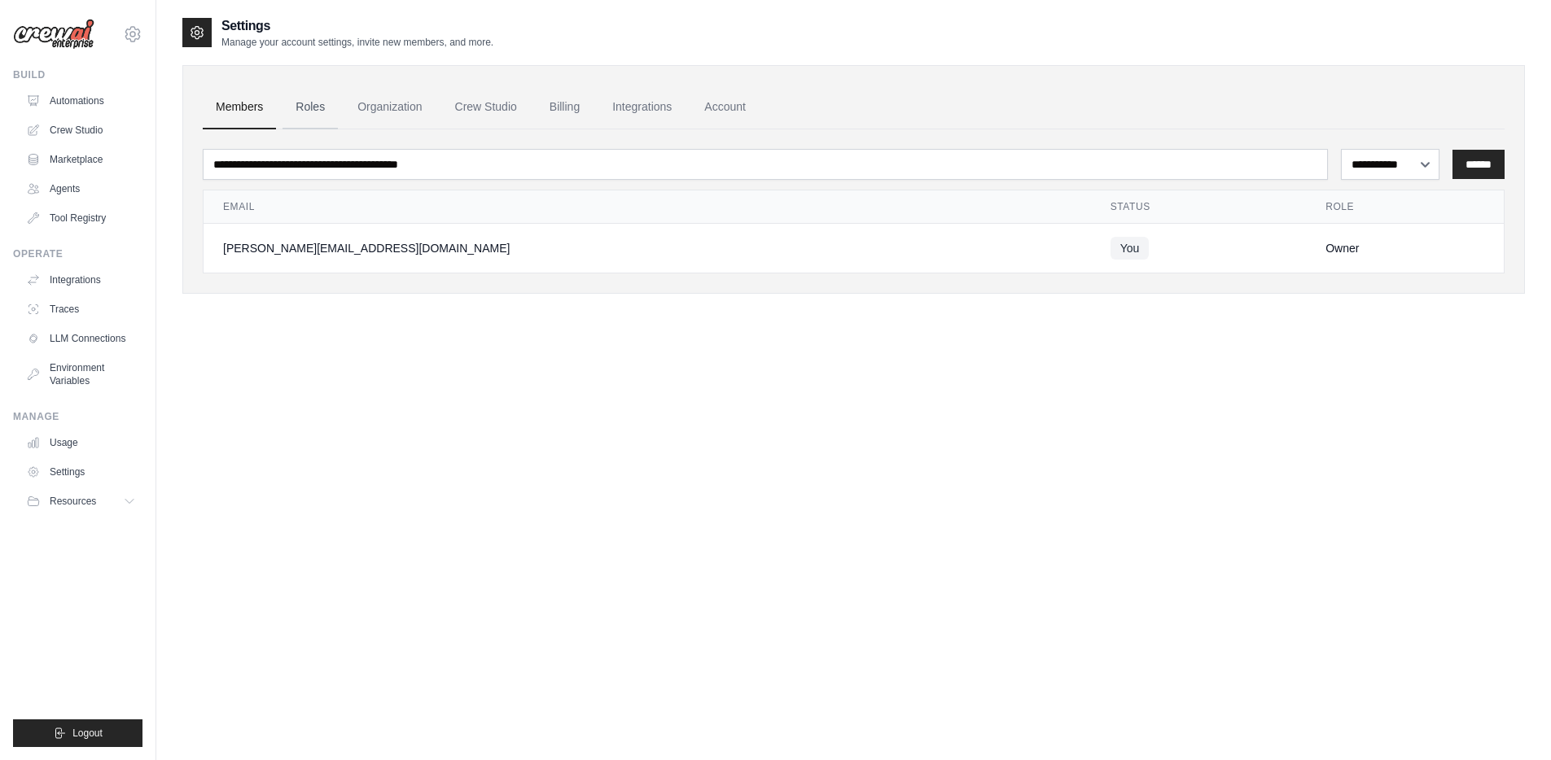
click at [318, 103] on link "Roles" at bounding box center [310, 107] width 55 height 44
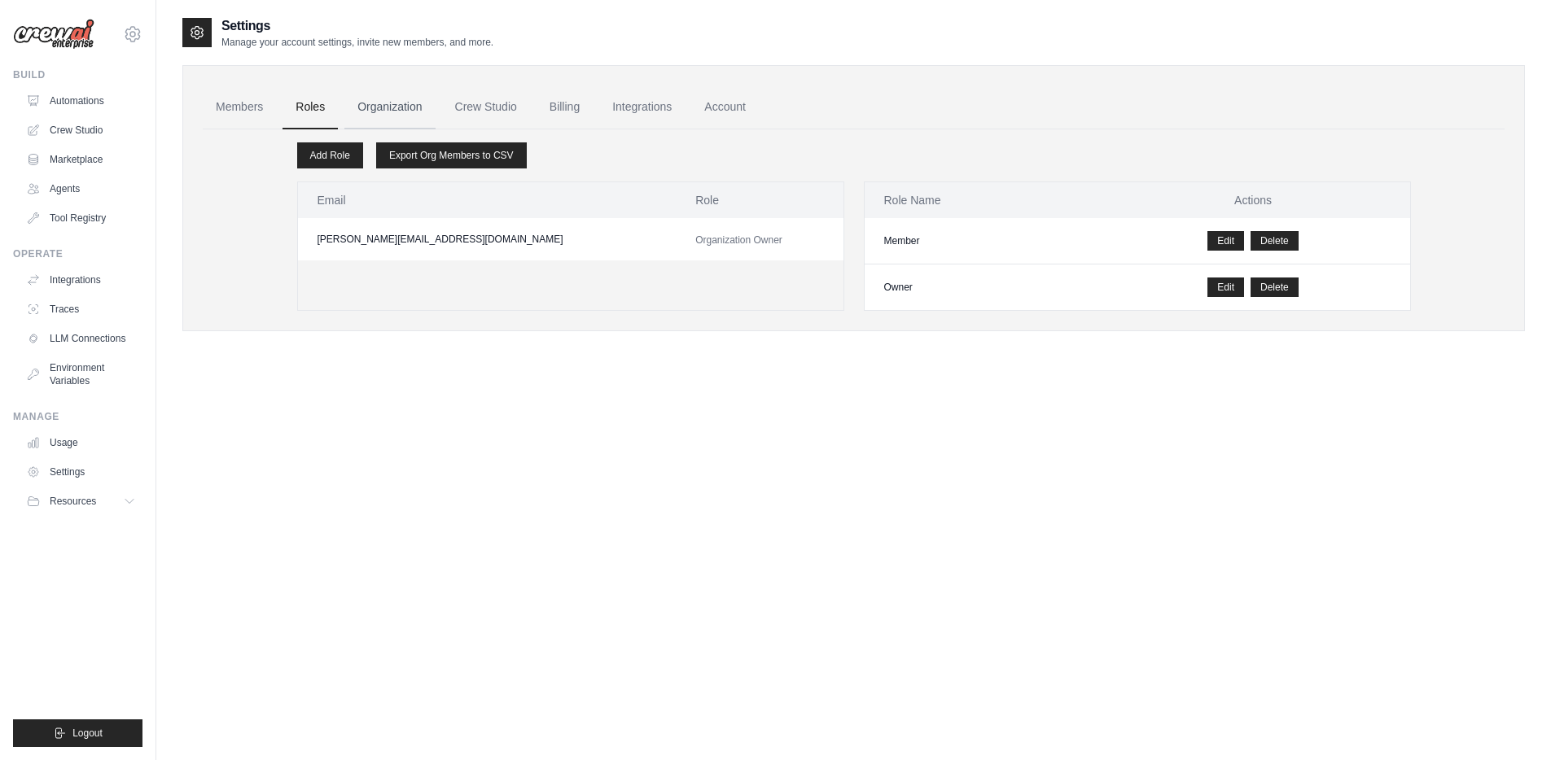
click at [398, 106] on link "Organization" at bounding box center [389, 107] width 90 height 44
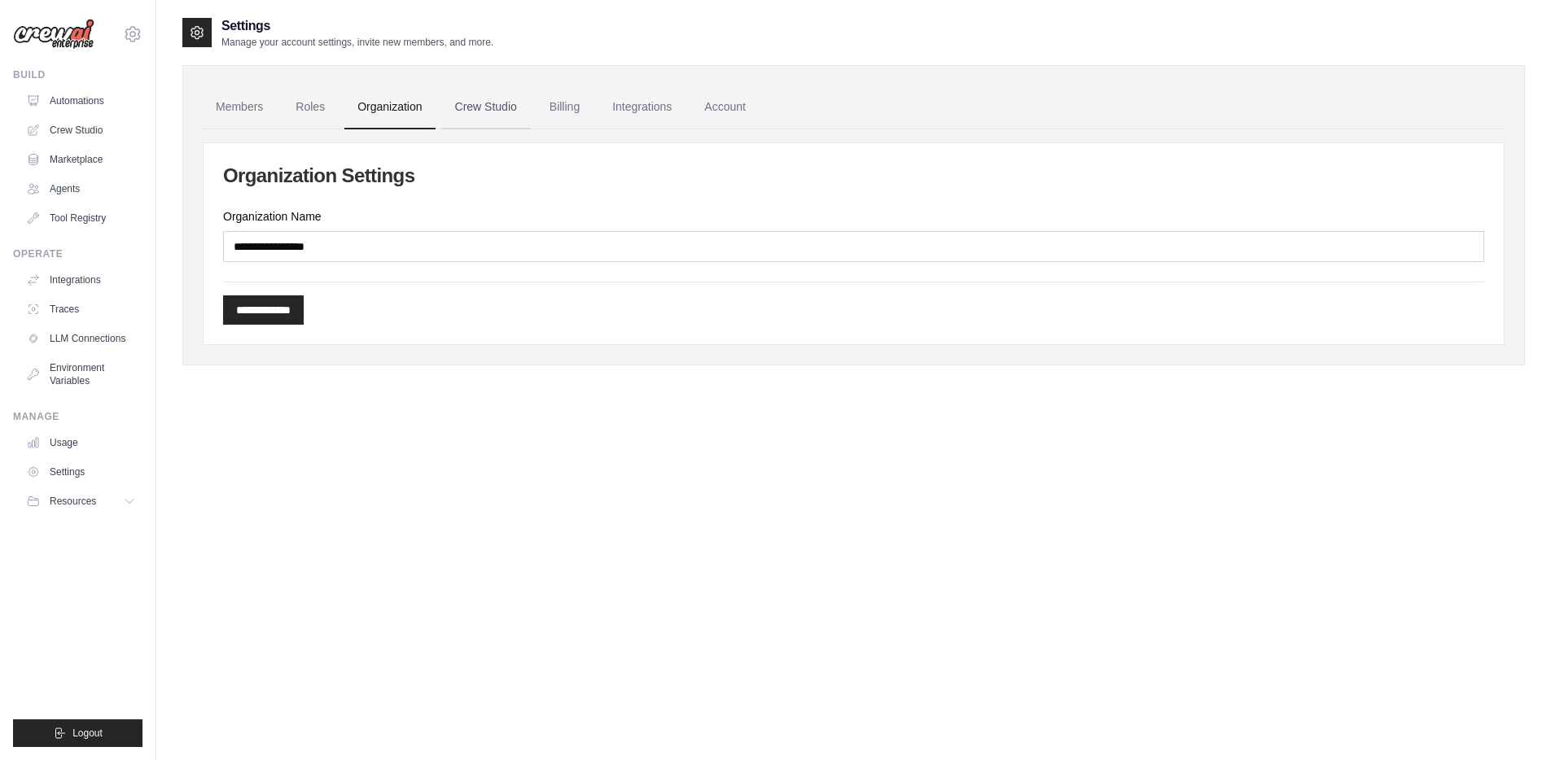
click at [481, 104] on link "Crew Studio" at bounding box center [486, 107] width 88 height 44
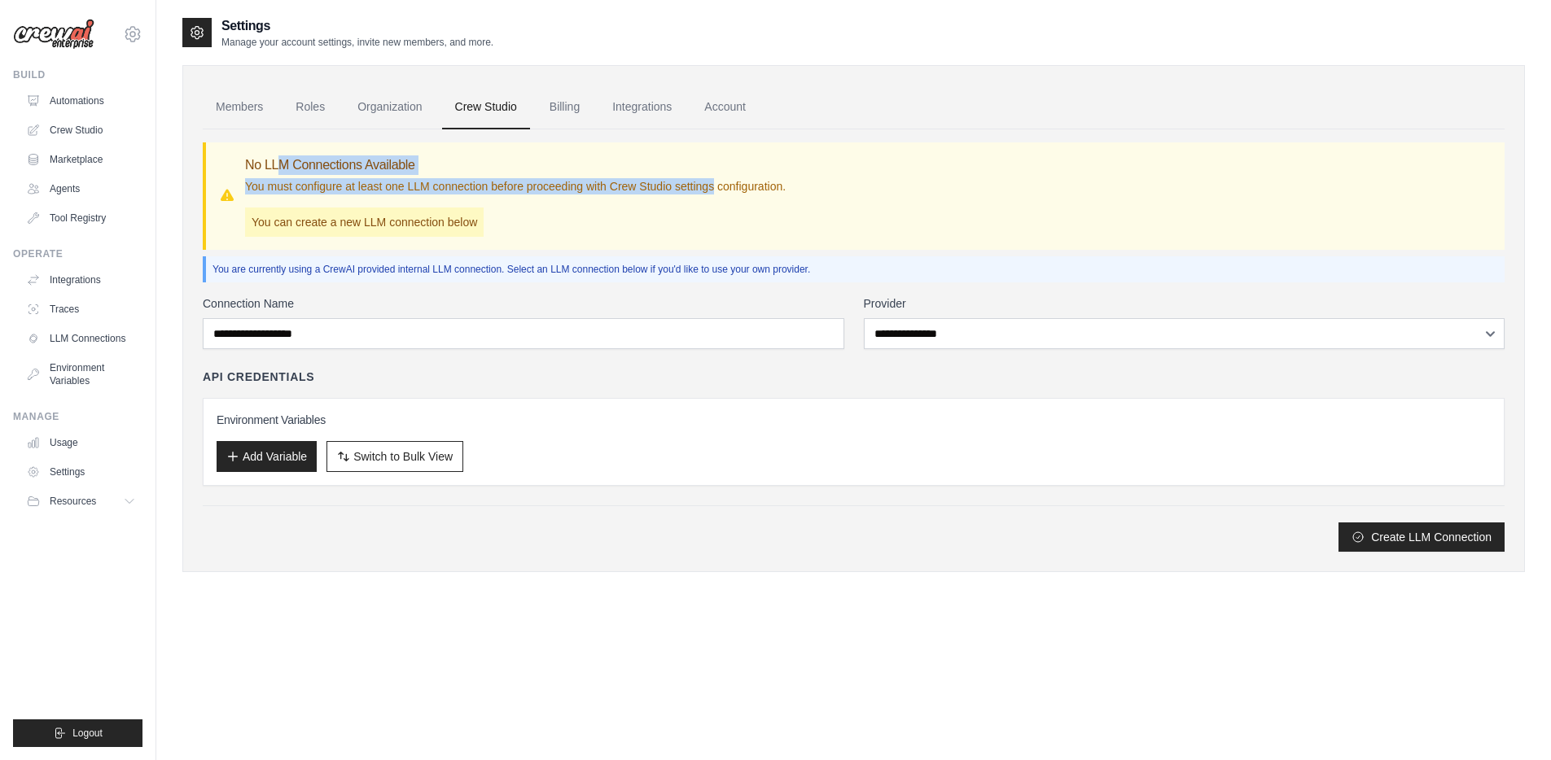
drag, startPoint x: 280, startPoint y: 164, endPoint x: 715, endPoint y: 190, distance: 435.6
click at [715, 190] on div "No LLM Connections Available You must configure at least one LLM connection bef…" at bounding box center [515, 196] width 541 height 81
click at [715, 190] on p "You must configure at least one LLM connection before proceeding with Crew Stud…" at bounding box center [515, 186] width 541 height 16
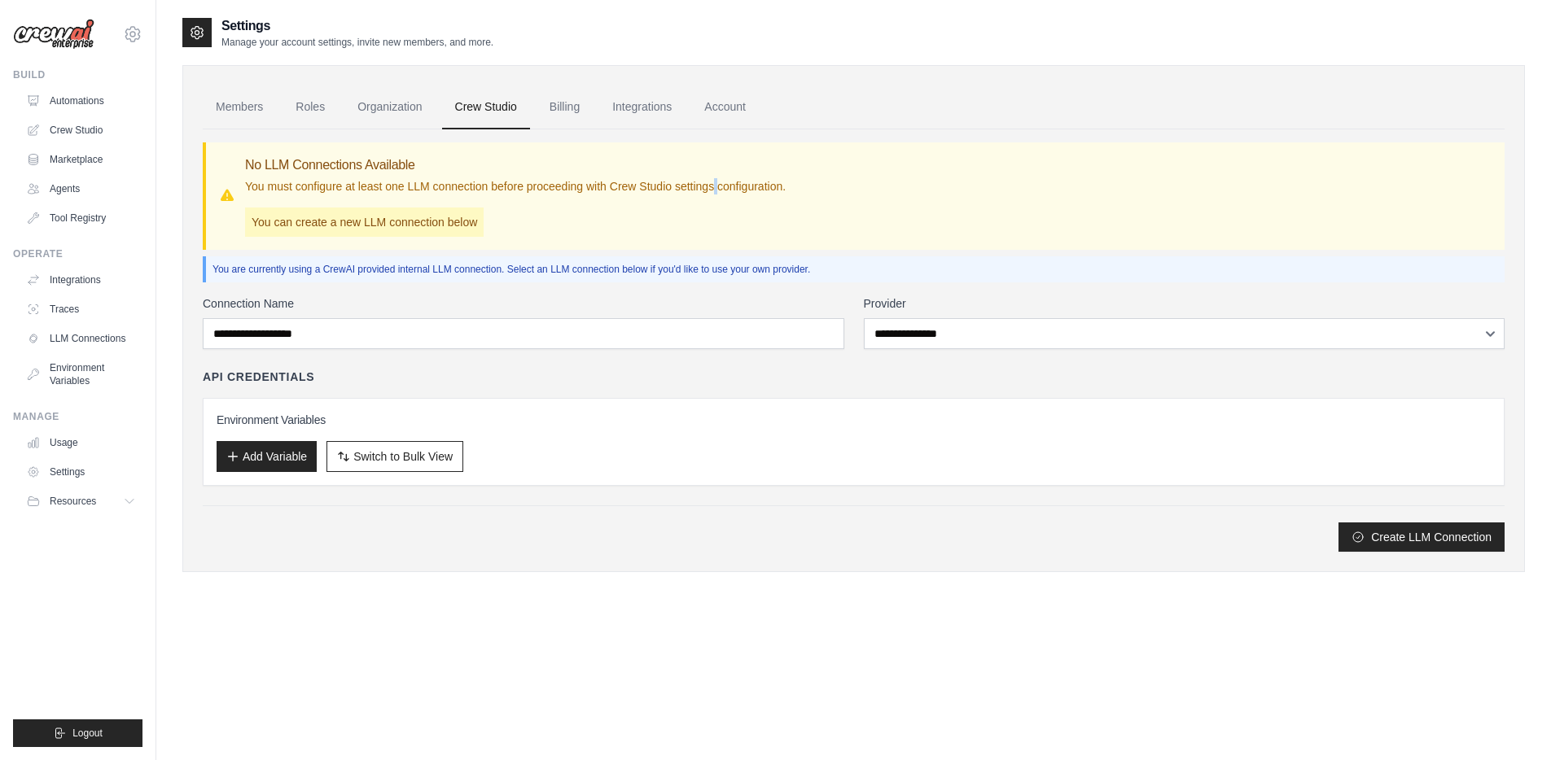
click at [715, 190] on p "You must configure at least one LLM connection before proceeding with Crew Stud…" at bounding box center [515, 186] width 541 height 16
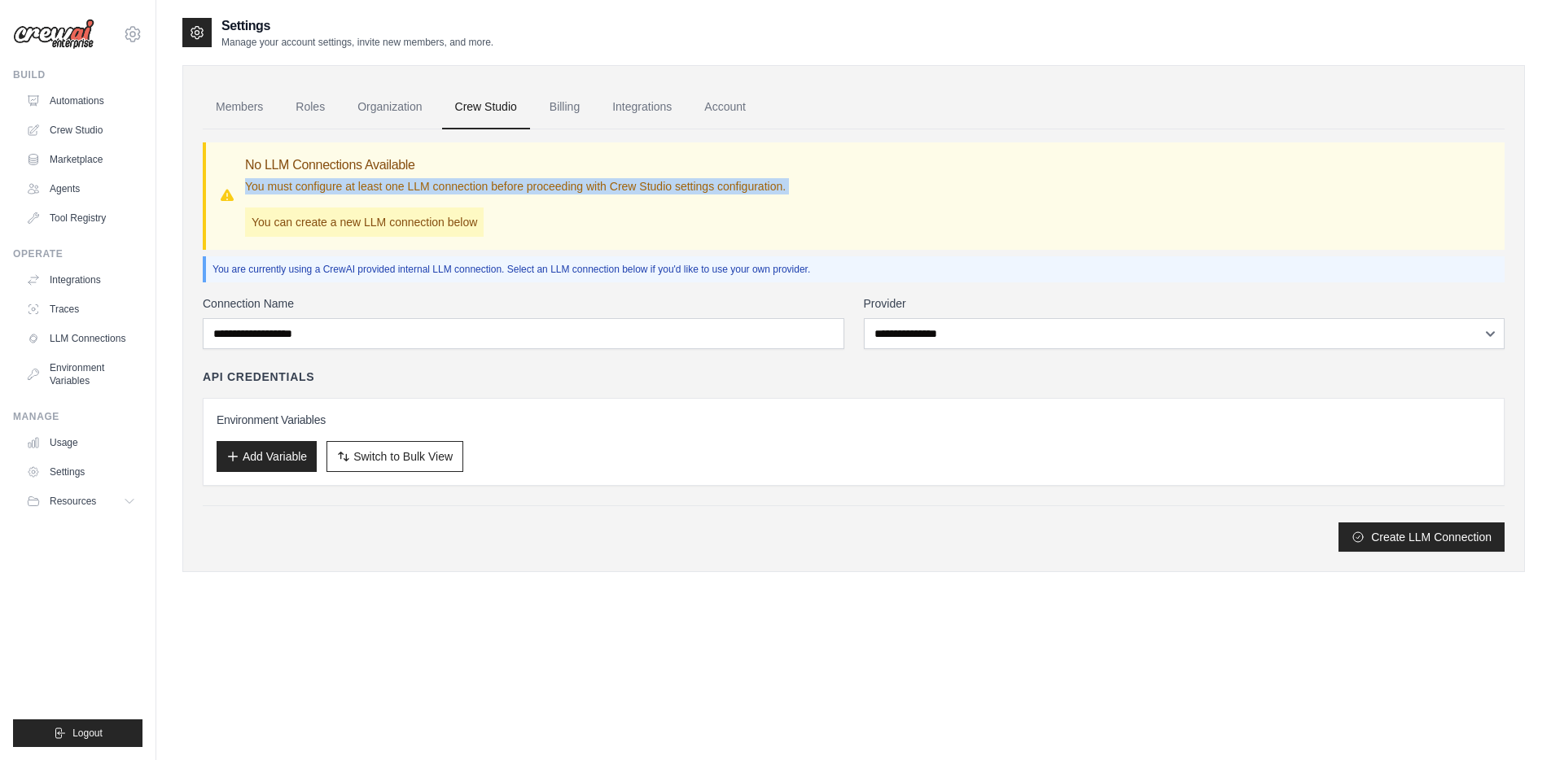
click at [715, 190] on p "You must configure at least one LLM connection before proceeding with Crew Stud…" at bounding box center [515, 186] width 541 height 16
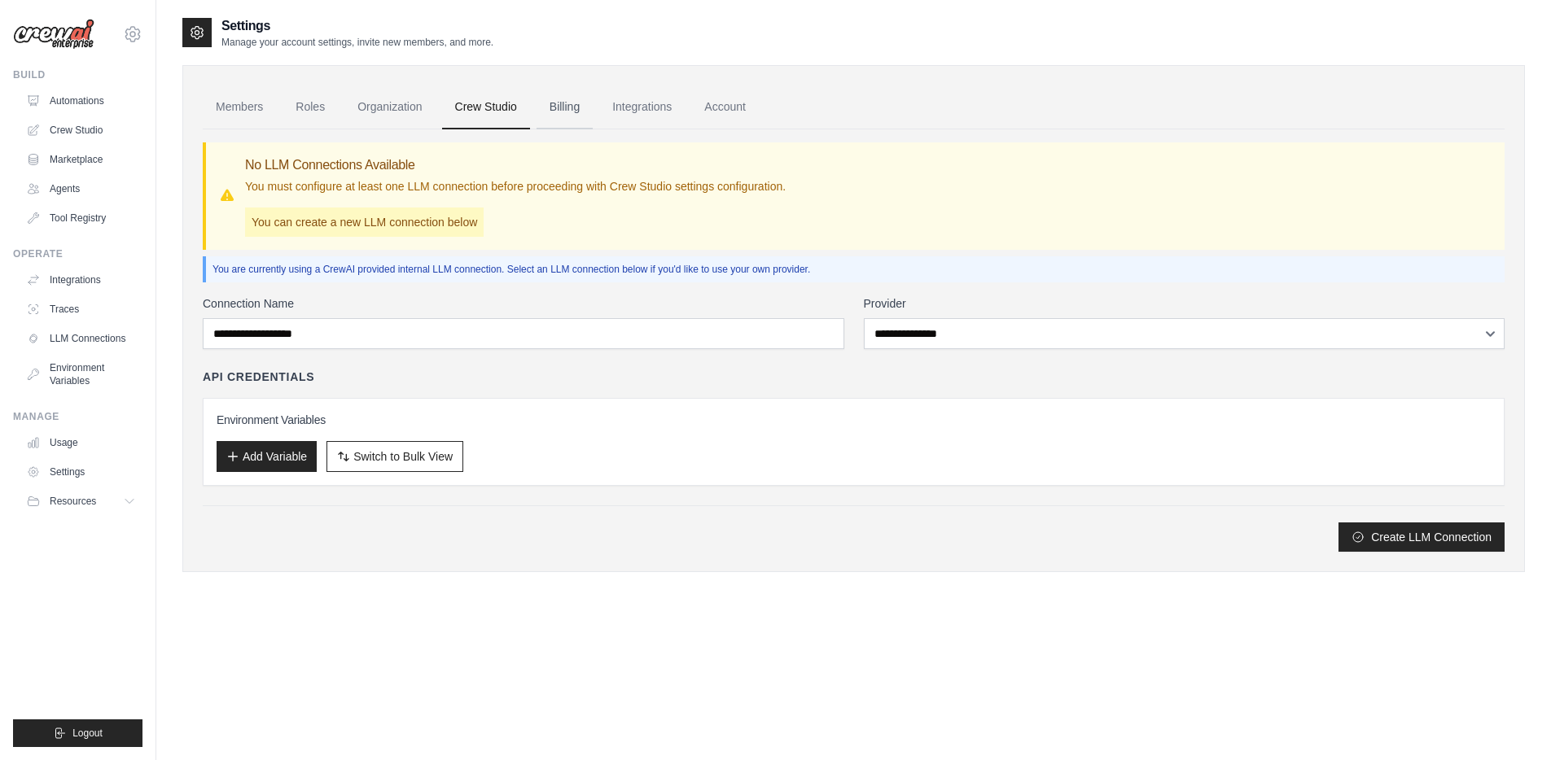
click at [575, 109] on link "Billing" at bounding box center [565, 107] width 56 height 44
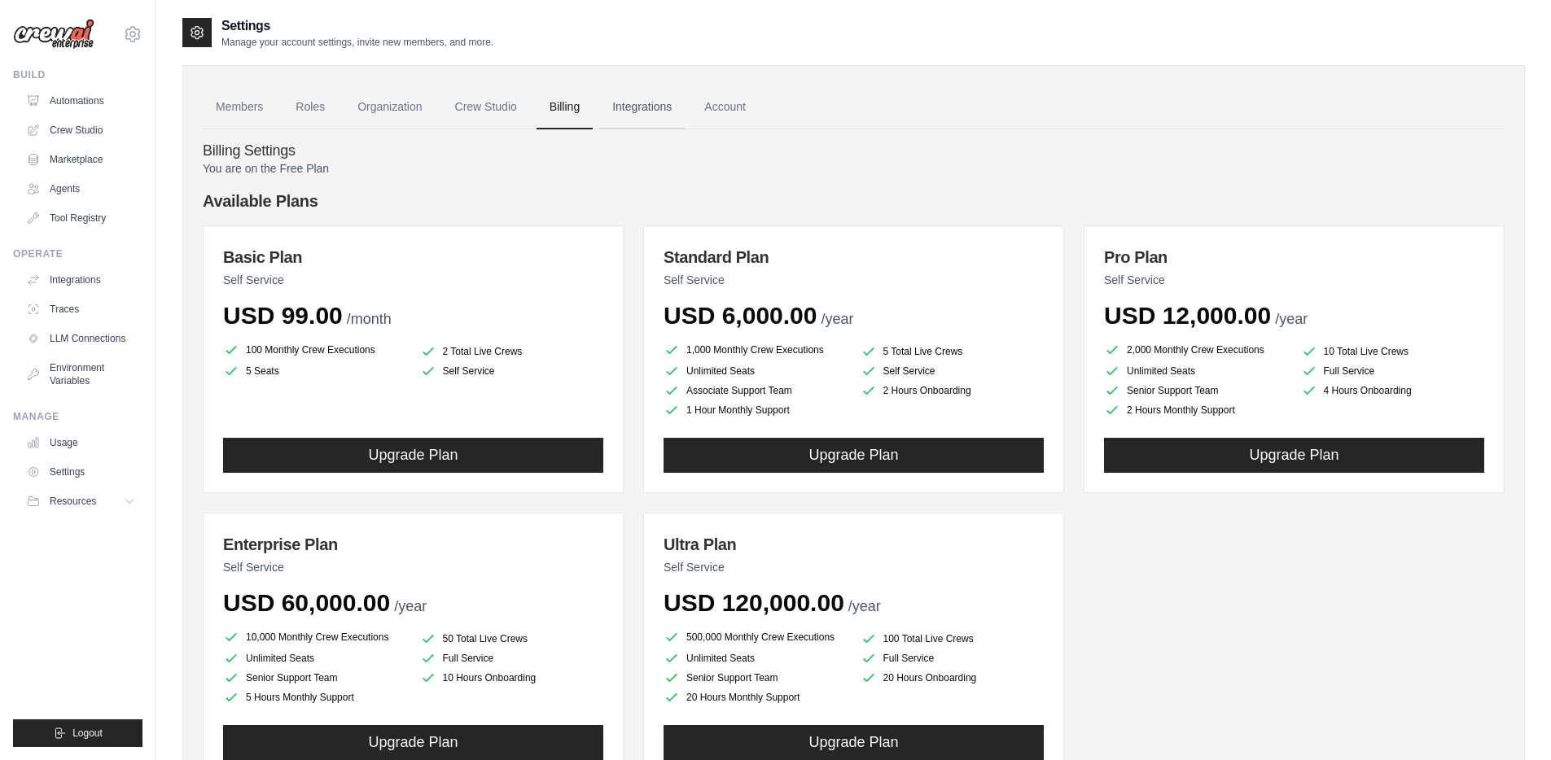
click at [647, 101] on link "Integrations" at bounding box center [641, 107] width 85 height 44
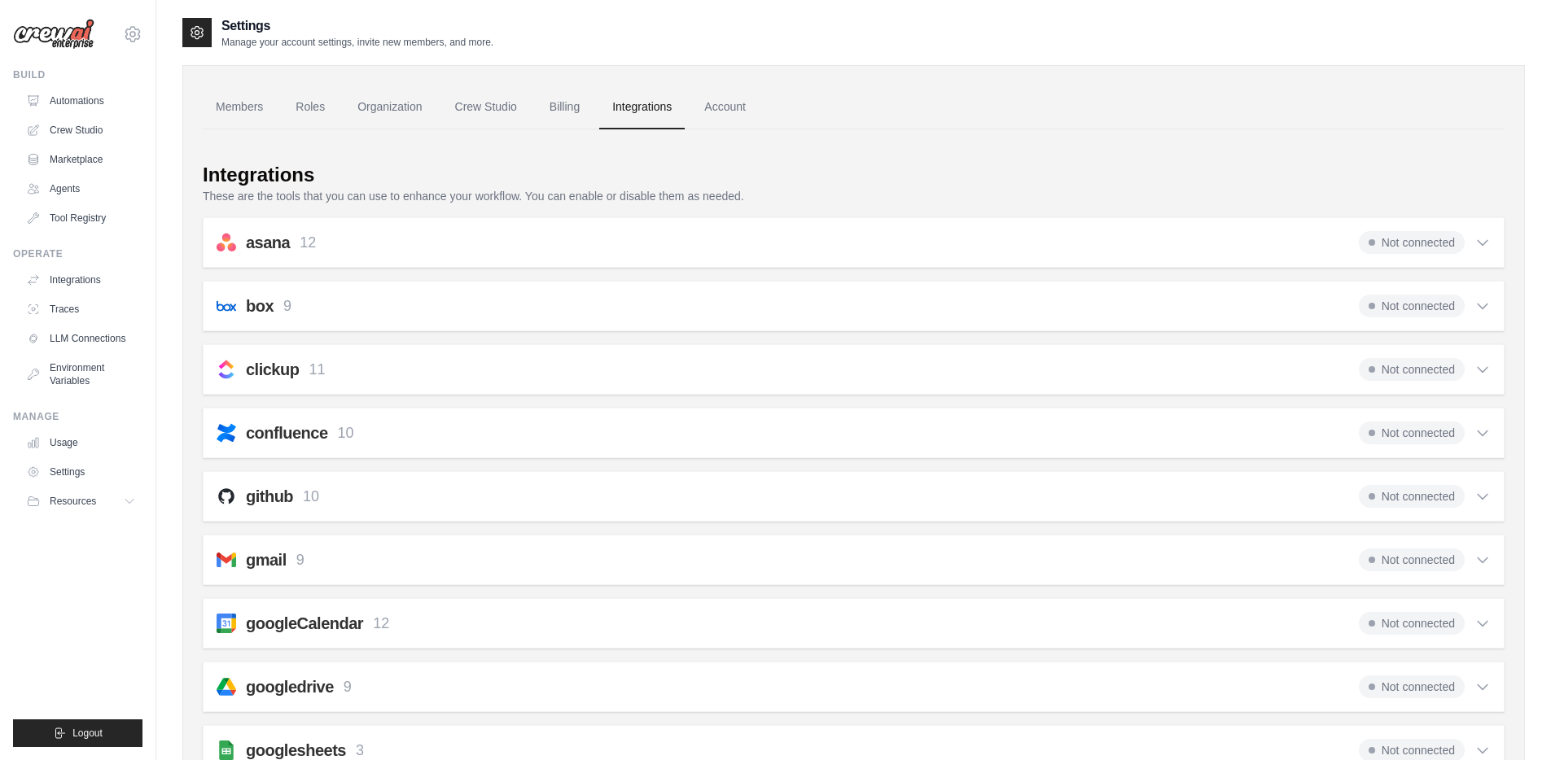
click at [1486, 243] on icon at bounding box center [1483, 243] width 10 height 5
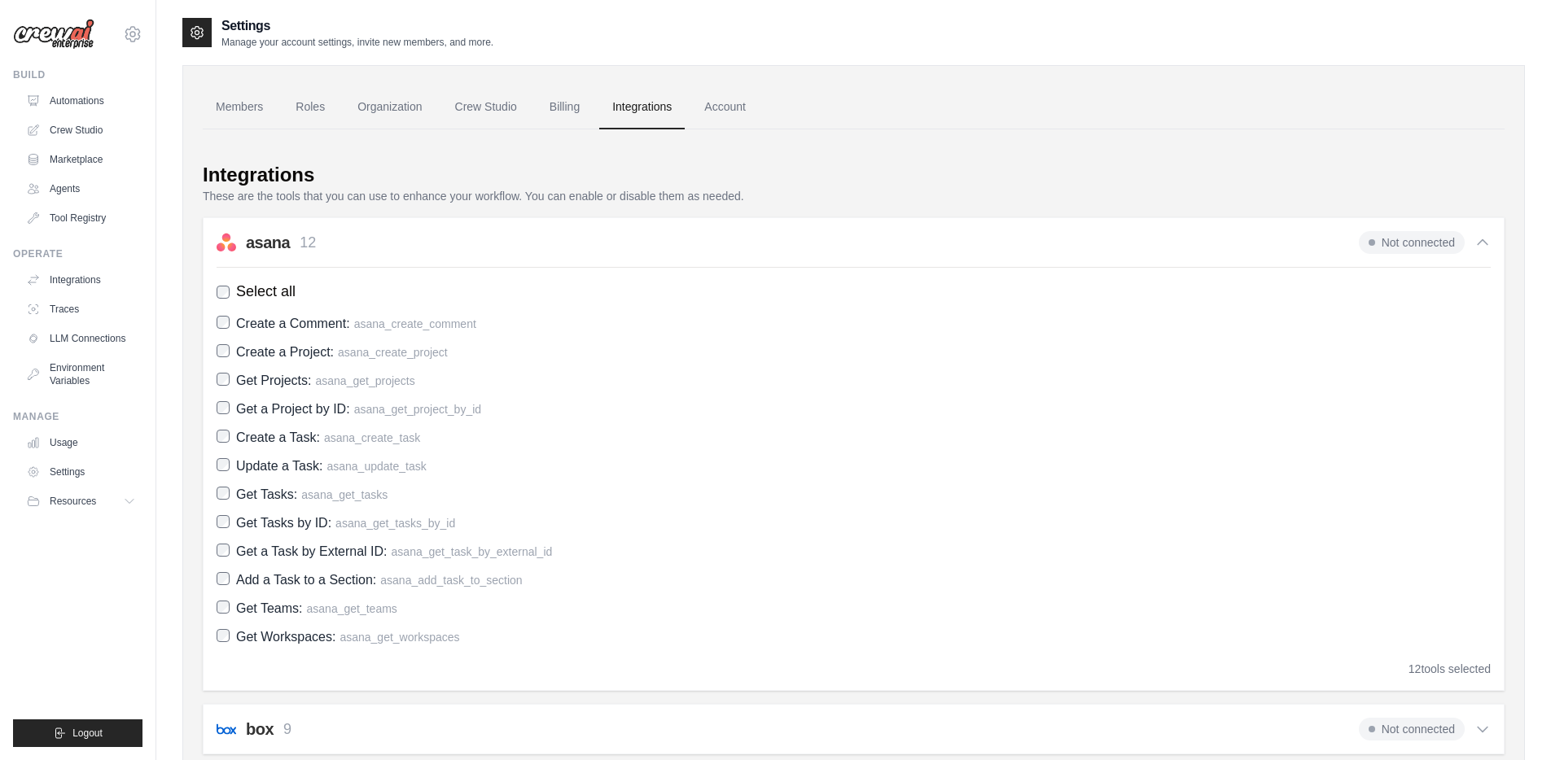
click at [1486, 243] on icon at bounding box center [1483, 242] width 10 height 5
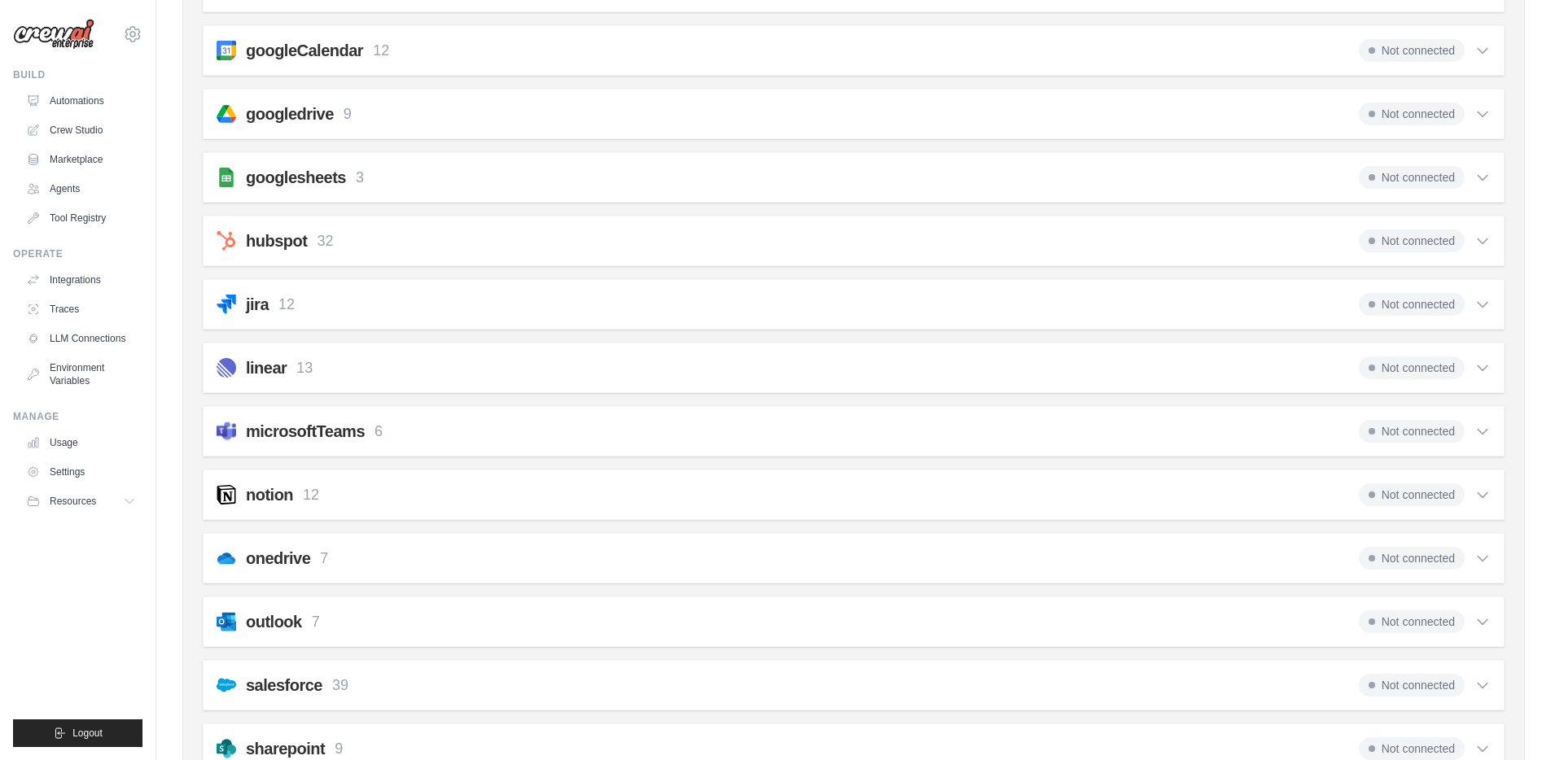
scroll to position [958, 0]
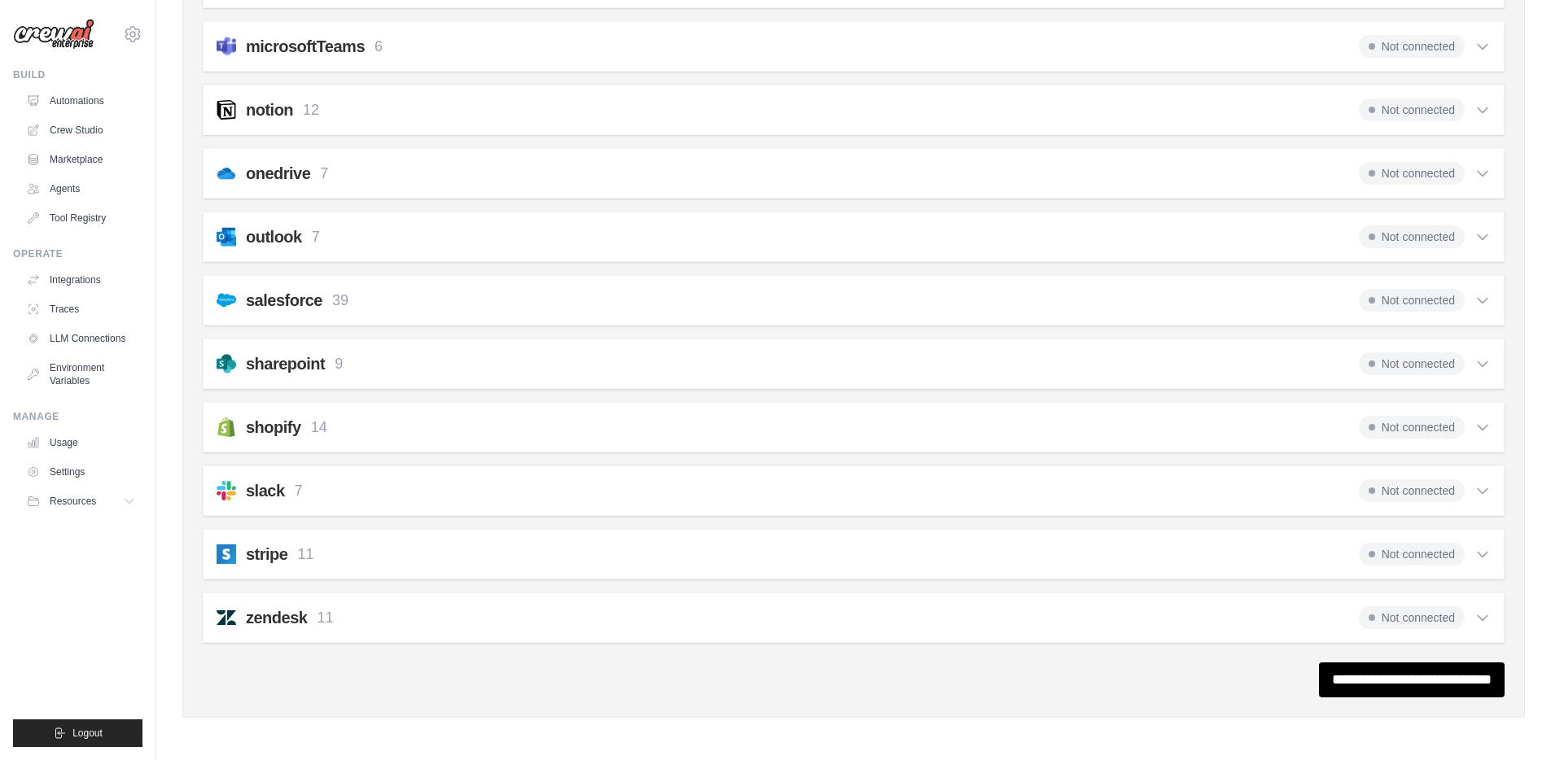
click at [1483, 489] on icon at bounding box center [1483, 491] width 16 height 16
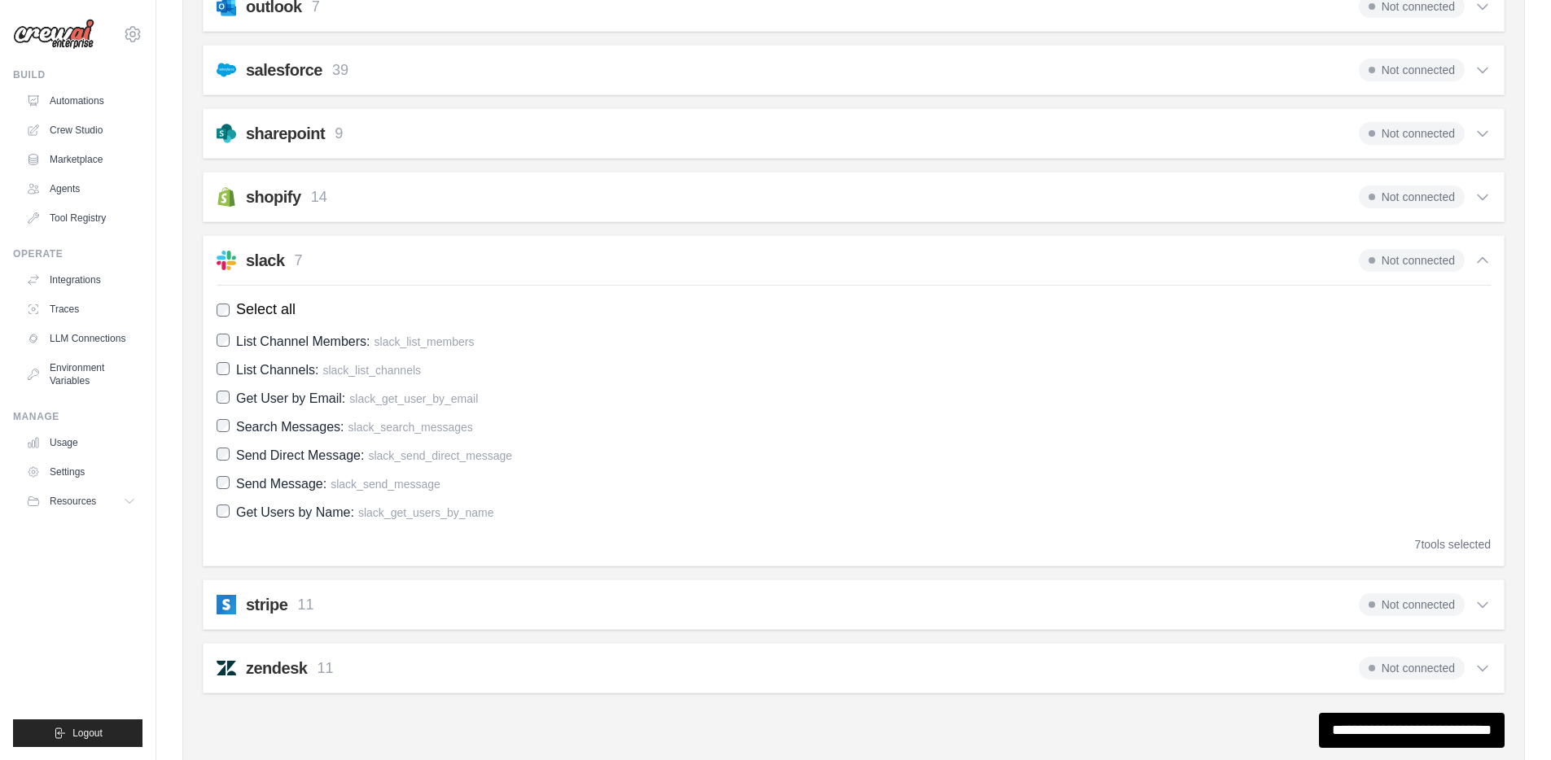
scroll to position [1239, 0]
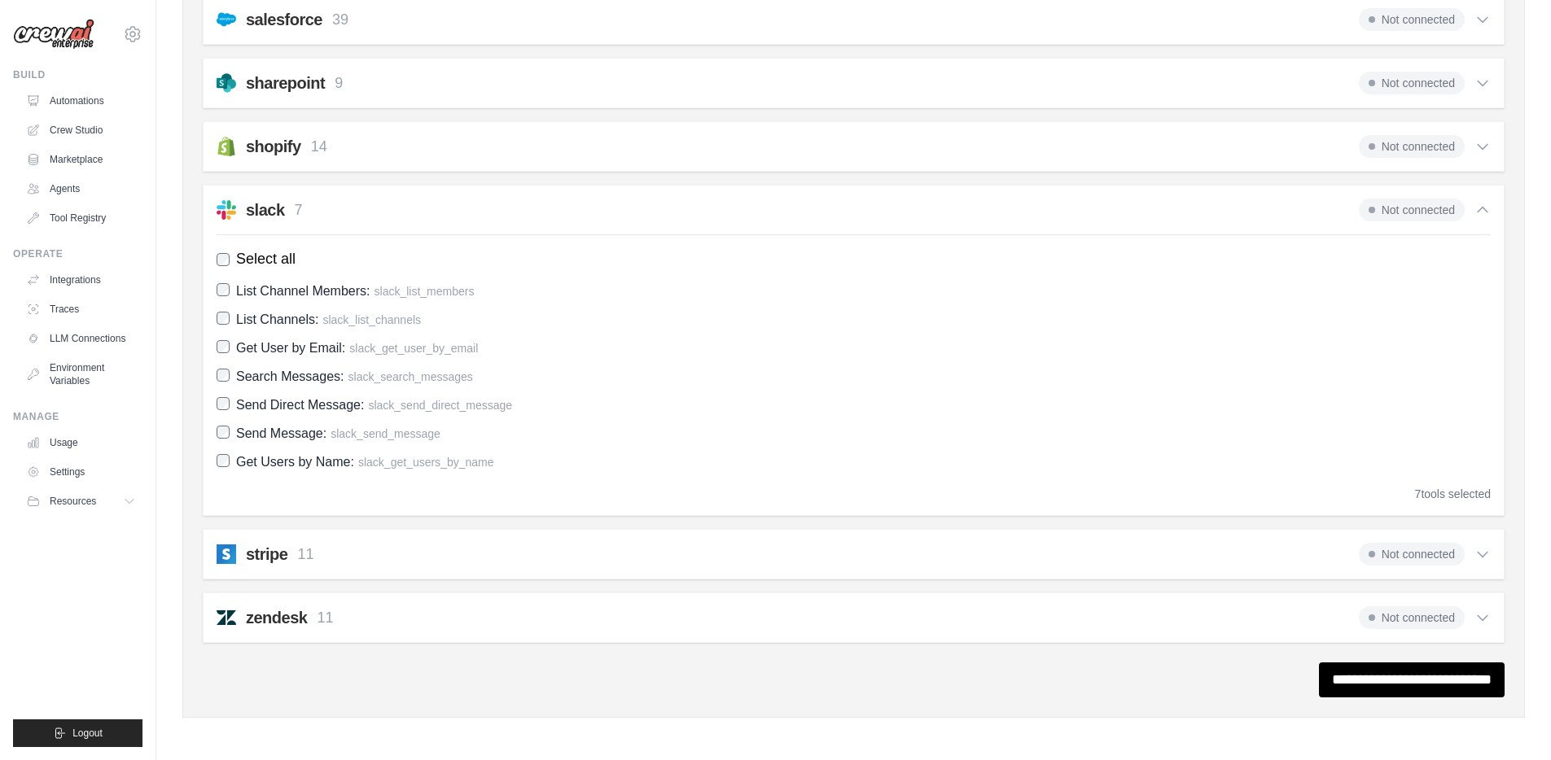
click at [1484, 556] on icon at bounding box center [1483, 554] width 16 height 16
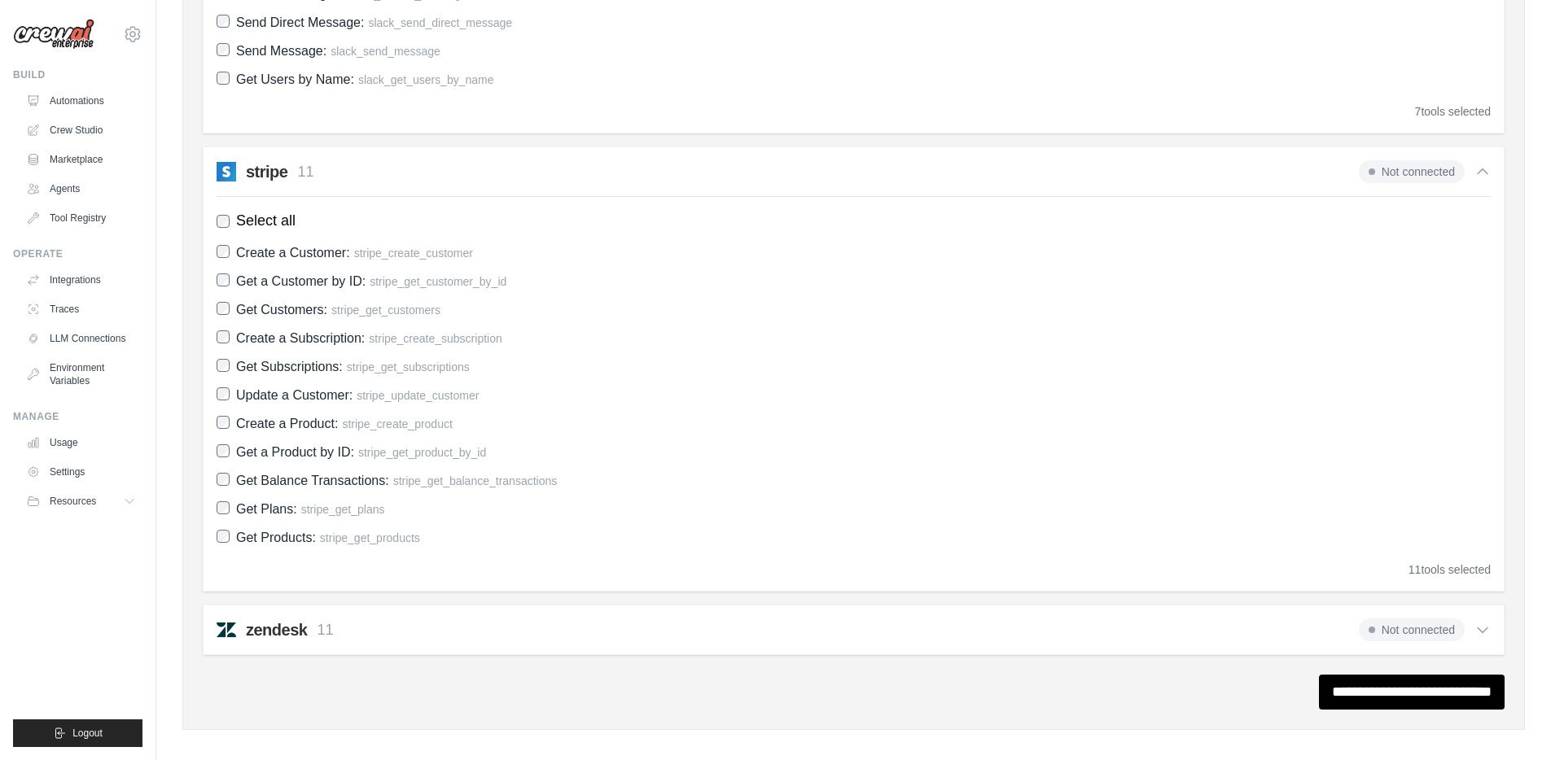
scroll to position [1634, 0]
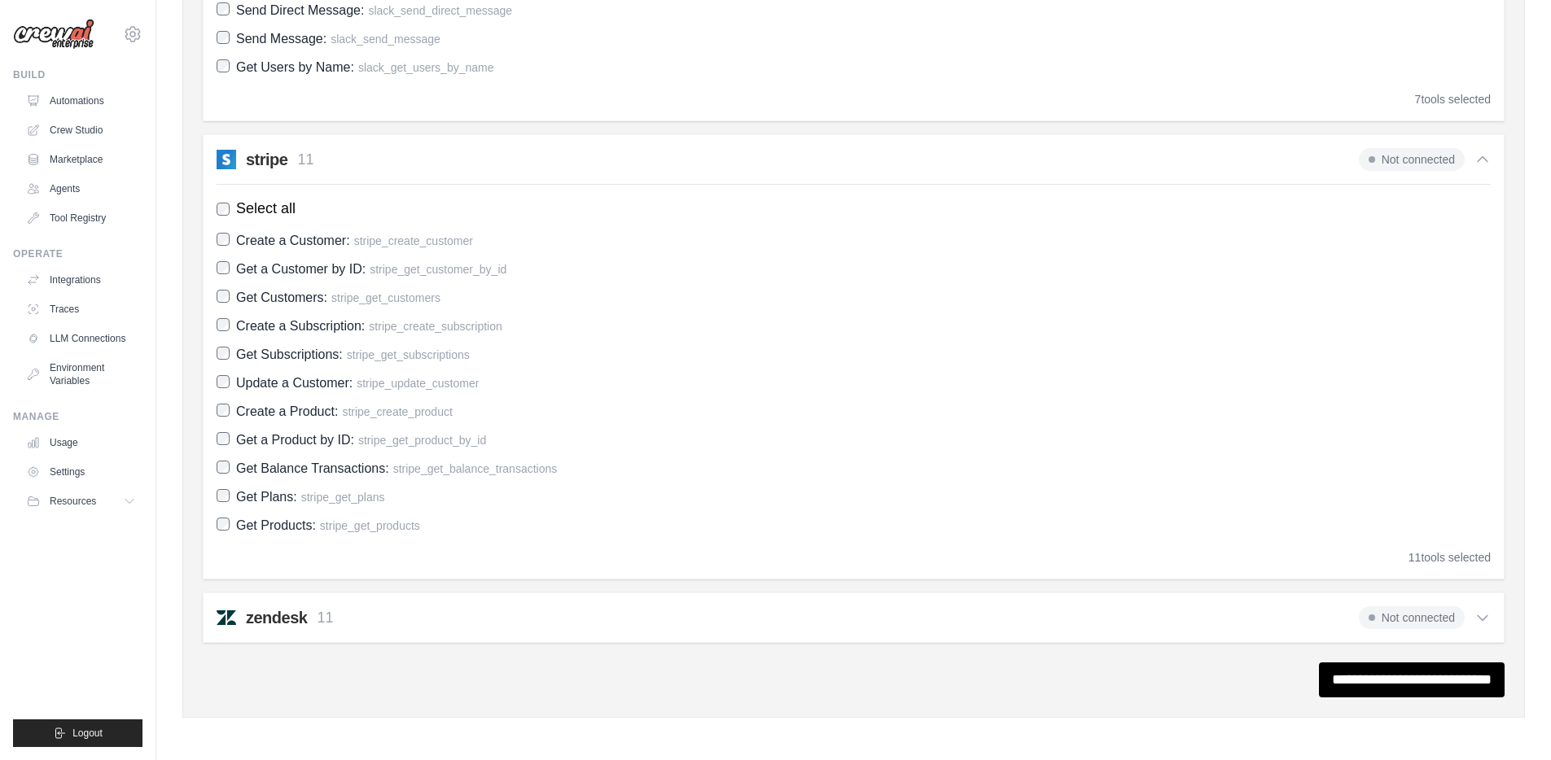
click at [1484, 616] on icon at bounding box center [1483, 618] width 16 height 16
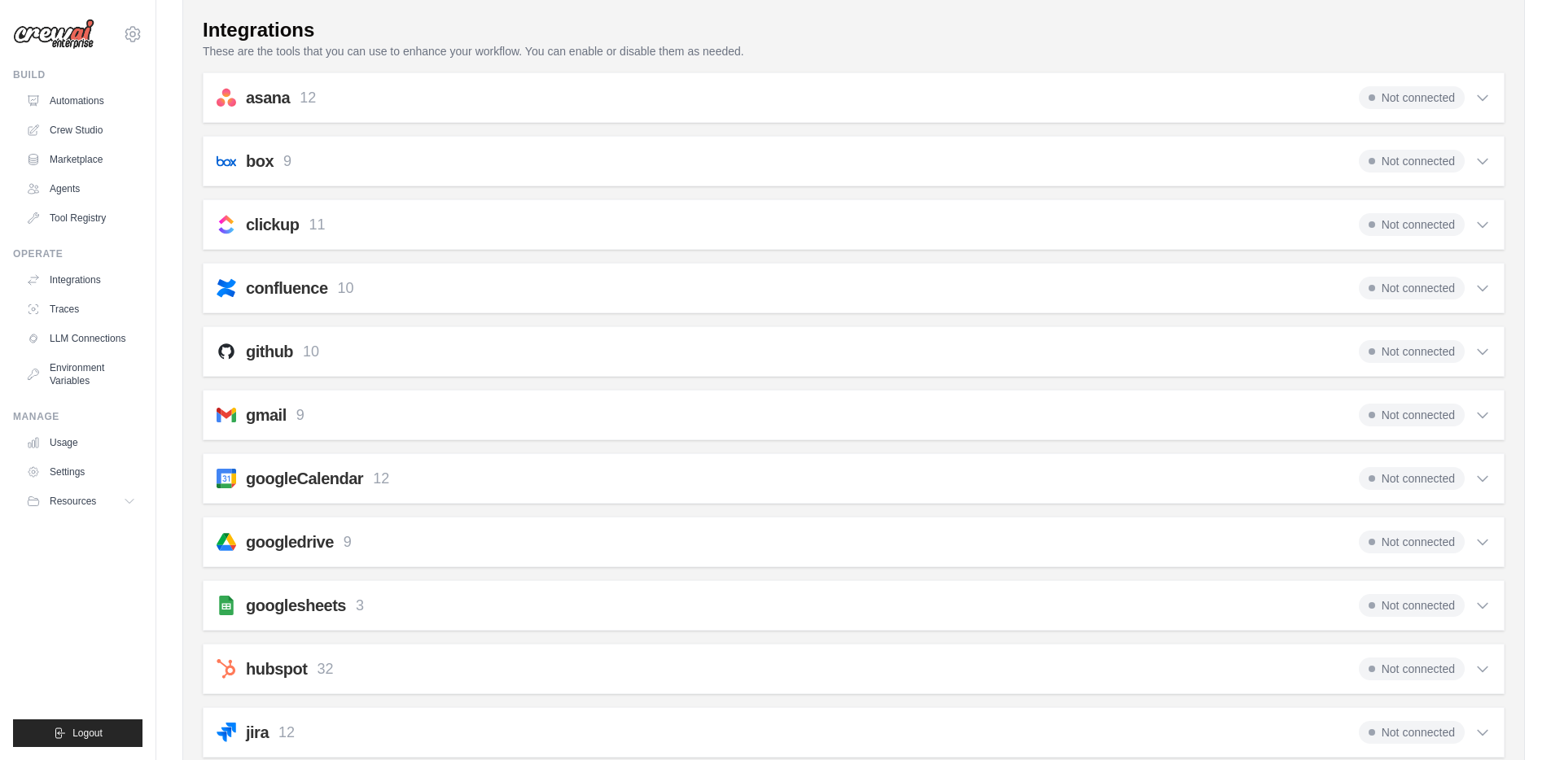
scroll to position [0, 0]
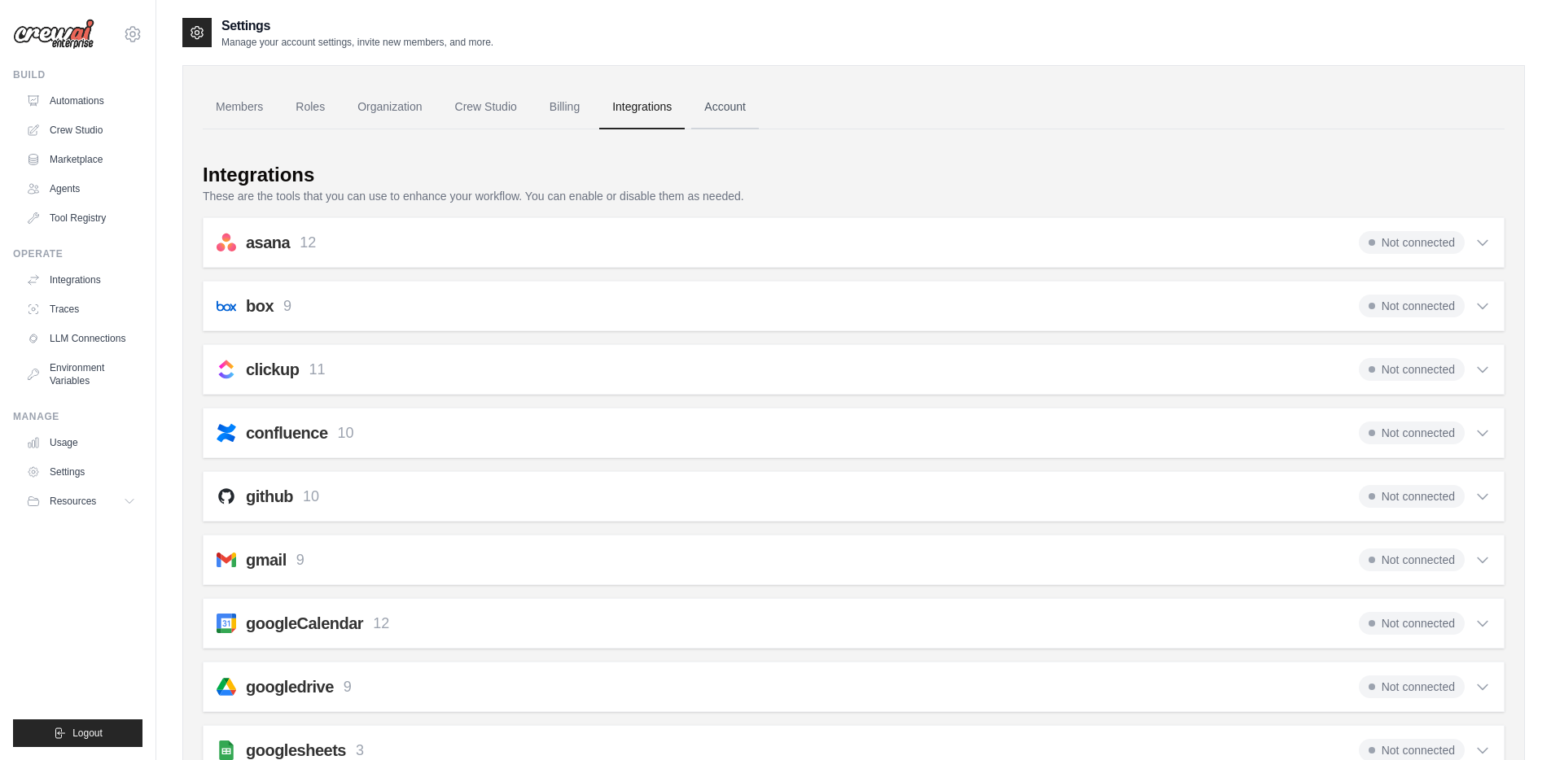
click at [728, 99] on link "Account" at bounding box center [725, 107] width 68 height 44
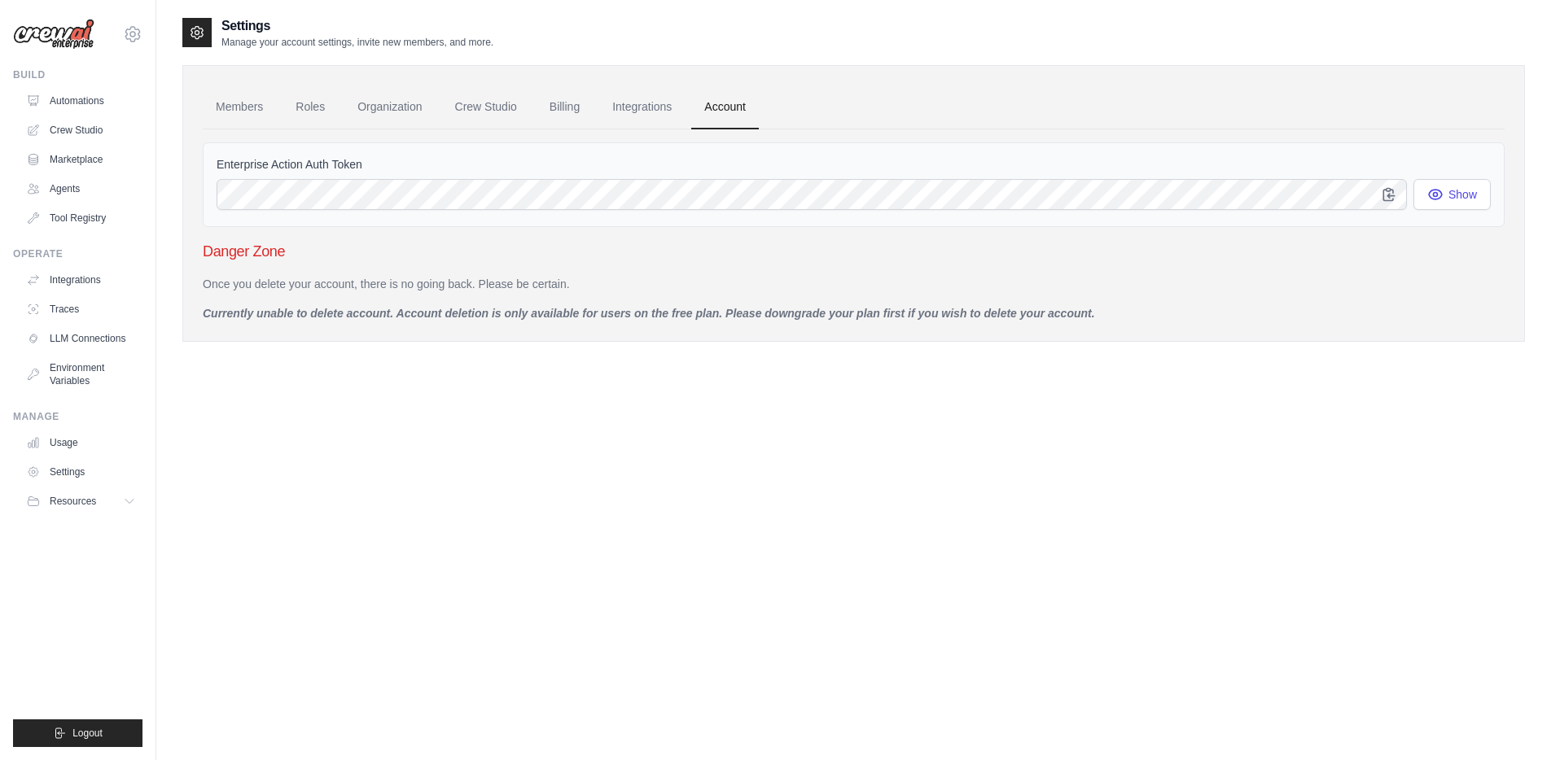
click at [250, 281] on p "Once you delete your account, there is no going back. Please be certain." at bounding box center [854, 284] width 1302 height 16
drag, startPoint x: 338, startPoint y: 285, endPoint x: 780, endPoint y: 280, distance: 442.2
click at [540, 285] on p "Once you delete your account, there is no going back. Please be certain." at bounding box center [854, 284] width 1302 height 16
click at [1449, 197] on button "Show" at bounding box center [1451, 193] width 77 height 31
click at [1381, 195] on icon "button" at bounding box center [1389, 194] width 16 height 16
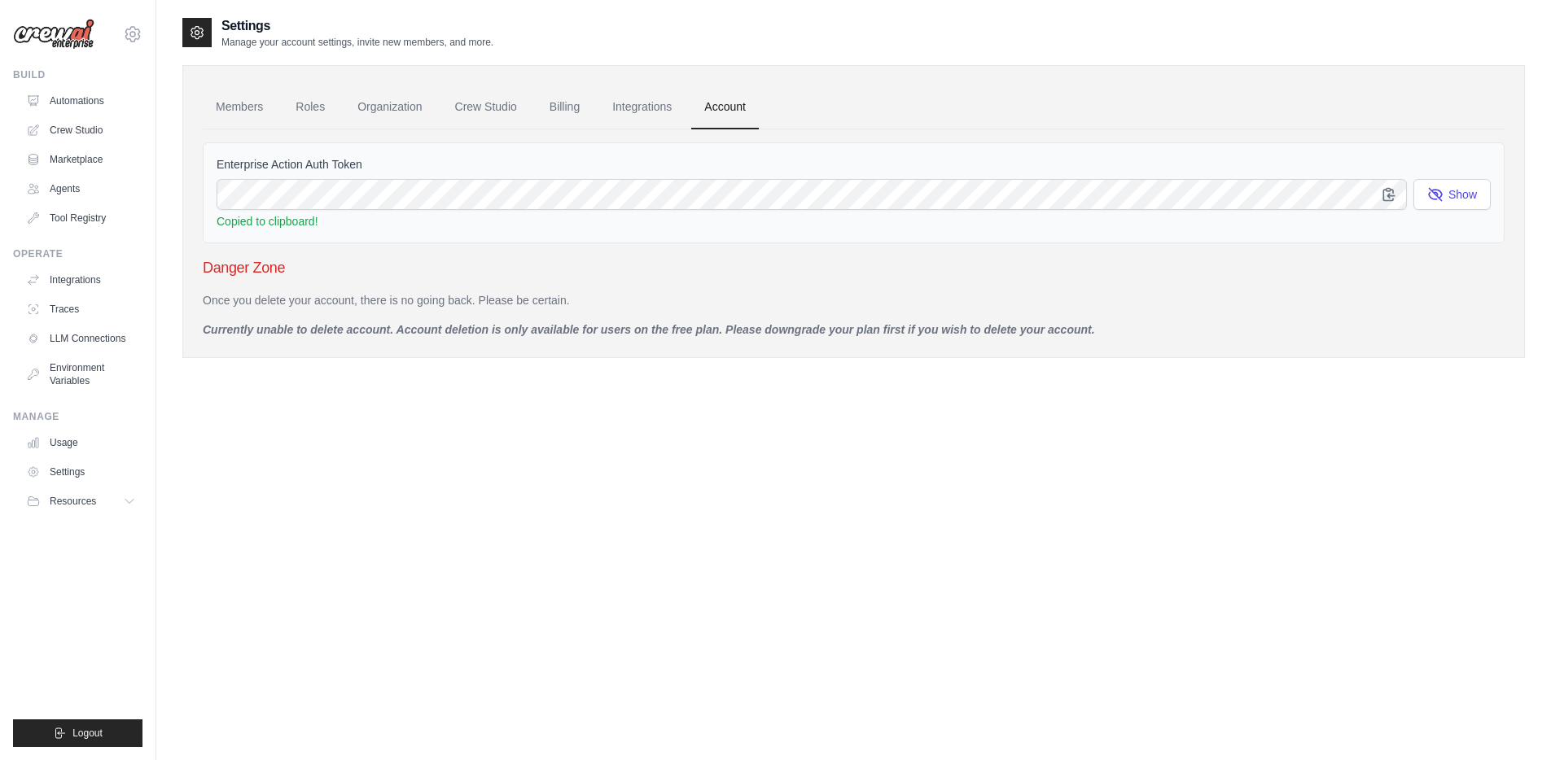
click at [1362, 104] on ul "Members Roles Organization Crew Studio Billing Integrations Account" at bounding box center [854, 107] width 1302 height 44
drag, startPoint x: 360, startPoint y: 277, endPoint x: 338, endPoint y: 278, distance: 22.0
click at [357, 278] on div "Danger Zone Once you delete your account, there is no going back. Please be cer…" at bounding box center [854, 296] width 1302 height 81
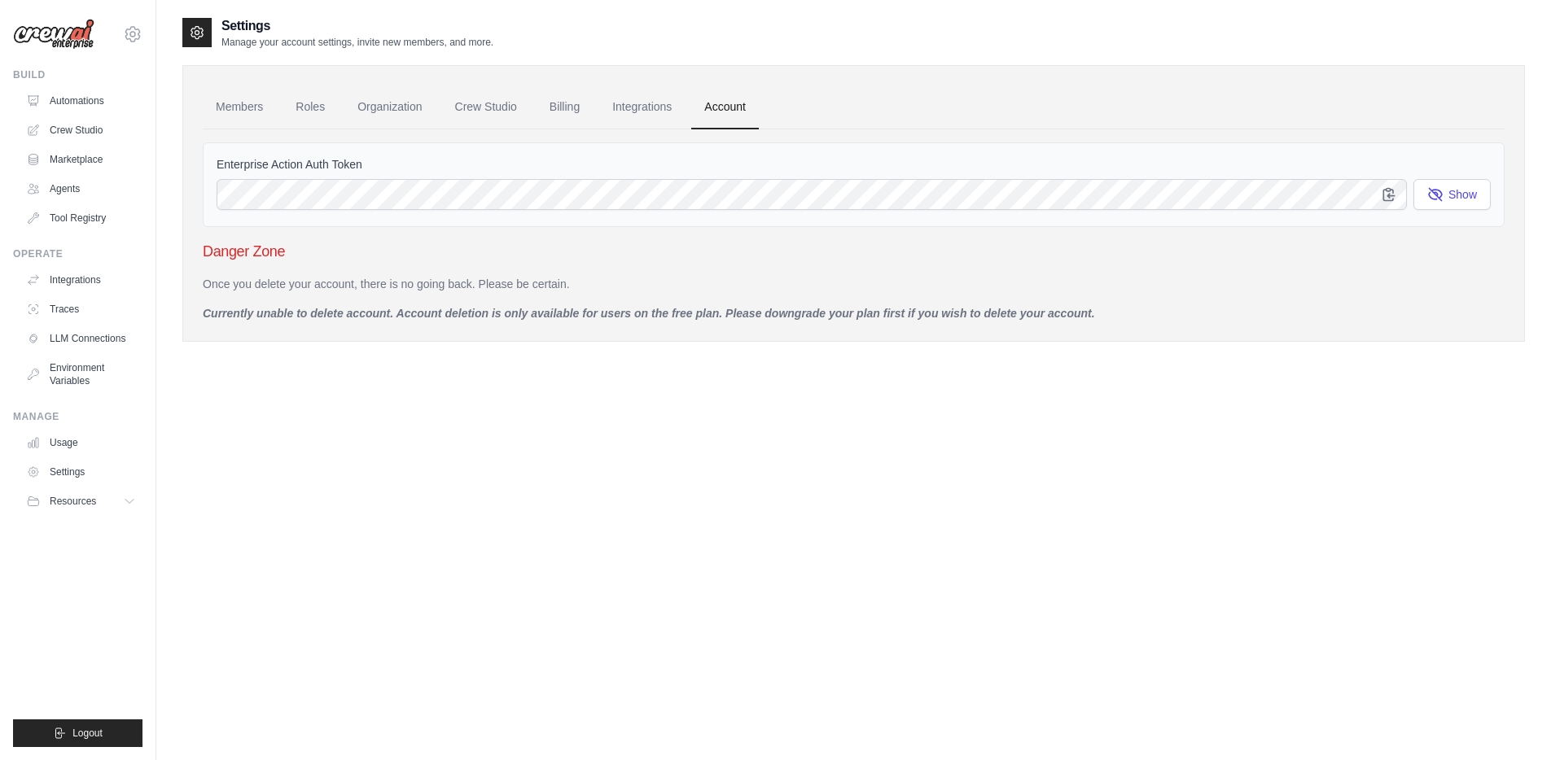
click at [246, 309] on p "Currently unable to delete account. Account deletion is only available for user…" at bounding box center [854, 313] width 1302 height 16
drag, startPoint x: 695, startPoint y: 310, endPoint x: 646, endPoint y: 312, distance: 48.9
click at [650, 311] on p "Currently unable to delete account. Account deletion is only available for user…" at bounding box center [854, 313] width 1302 height 16
drag, startPoint x: 646, startPoint y: 312, endPoint x: 614, endPoint y: 309, distance: 31.9
click at [645, 312] on p "Currently unable to delete account. Account deletion is only available for user…" at bounding box center [854, 313] width 1302 height 16
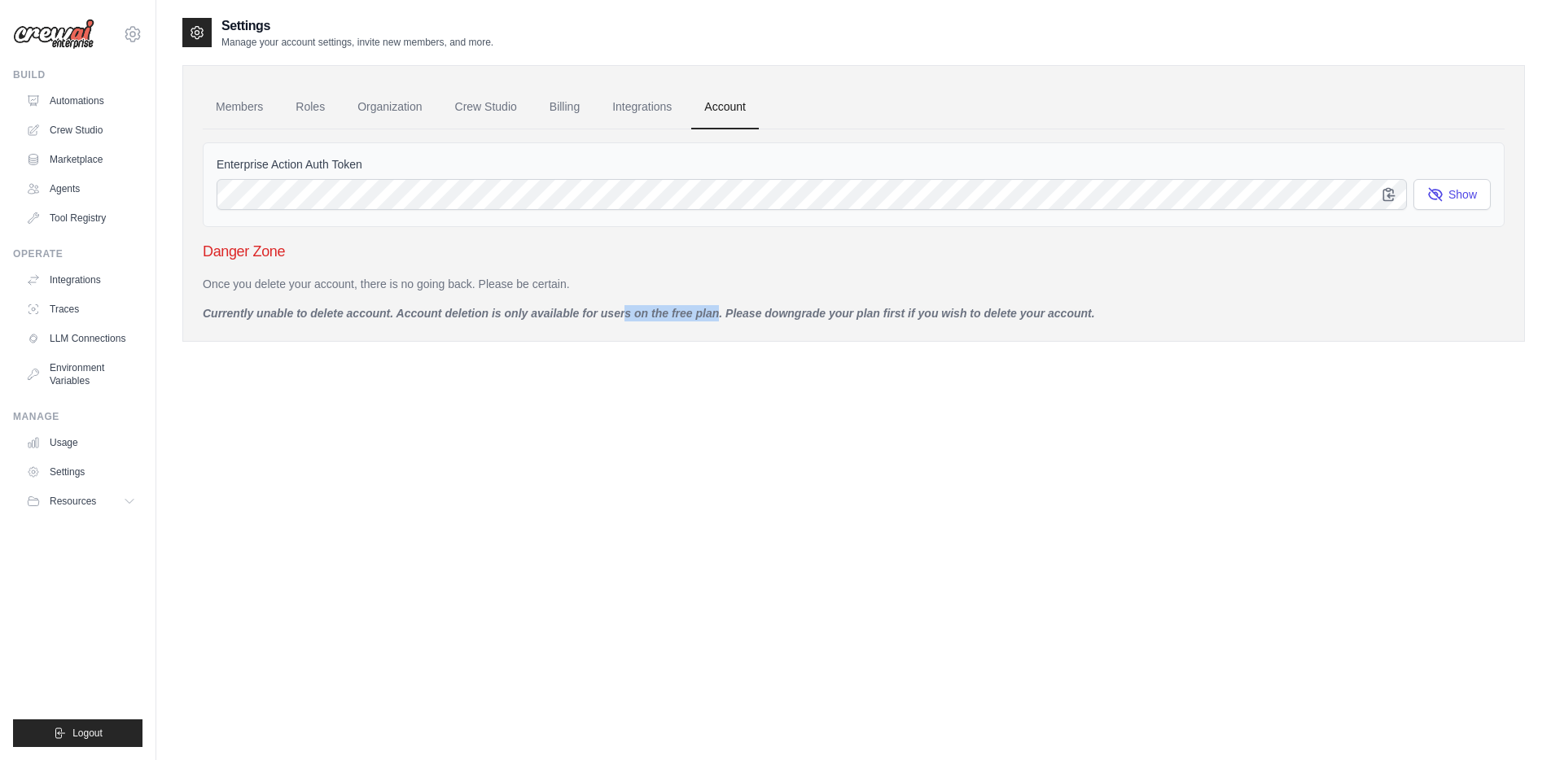
drag, startPoint x: 568, startPoint y: 317, endPoint x: 690, endPoint y: 313, distance: 123.0
click at [674, 313] on p "Currently unable to delete account. Account deletion is only available for user…" at bounding box center [854, 313] width 1302 height 16
drag, startPoint x: 798, startPoint y: 313, endPoint x: 871, endPoint y: 312, distance: 73.3
click at [819, 313] on p "Currently unable to delete account. Account deletion is only available for user…" at bounding box center [854, 313] width 1302 height 16
click at [906, 312] on p "Currently unable to delete account. Account deletion is only available for user…" at bounding box center [854, 313] width 1302 height 16
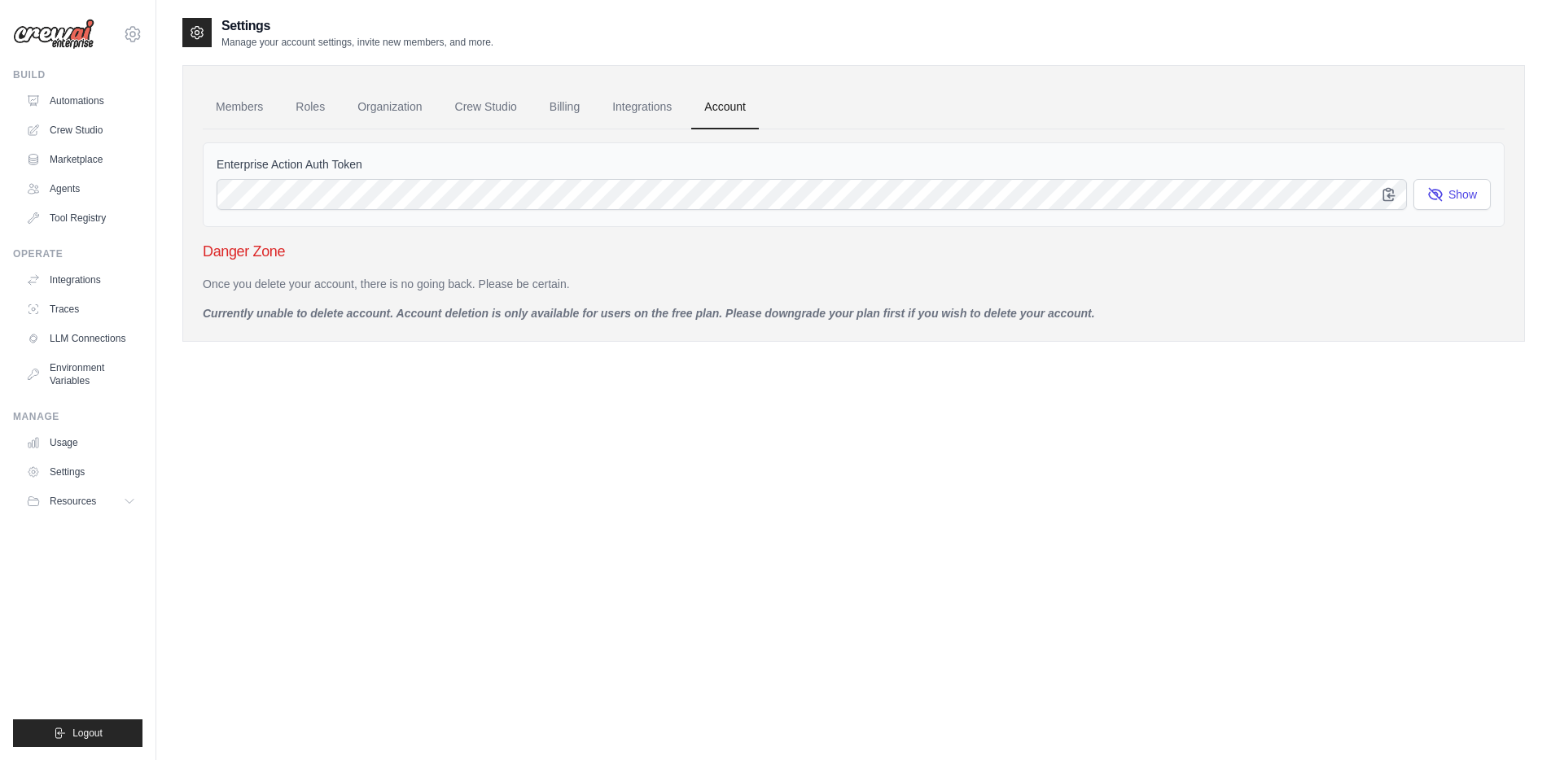
drag, startPoint x: 941, startPoint y: 312, endPoint x: 1012, endPoint y: 311, distance: 70.8
click at [971, 313] on p "Currently unable to delete account. Account deletion is only available for user…" at bounding box center [854, 313] width 1302 height 16
drag, startPoint x: 1075, startPoint y: 312, endPoint x: 1147, endPoint y: 312, distance: 72.5
click at [1077, 312] on p "Currently unable to delete account. Account deletion is only available for user…" at bounding box center [854, 313] width 1302 height 16
click at [1185, 313] on p "Currently unable to delete account. Account deletion is only available for user…" at bounding box center [854, 313] width 1302 height 16
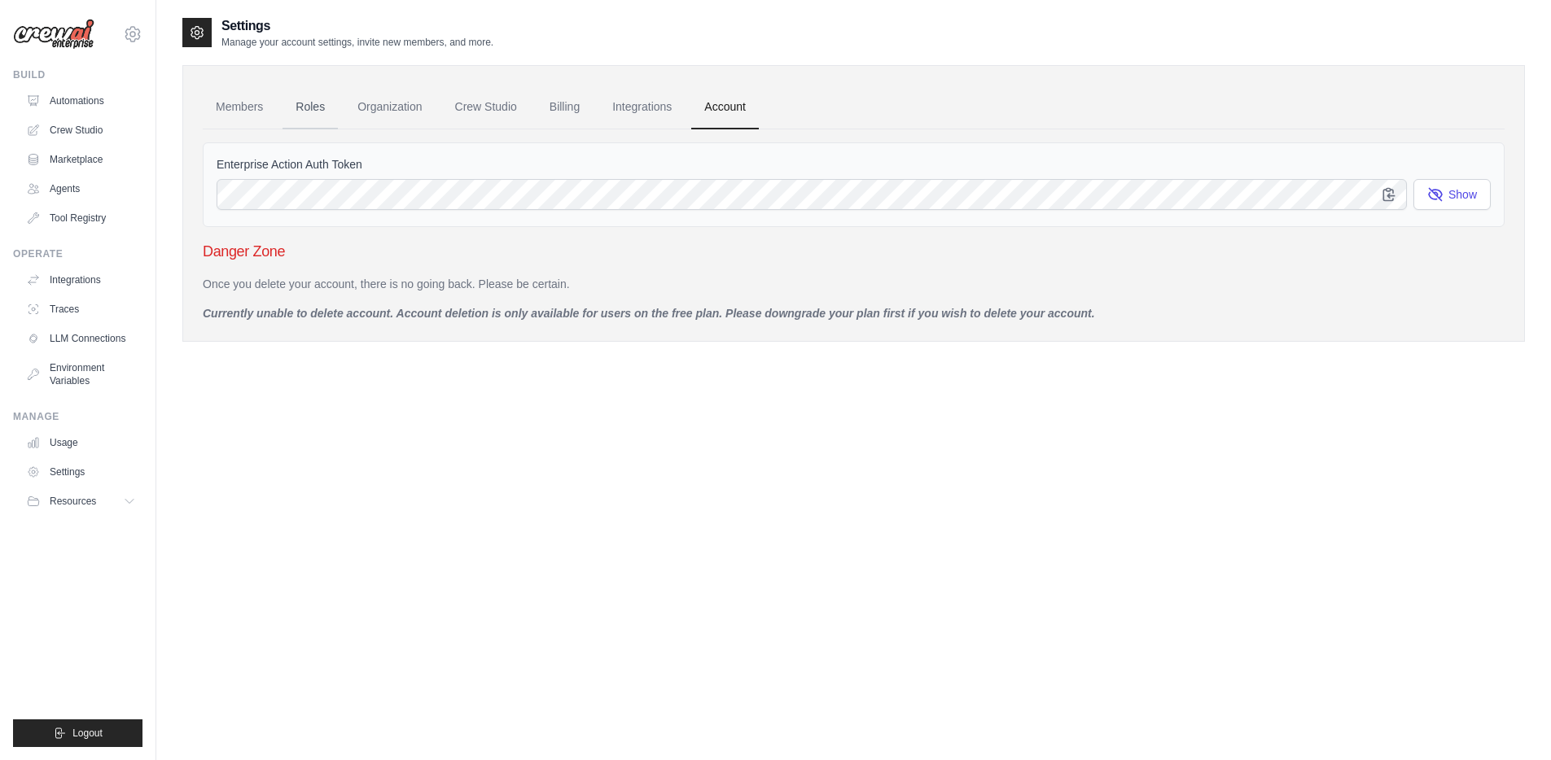
click at [316, 112] on link "Roles" at bounding box center [310, 107] width 55 height 44
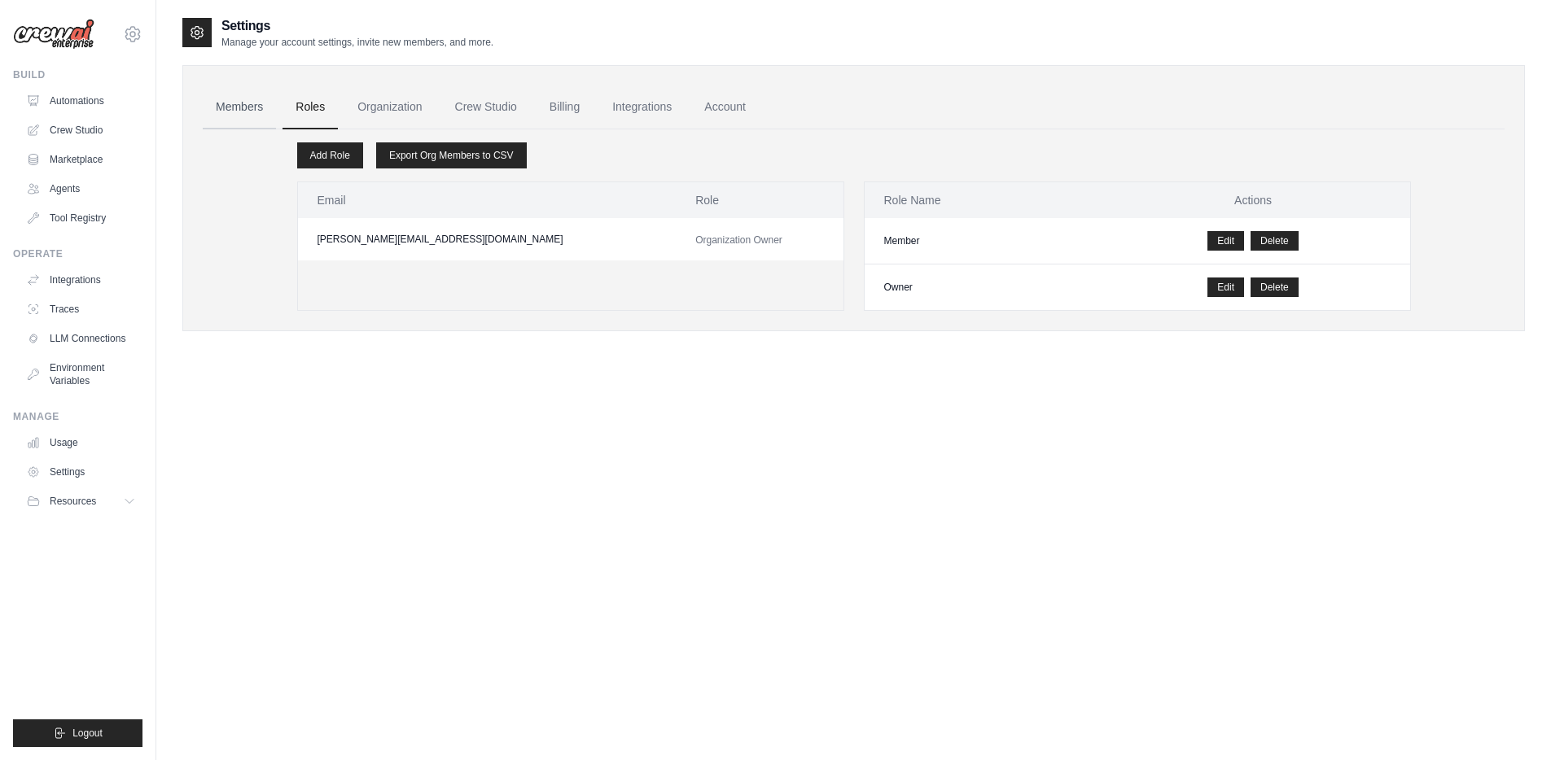
click at [241, 103] on link "Members" at bounding box center [239, 107] width 73 height 44
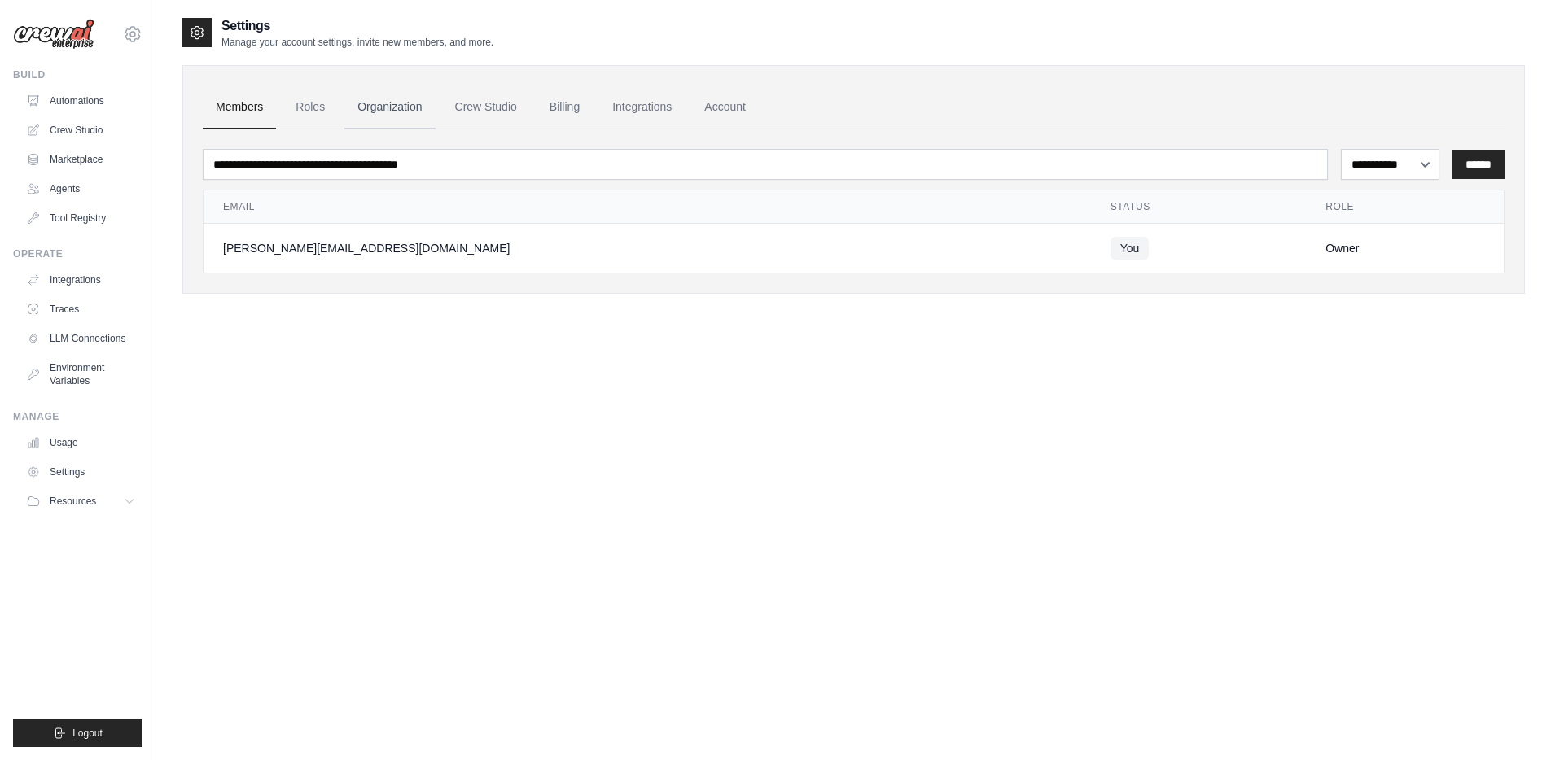
click at [396, 104] on link "Organization" at bounding box center [389, 107] width 90 height 44
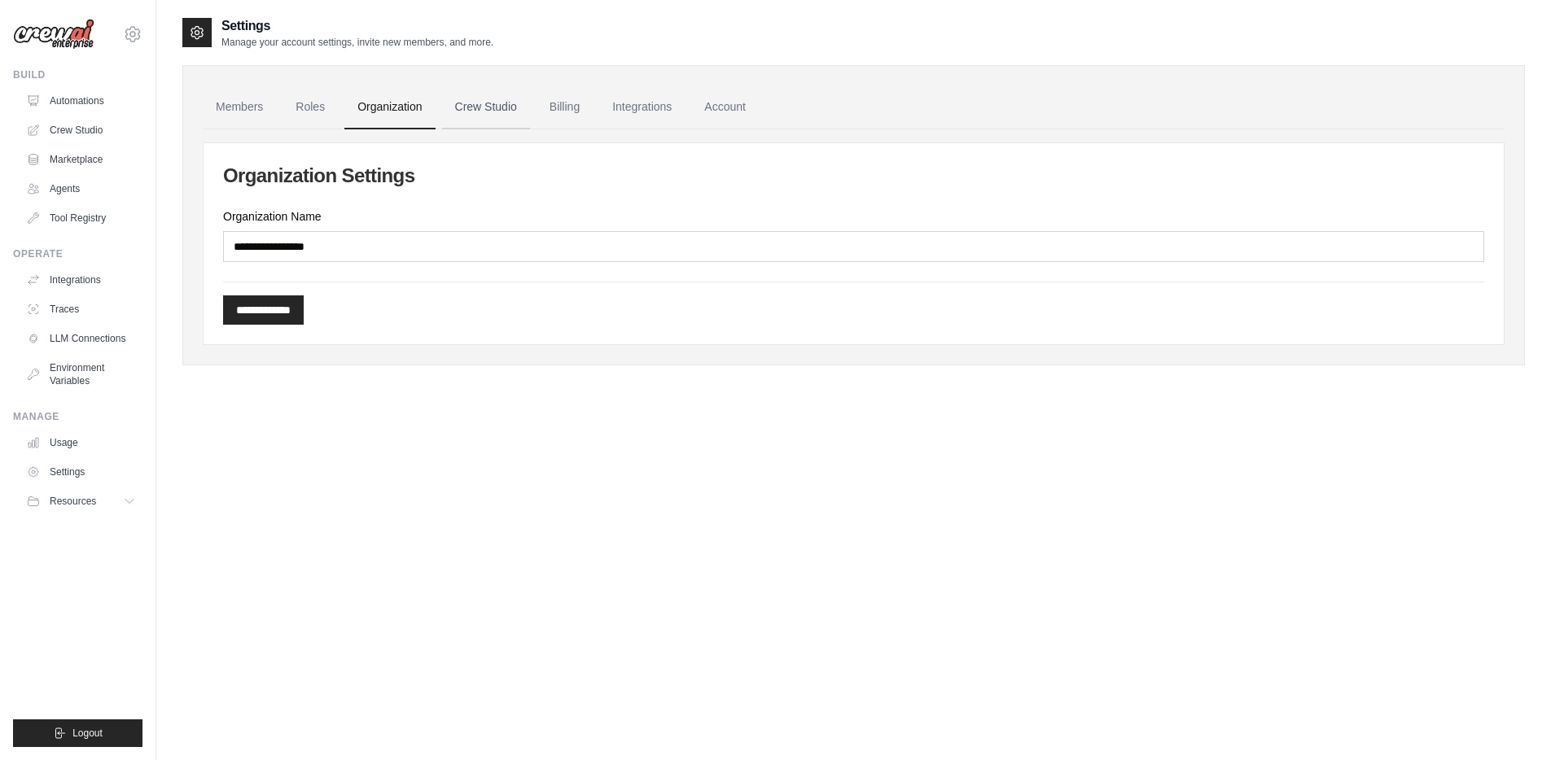
click at [493, 103] on link "Crew Studio" at bounding box center [486, 107] width 88 height 44
